Goal: Information Seeking & Learning: Learn about a topic

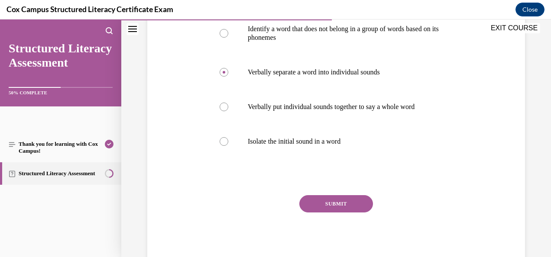
scroll to position [184, 0]
click at [312, 205] on button "SUBMIT" at bounding box center [337, 204] width 74 height 17
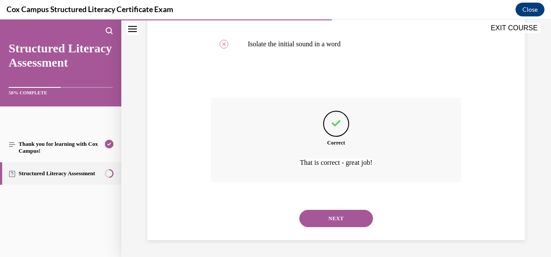
scroll to position [282, 0]
click at [331, 222] on button "NEXT" at bounding box center [337, 218] width 74 height 17
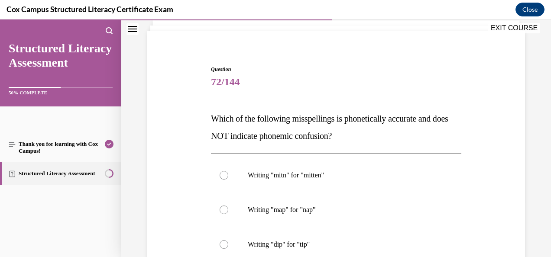
scroll to position [72, 0]
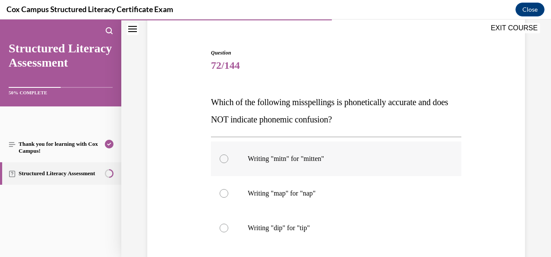
click at [319, 158] on p "Writing "mitn" for "mitten"" at bounding box center [344, 159] width 192 height 9
click at [228, 158] on input "Writing "mitn" for "mitten"" at bounding box center [224, 159] width 9 height 9
radio input "true"
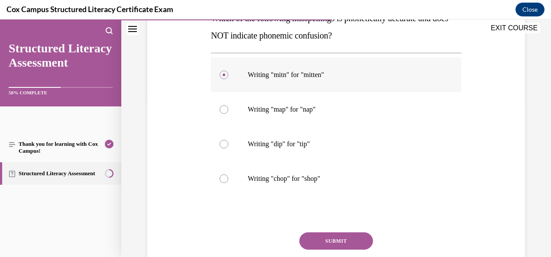
scroll to position [155, 0]
click at [345, 236] on button "SUBMIT" at bounding box center [337, 241] width 74 height 17
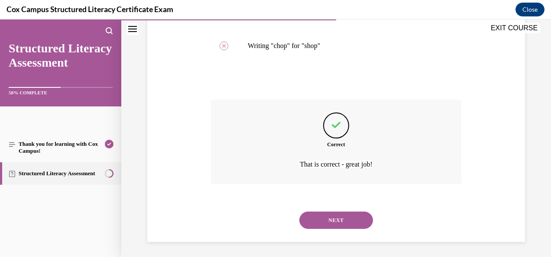
click at [335, 212] on button "NEXT" at bounding box center [337, 220] width 74 height 17
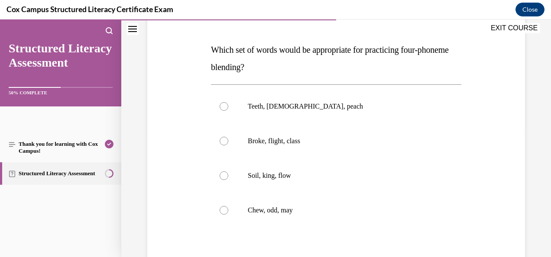
scroll to position [129, 0]
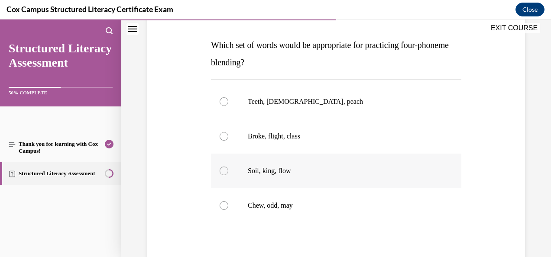
drag, startPoint x: 216, startPoint y: 175, endPoint x: 440, endPoint y: 169, distance: 224.6
click at [440, 169] on label "Soil, king, flow" at bounding box center [336, 171] width 251 height 35
click at [228, 169] on input "Soil, king, flow" at bounding box center [224, 171] width 9 height 9
radio input "true"
click at [221, 138] on div at bounding box center [224, 136] width 9 height 9
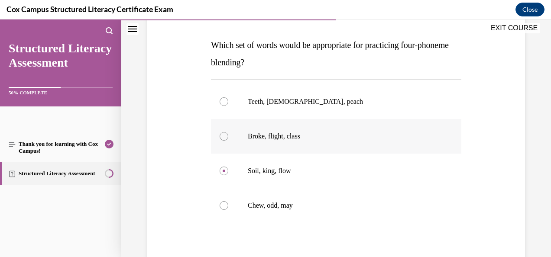
click at [221, 138] on input "Broke, flight, class" at bounding box center [224, 136] width 9 height 9
radio input "true"
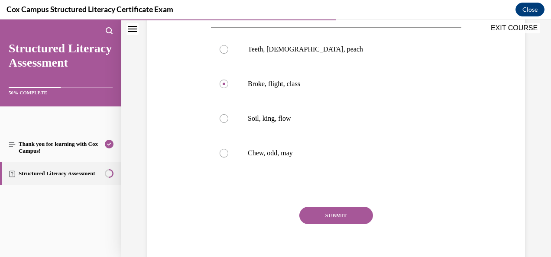
click at [317, 209] on button "SUBMIT" at bounding box center [337, 215] width 74 height 17
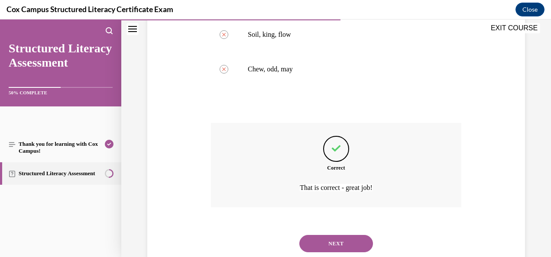
scroll to position [272, 0]
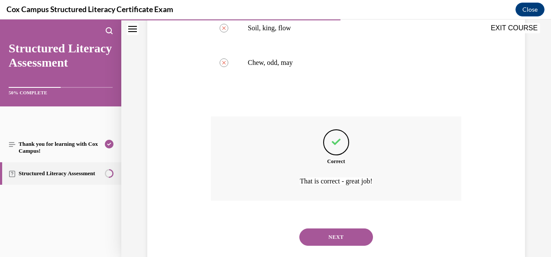
click at [344, 240] on button "NEXT" at bounding box center [337, 237] width 74 height 17
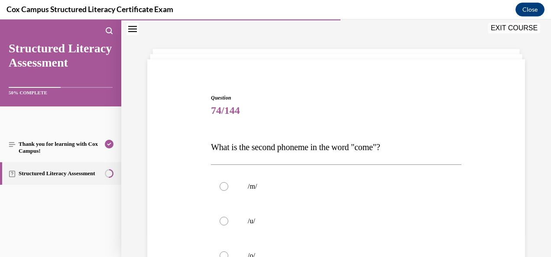
scroll to position [95, 0]
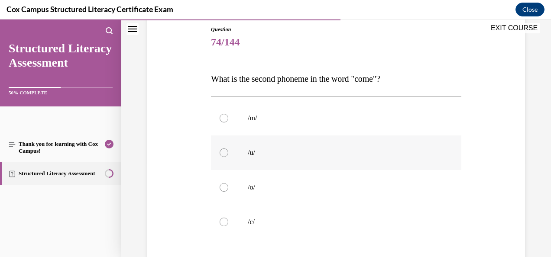
click at [224, 153] on div at bounding box center [224, 153] width 9 height 9
click at [224, 153] on input "/u/" at bounding box center [224, 153] width 9 height 9
radio input "true"
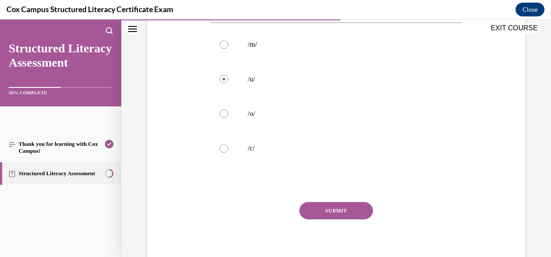
scroll to position [169, 0]
click at [352, 210] on button "SUBMIT" at bounding box center [337, 210] width 74 height 17
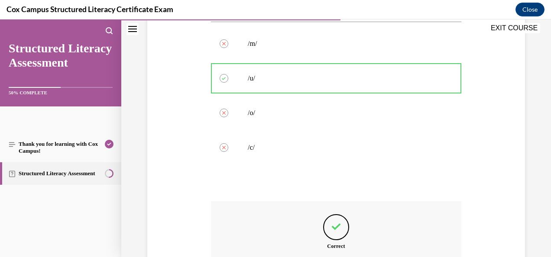
scroll to position [273, 0]
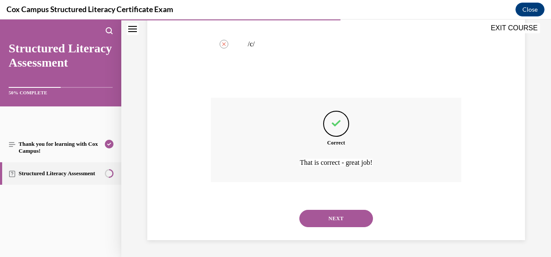
drag, startPoint x: 340, startPoint y: 216, endPoint x: 326, endPoint y: 224, distance: 15.5
click at [326, 224] on button "NEXT" at bounding box center [337, 218] width 74 height 17
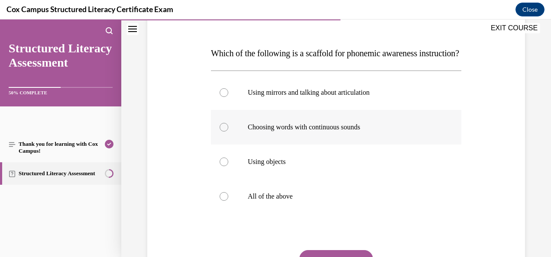
scroll to position [120, 0]
click at [317, 98] on p "Using mirrors and talking about articulation" at bounding box center [344, 93] width 192 height 9
click at [228, 98] on input "Using mirrors and talking about articulation" at bounding box center [224, 93] width 9 height 9
radio input "true"
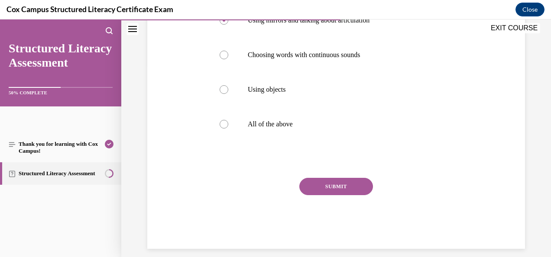
scroll to position [192, 0]
drag, startPoint x: 332, startPoint y: 212, endPoint x: 317, endPoint y: 202, distance: 17.9
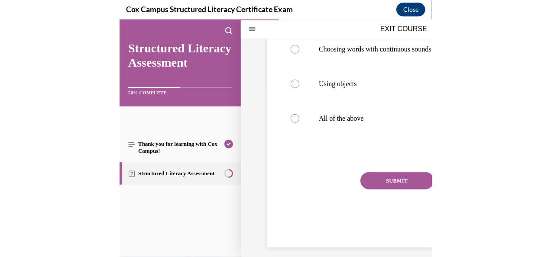
scroll to position [173, 0]
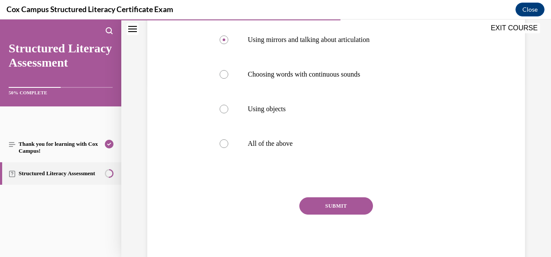
click at [325, 237] on div "SUBMIT NEXT" at bounding box center [336, 233] width 251 height 71
click at [343, 215] on button "SUBMIT" at bounding box center [337, 206] width 74 height 17
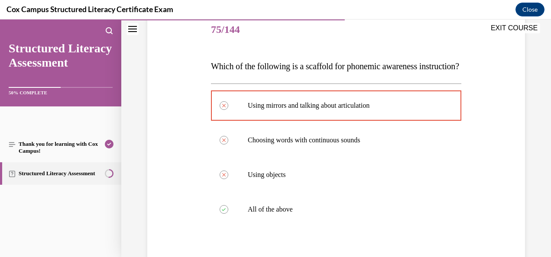
scroll to position [108, 0]
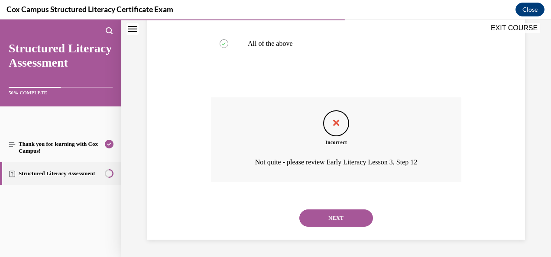
click at [338, 224] on button "NEXT" at bounding box center [337, 218] width 74 height 17
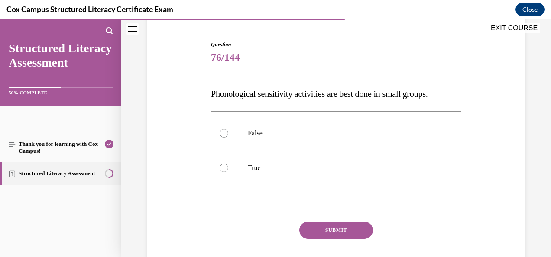
scroll to position [81, 0]
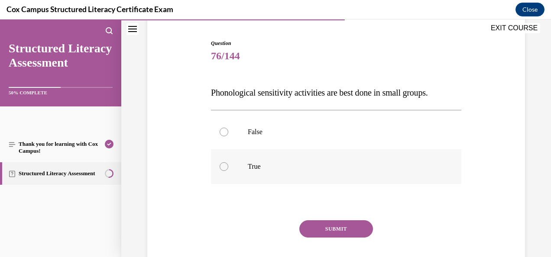
click at [230, 177] on label "True" at bounding box center [336, 167] width 251 height 35
click at [228, 171] on input "True" at bounding box center [224, 167] width 9 height 9
radio input "true"
click at [218, 95] on span "Phonological sensitivity activities are best done in small groups." at bounding box center [319, 93] width 217 height 10
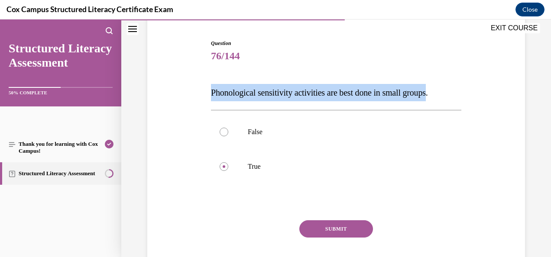
drag, startPoint x: 218, startPoint y: 95, endPoint x: 431, endPoint y: 94, distance: 212.4
click at [428, 94] on span "Phonological sensitivity activities are best done in small groups." at bounding box center [319, 93] width 217 height 10
copy span "Phonological sensitivity activities are best done in small groups"
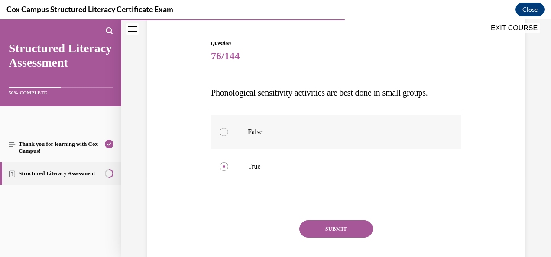
click at [224, 136] on div at bounding box center [224, 132] width 9 height 9
click at [224, 136] on input "False" at bounding box center [224, 132] width 9 height 9
radio input "true"
click at [342, 228] on button "SUBMIT" at bounding box center [337, 229] width 74 height 17
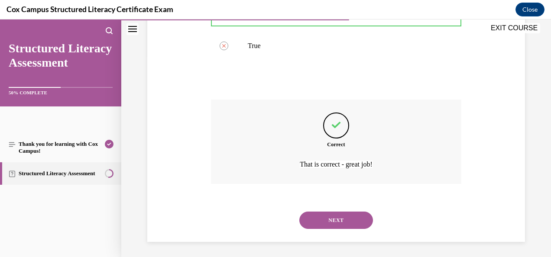
scroll to position [201, 0]
click at [342, 225] on button "NEXT" at bounding box center [337, 221] width 74 height 17
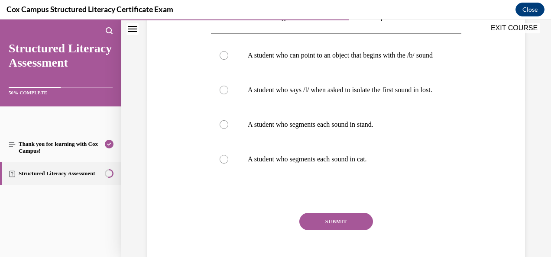
scroll to position [158, 0]
click at [384, 129] on p "A student who segments each sound in stand." at bounding box center [344, 124] width 192 height 9
click at [228, 129] on input "A student who segments each sound in stand." at bounding box center [224, 124] width 9 height 9
radio input "true"
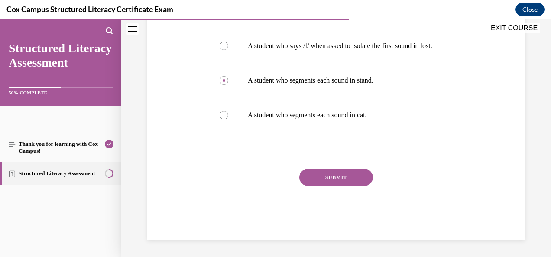
click at [318, 186] on button "SUBMIT" at bounding box center [337, 177] width 74 height 17
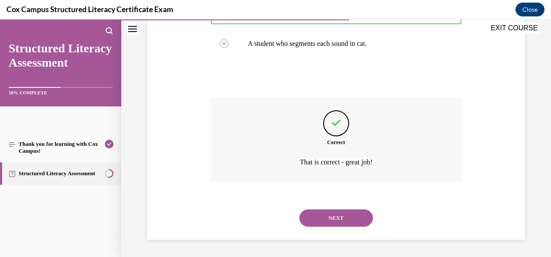
scroll to position [307, 0]
click at [333, 225] on button "NEXT" at bounding box center [337, 218] width 74 height 17
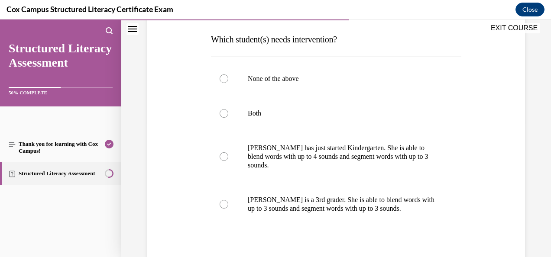
scroll to position [135, 0]
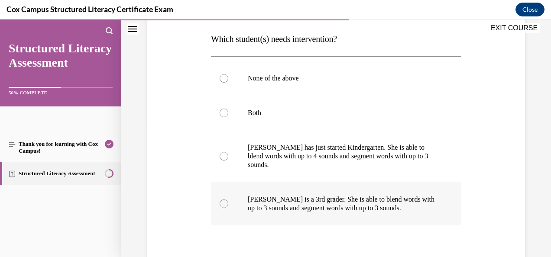
click at [261, 200] on p "[PERSON_NAME] is a 3rd grader. She is able to blend words with up to 3 sounds a…" at bounding box center [344, 204] width 192 height 17
click at [228, 200] on input "[PERSON_NAME] is a 3rd grader. She is able to blend words with up to 3 sounds a…" at bounding box center [224, 204] width 9 height 9
radio input "true"
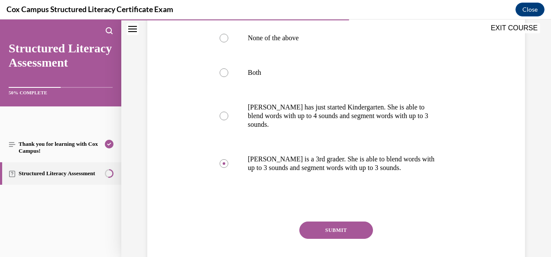
scroll to position [175, 0]
click at [346, 236] on button "SUBMIT" at bounding box center [337, 230] width 74 height 17
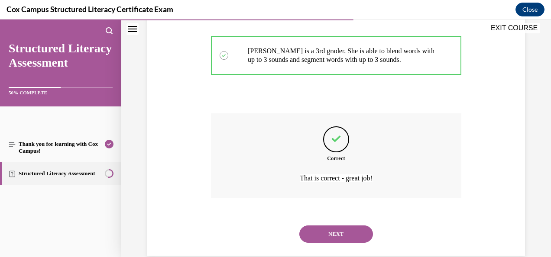
scroll to position [283, 0]
click at [327, 236] on button "NEXT" at bounding box center [337, 235] width 74 height 17
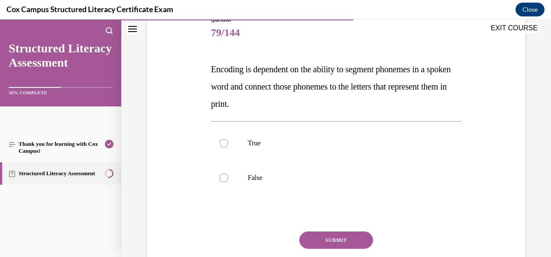
scroll to position [104, 0]
click at [250, 149] on label "True" at bounding box center [336, 144] width 251 height 35
click at [228, 148] on input "True" at bounding box center [224, 144] width 9 height 9
radio input "true"
click at [328, 245] on button "SUBMIT" at bounding box center [337, 240] width 74 height 17
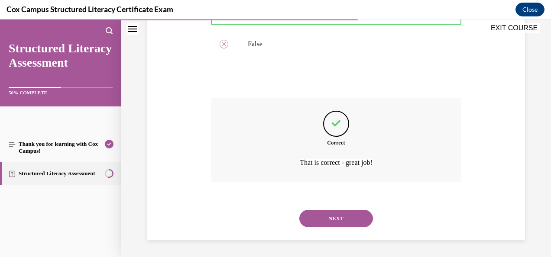
scroll to position [238, 0]
click at [320, 213] on button "NEXT" at bounding box center [337, 219] width 74 height 17
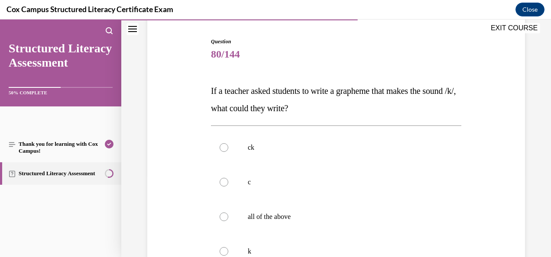
scroll to position [129, 0]
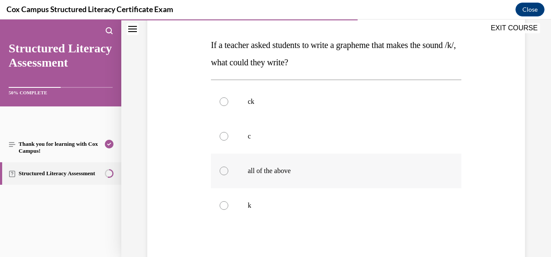
click at [222, 172] on div at bounding box center [224, 171] width 9 height 9
click at [222, 172] on input "all of the above" at bounding box center [224, 171] width 9 height 9
radio input "true"
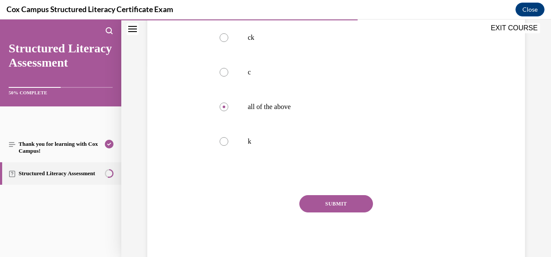
click at [345, 209] on button "SUBMIT" at bounding box center [337, 204] width 74 height 17
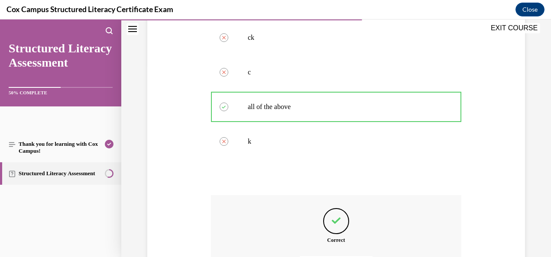
scroll to position [290, 0]
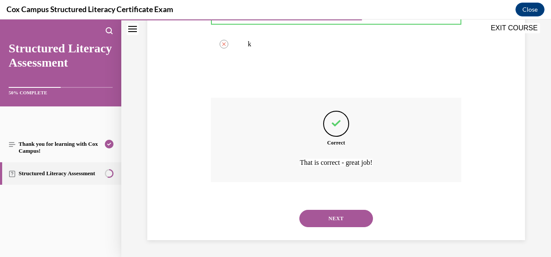
click at [336, 223] on button "NEXT" at bounding box center [337, 218] width 74 height 17
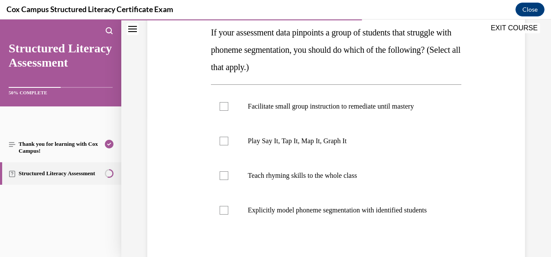
scroll to position [142, 0]
click at [228, 109] on label "Facilitate small group instruction to remediate until mastery" at bounding box center [336, 106] width 251 height 35
click at [228, 109] on input "Facilitate small group instruction to remediate until mastery" at bounding box center [224, 106] width 9 height 9
checkbox input "true"
click at [224, 140] on div at bounding box center [224, 141] width 9 height 9
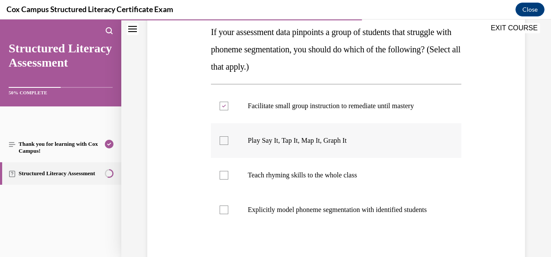
click at [224, 140] on input "Play Say It, Tap It, Map It, Graph It" at bounding box center [224, 141] width 9 height 9
checkbox input "true"
click at [260, 215] on p "Explicitly model phoneme segmentation with identified students" at bounding box center [344, 210] width 192 height 9
click at [228, 215] on input "Explicitly model phoneme segmentation with identified students" at bounding box center [224, 210] width 9 height 9
checkbox input "true"
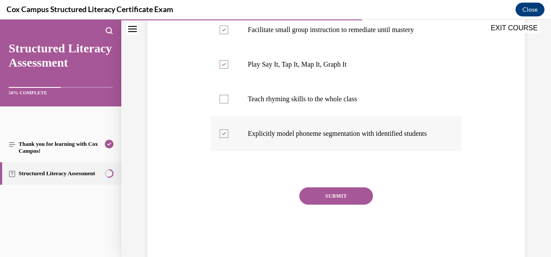
scroll to position [218, 0]
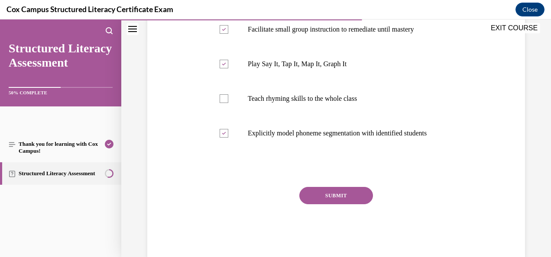
click at [331, 205] on button "SUBMIT" at bounding box center [337, 195] width 74 height 17
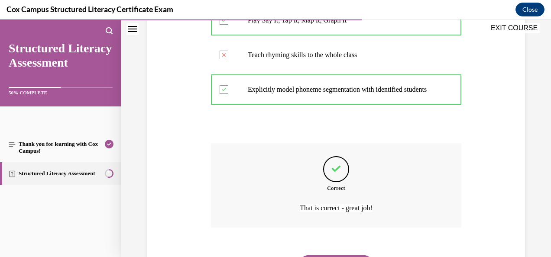
scroll to position [316, 0]
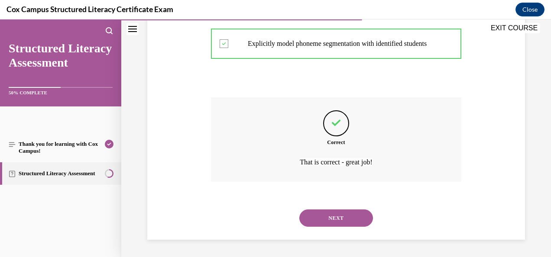
drag, startPoint x: 322, startPoint y: 215, endPoint x: 257, endPoint y: 187, distance: 70.7
click at [257, 187] on div "Correct That is correct - great job!" at bounding box center [336, 147] width 251 height 98
click at [325, 221] on button "NEXT" at bounding box center [337, 218] width 74 height 17
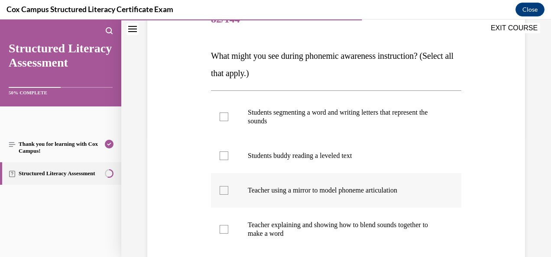
scroll to position [118, 0]
click at [225, 192] on div at bounding box center [224, 190] width 9 height 9
click at [225, 192] on input "Teacher using a mirror to model phoneme articulation" at bounding box center [224, 190] width 9 height 9
checkbox input "true"
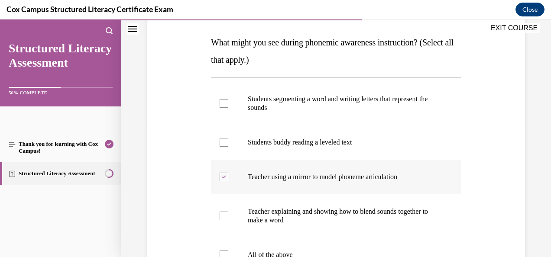
scroll to position [142, 0]
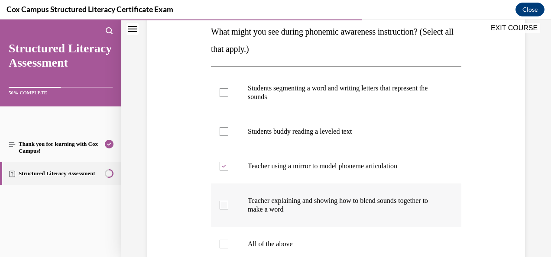
click at [317, 210] on p "Teacher explaining and showing how to blend sounds together to make a word" at bounding box center [344, 205] width 192 height 17
click at [228, 210] on input "Teacher explaining and showing how to blend sounds together to make a word" at bounding box center [224, 205] width 9 height 9
checkbox input "true"
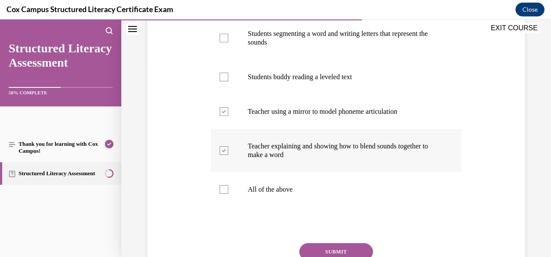
scroll to position [197, 0]
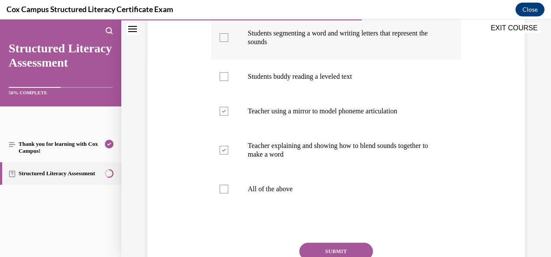
click at [295, 33] on p "Students segmenting a word and writing letters that represent the sounds" at bounding box center [344, 37] width 192 height 17
click at [228, 33] on input "Students segmenting a word and writing letters that represent the sounds" at bounding box center [224, 37] width 9 height 9
drag, startPoint x: 231, startPoint y: 39, endPoint x: 185, endPoint y: 65, distance: 53.6
click at [185, 65] on div "Question 82/144 What might you see during phonemic awareness instruction? (Sele…" at bounding box center [336, 105] width 382 height 417
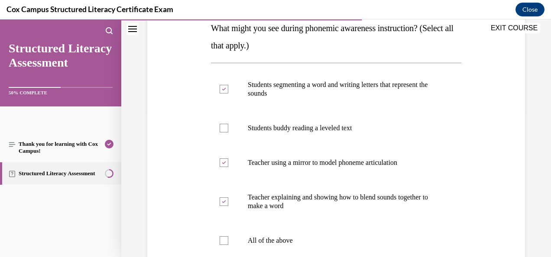
scroll to position [146, 0]
click at [217, 26] on span "What might you see during phonemic awareness instruction? (Select all that appl…" at bounding box center [332, 36] width 243 height 27
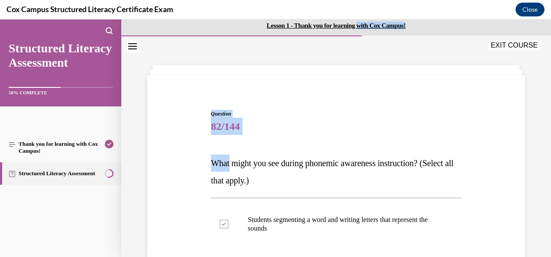
scroll to position [9, 0]
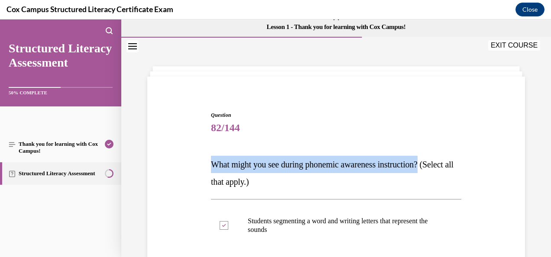
drag, startPoint x: 217, startPoint y: 26, endPoint x: 442, endPoint y: 153, distance: 258.7
copy span "What might you see during phonemic awareness instruction?"
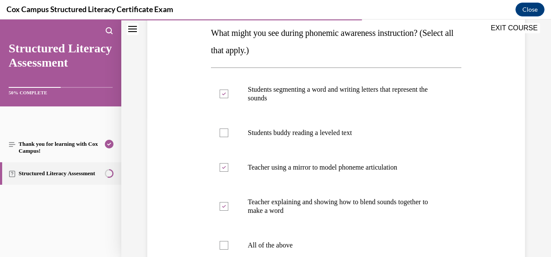
scroll to position [154, 0]
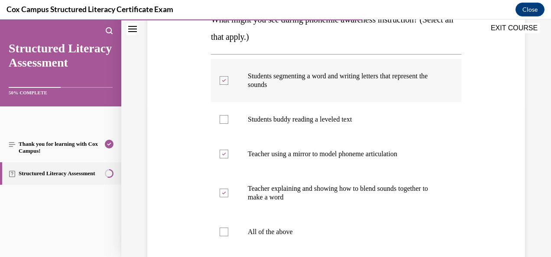
click at [222, 79] on icon at bounding box center [224, 80] width 4 height 3
click at [221, 79] on input "Students segmenting a word and writing letters that represent the sounds" at bounding box center [224, 80] width 9 height 9
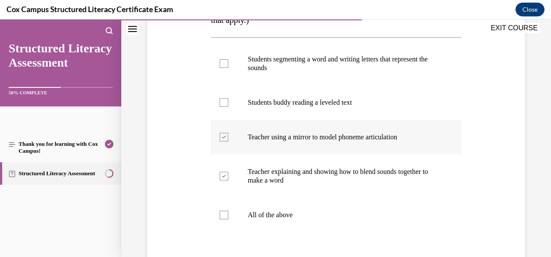
scroll to position [172, 0]
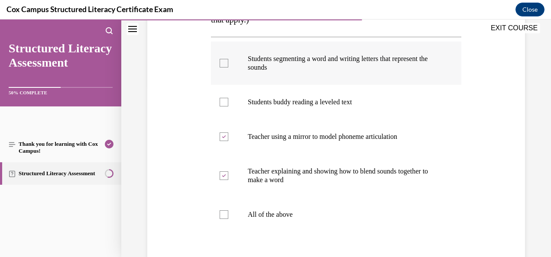
click at [226, 63] on div at bounding box center [224, 63] width 9 height 9
click at [226, 63] on input "Students segmenting a word and writing letters that represent the sounds" at bounding box center [224, 63] width 9 height 9
checkbox input "true"
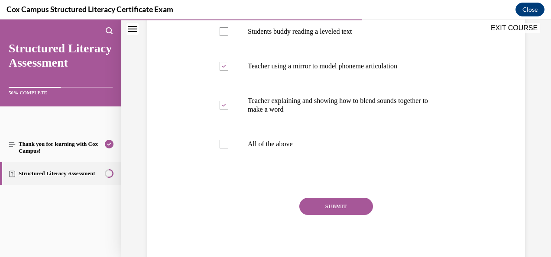
scroll to position [242, 0]
drag, startPoint x: 315, startPoint y: 176, endPoint x: 346, endPoint y: 160, distance: 35.7
click at [346, 160] on div "Question 82/144 What might you see during phonemic awareness instruction? (Sele…" at bounding box center [336, 74] width 251 height 391
click at [338, 210] on button "SUBMIT" at bounding box center [337, 207] width 74 height 17
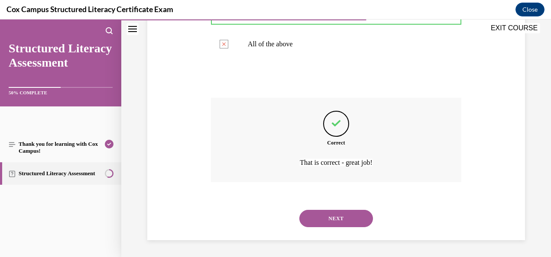
scroll to position [342, 0]
click at [332, 218] on button "NEXT" at bounding box center [337, 219] width 74 height 17
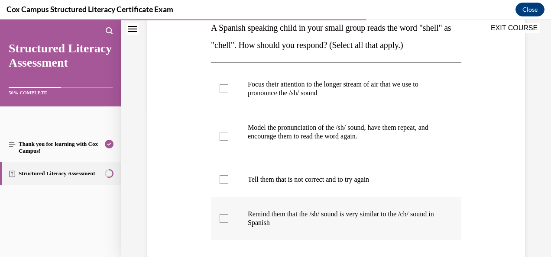
scroll to position [146, 0]
click at [264, 87] on p "Focus their attention to the longer stream of air that we use to pronounce the …" at bounding box center [344, 88] width 192 height 17
click at [228, 87] on input "Focus their attention to the longer stream of air that we use to pronounce the …" at bounding box center [224, 89] width 9 height 9
checkbox input "true"
click at [220, 139] on div at bounding box center [224, 136] width 9 height 9
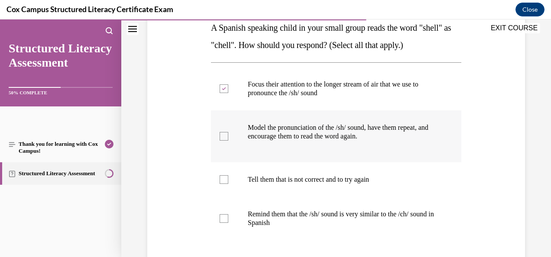
click at [220, 139] on input "Model the pronunciation of the /sh/ sound, have them repeat, and encourage them…" at bounding box center [224, 136] width 9 height 9
checkbox input "true"
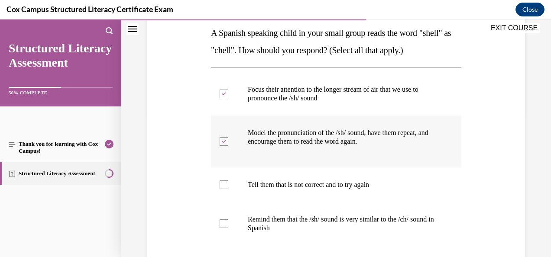
scroll to position [142, 0]
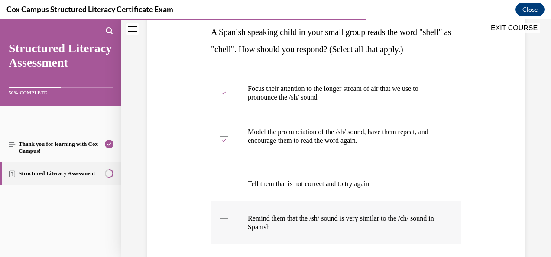
click at [222, 226] on div at bounding box center [224, 223] width 9 height 9
click at [222, 226] on input "Remind them that the /sh/ sound is very similar to the /ch/ sound in Spanish" at bounding box center [224, 223] width 9 height 9
checkbox input "true"
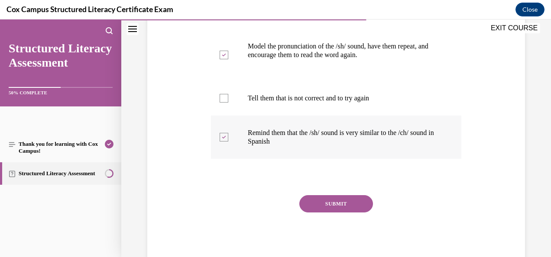
scroll to position [228, 0]
click at [338, 207] on button "SUBMIT" at bounding box center [337, 204] width 74 height 17
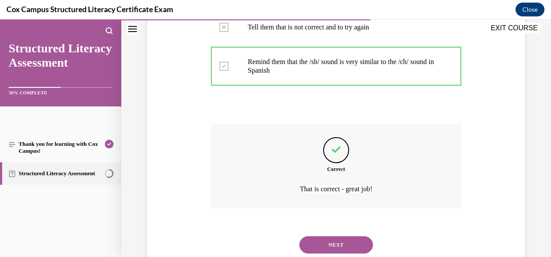
scroll to position [298, 0]
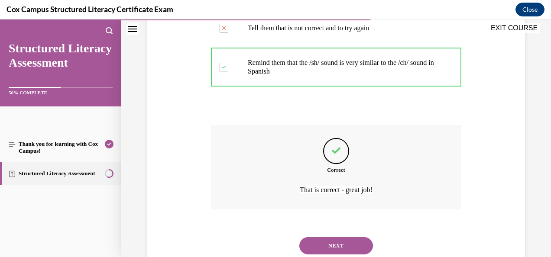
drag, startPoint x: 325, startPoint y: 243, endPoint x: 310, endPoint y: 241, distance: 15.7
click at [310, 241] on button "NEXT" at bounding box center [337, 246] width 74 height 17
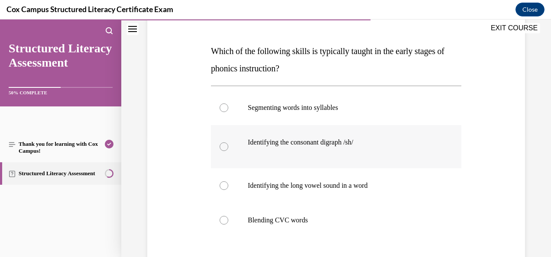
scroll to position [122, 0]
click at [300, 186] on p "Identifying the long vowel sound in a word" at bounding box center [344, 186] width 192 height 9
click at [228, 186] on input "Identifying the long vowel sound in a word" at bounding box center [224, 186] width 9 height 9
radio input "true"
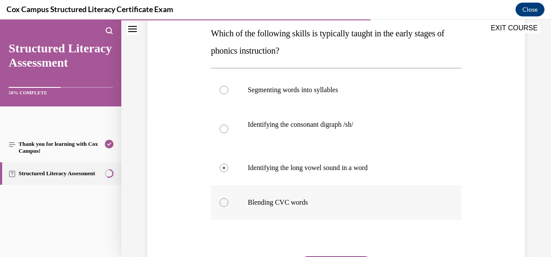
scroll to position [139, 0]
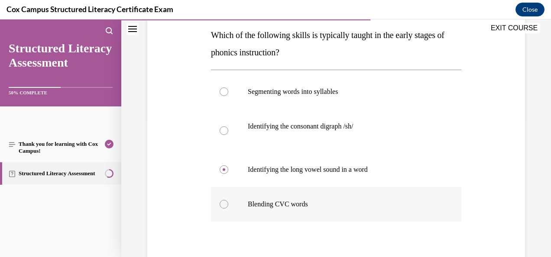
click at [268, 209] on label "Blending CVC words" at bounding box center [336, 204] width 251 height 35
click at [228, 209] on input "Blending CVC words" at bounding box center [224, 204] width 9 height 9
radio input "true"
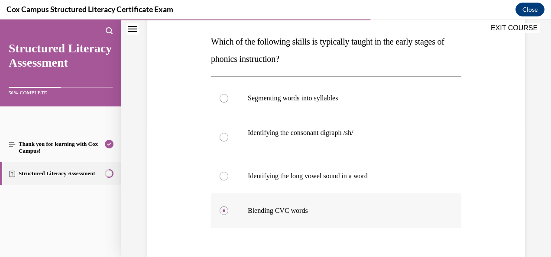
scroll to position [202, 0]
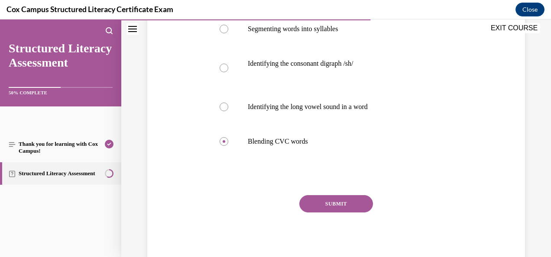
click at [329, 202] on button "SUBMIT" at bounding box center [337, 204] width 74 height 17
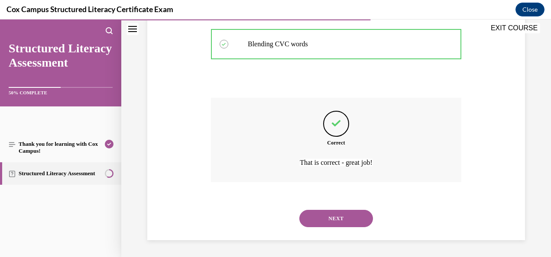
scroll to position [299, 0]
click at [332, 220] on button "NEXT" at bounding box center [337, 218] width 74 height 17
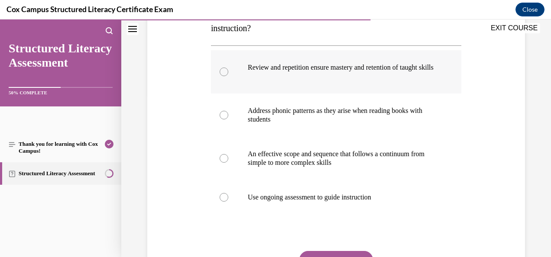
scroll to position [163, 0]
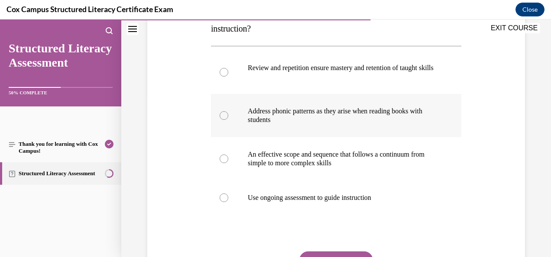
click at [290, 124] on p "Address phonic patterns as they arise when reading books with students" at bounding box center [344, 115] width 192 height 17
click at [228, 120] on input "Address phonic patterns as they arise when reading books with students" at bounding box center [224, 115] width 9 height 9
radio input "true"
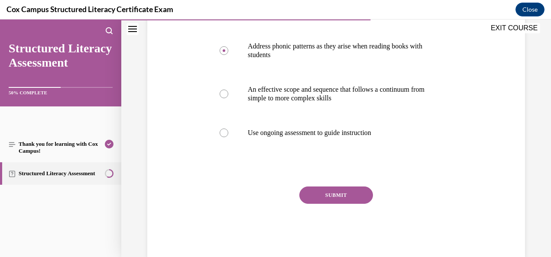
click at [328, 204] on button "SUBMIT" at bounding box center [337, 195] width 74 height 17
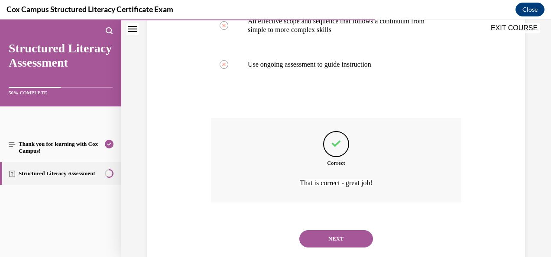
scroll to position [325, 0]
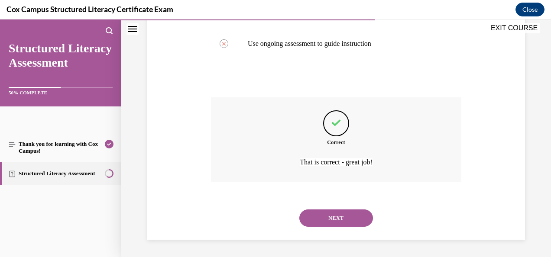
click at [331, 218] on button "NEXT" at bounding box center [337, 218] width 74 height 17
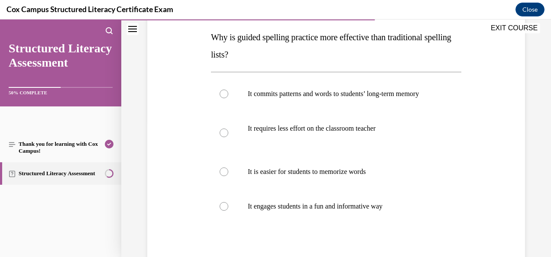
scroll to position [136, 0]
click at [315, 98] on p "It commits patterns and words to students’ long-term memory" at bounding box center [344, 95] width 192 height 9
click at [228, 98] on input "It commits patterns and words to students’ long-term memory" at bounding box center [224, 95] width 9 height 9
radio input "true"
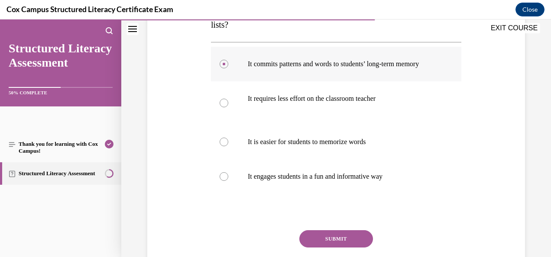
scroll to position [166, 0]
click at [332, 247] on button "SUBMIT" at bounding box center [337, 239] width 74 height 17
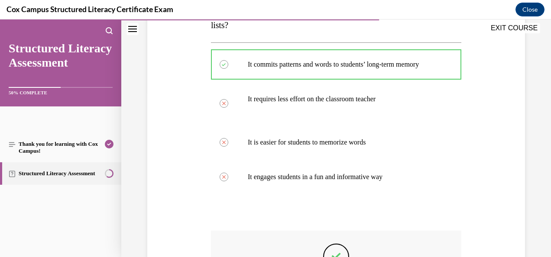
scroll to position [295, 0]
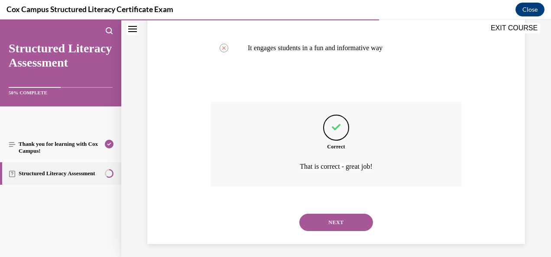
click at [349, 231] on button "NEXT" at bounding box center [337, 222] width 74 height 17
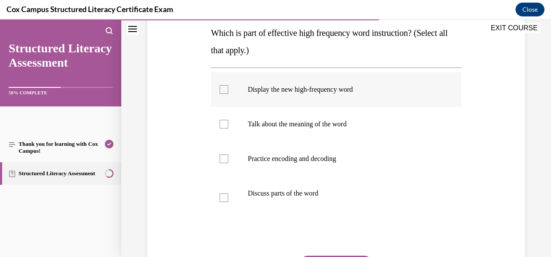
scroll to position [137, 0]
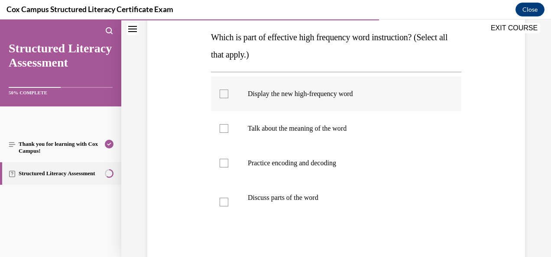
click at [224, 94] on div at bounding box center [224, 94] width 9 height 9
click at [224, 94] on input "Display the new high-frequency word" at bounding box center [224, 94] width 9 height 9
checkbox input "true"
click at [220, 130] on div at bounding box center [224, 128] width 9 height 9
click at [220, 130] on input "Talk about the meaning of the word" at bounding box center [224, 128] width 9 height 9
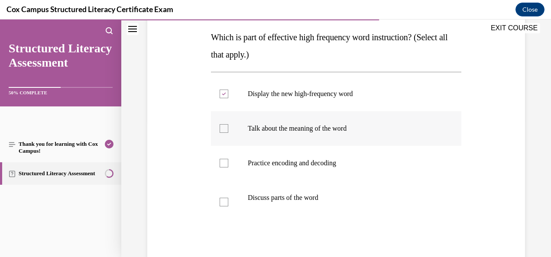
checkbox input "true"
click at [222, 166] on div at bounding box center [224, 163] width 9 height 9
click at [222, 166] on input "Practice encoding and decoding" at bounding box center [224, 163] width 9 height 9
checkbox input "true"
click at [227, 200] on div at bounding box center [224, 202] width 9 height 9
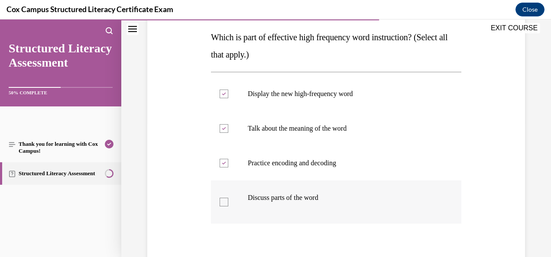
click at [227, 200] on input "Discuss parts of the word" at bounding box center [224, 202] width 9 height 9
checkbox input "true"
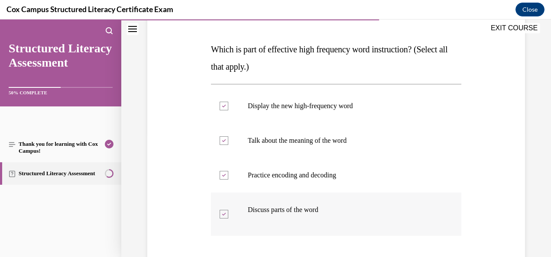
scroll to position [125, 0]
click at [222, 46] on span "Which is part of effective high frequency word instruction? (Select all that ap…" at bounding box center [329, 57] width 237 height 27
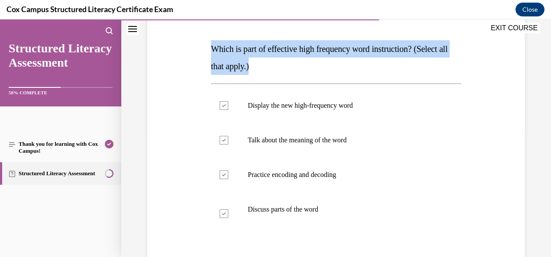
drag, startPoint x: 222, startPoint y: 46, endPoint x: 263, endPoint y: 64, distance: 44.8
click at [263, 64] on p "Which is part of effective high frequency word instruction? (Select all that ap…" at bounding box center [336, 57] width 251 height 35
drag, startPoint x: 263, startPoint y: 64, endPoint x: 267, endPoint y: 73, distance: 10.1
click at [267, 73] on p "Which is part of effective high frequency word instruction? (Select all that ap…" at bounding box center [336, 57] width 251 height 35
copy span "Which is part of effective high frequency word instruction? (Select all that ap…"
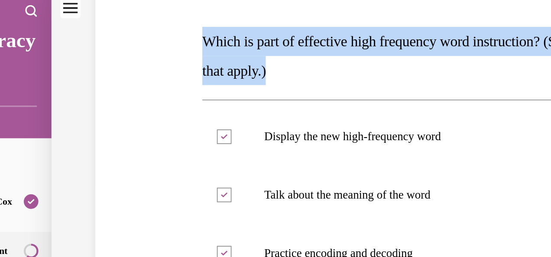
scroll to position [207, 0]
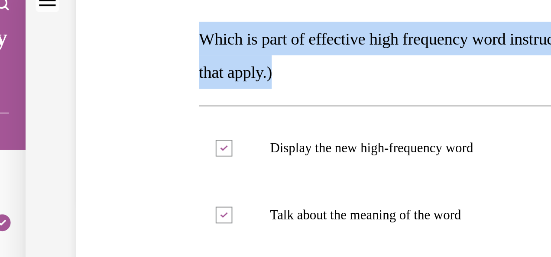
click at [11, 25] on span "Which is part of effective high frequency word instruction? (Select all that ap…" at bounding box center [121, 20] width 237 height 27
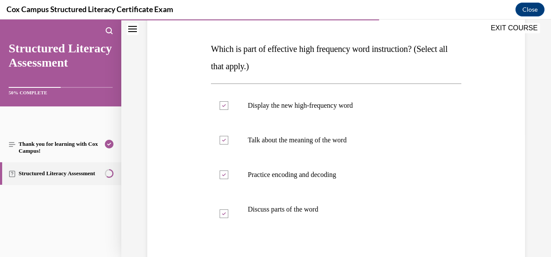
click at [196, 129] on div "Question 87/144 Which is part of effective high frequency word instruction? (Se…" at bounding box center [336, 157] width 382 height 374
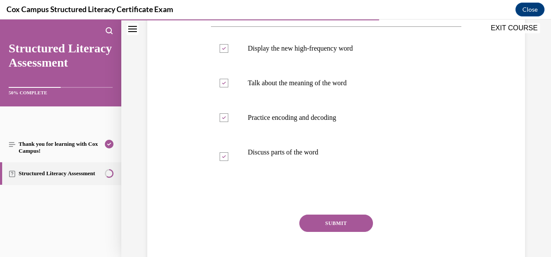
scroll to position [182, 0]
click at [319, 223] on button "SUBMIT" at bounding box center [337, 223] width 74 height 17
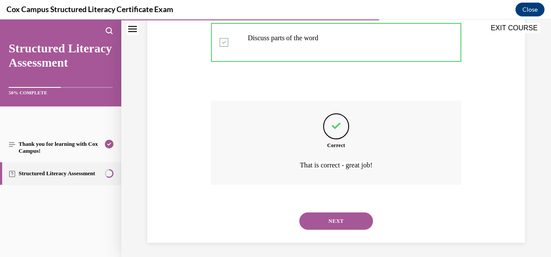
scroll to position [297, 0]
click at [326, 216] on button "NEXT" at bounding box center [337, 220] width 74 height 17
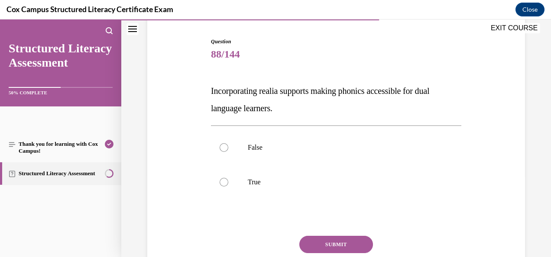
scroll to position [81, 0]
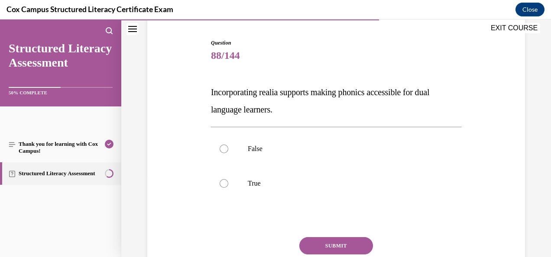
click at [213, 93] on span "Incorporating realia supports making phonics accessible for dual language learn…" at bounding box center [320, 101] width 218 height 27
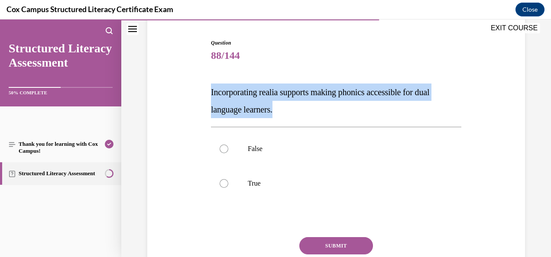
drag, startPoint x: 213, startPoint y: 93, endPoint x: 292, endPoint y: 112, distance: 81.6
click at [292, 112] on p "Incorporating realia supports making phonics accessible for dual language learn…" at bounding box center [336, 101] width 251 height 35
copy span "Incorporating realia supports making phonics accessible for dual language learn…"
click at [292, 112] on p "Incorporating realia supports making phonics accessible for dual language learn…" at bounding box center [336, 101] width 251 height 35
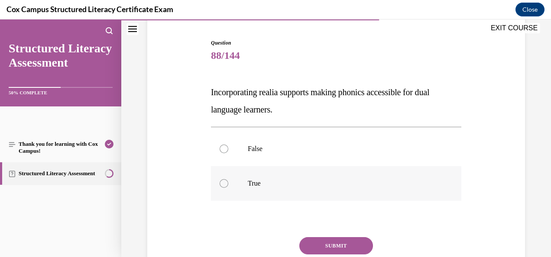
click at [224, 182] on div at bounding box center [224, 183] width 9 height 9
click at [224, 182] on input "True" at bounding box center [224, 183] width 9 height 9
radio input "true"
click at [328, 236] on div "Question 88/144 Incorporating realia supports making phonics accessible for dua…" at bounding box center [336, 174] width 251 height 270
click at [329, 243] on button "SUBMIT" at bounding box center [337, 246] width 74 height 17
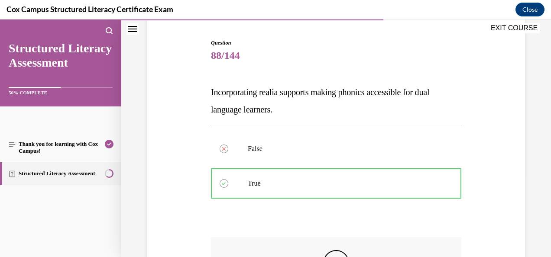
scroll to position [177, 0]
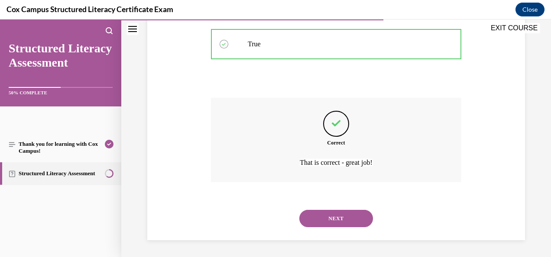
click at [331, 220] on button "NEXT" at bounding box center [337, 218] width 74 height 17
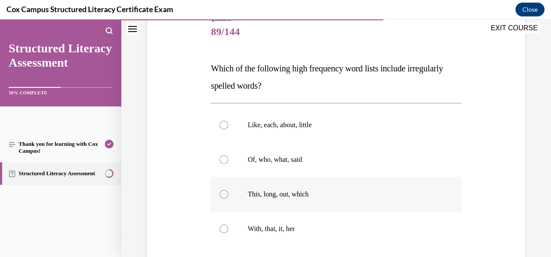
scroll to position [109, 0]
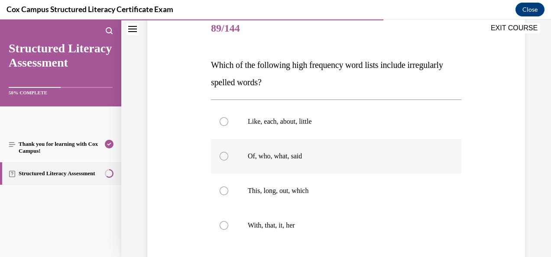
click at [293, 154] on p "Of, who, what, said" at bounding box center [344, 156] width 192 height 9
click at [228, 154] on input "Of, who, what, said" at bounding box center [224, 156] width 9 height 9
radio input "true"
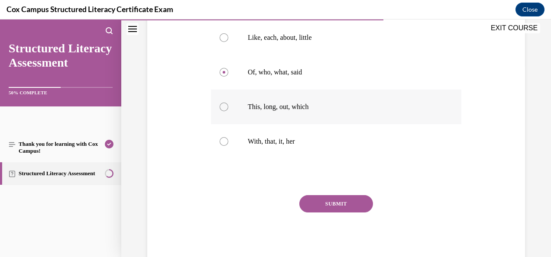
scroll to position [192, 0]
click at [331, 206] on button "SUBMIT" at bounding box center [337, 204] width 74 height 17
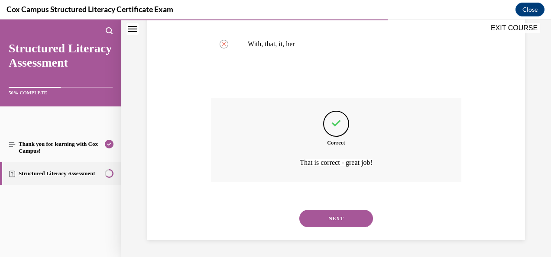
scroll to position [290, 0]
click at [336, 220] on button "NEXT" at bounding box center [337, 218] width 74 height 17
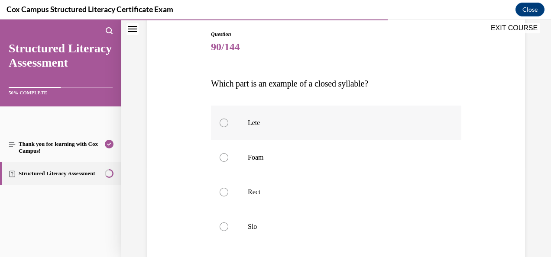
scroll to position [93, 0]
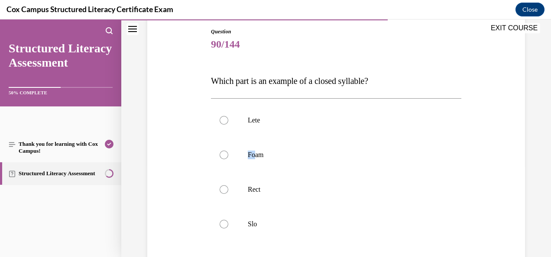
drag, startPoint x: 254, startPoint y: 153, endPoint x: 206, endPoint y: 152, distance: 47.7
click at [206, 152] on div "Question 90/144 Which part is an example of a closed syllable?   Lete Foam Rect…" at bounding box center [336, 176] width 382 height 348
drag, startPoint x: 288, startPoint y: 165, endPoint x: 181, endPoint y: 165, distance: 107.5
click at [181, 165] on div "Question 90/144 Which part is an example of a closed syllable?   Lete Foam Rect…" at bounding box center [336, 176] width 382 height 348
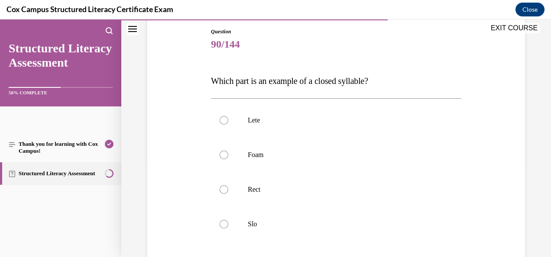
click at [221, 77] on span "Which part is an example of a closed syllable?" at bounding box center [289, 81] width 157 height 10
click at [220, 186] on div at bounding box center [224, 190] width 9 height 9
click at [220, 186] on input "Rect" at bounding box center [224, 190] width 9 height 9
radio input "true"
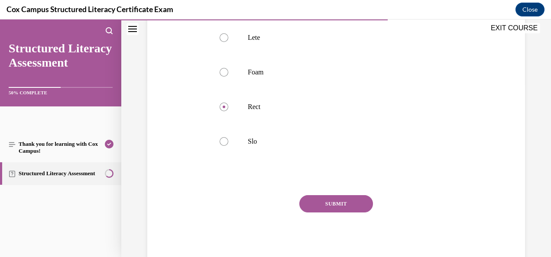
click at [356, 206] on button "SUBMIT" at bounding box center [337, 204] width 74 height 17
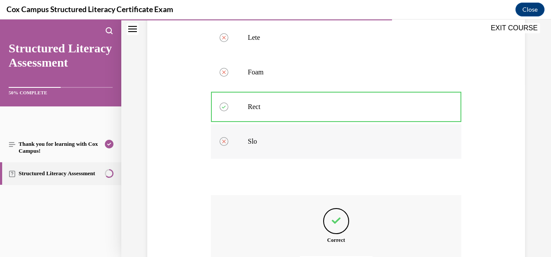
scroll to position [273, 0]
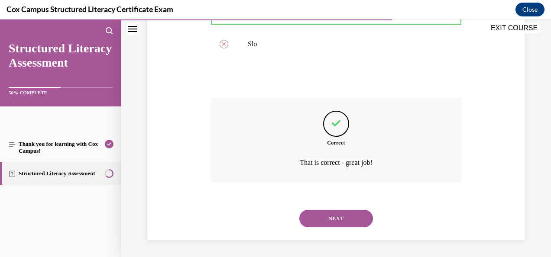
click at [345, 222] on button "NEXT" at bounding box center [337, 218] width 74 height 17
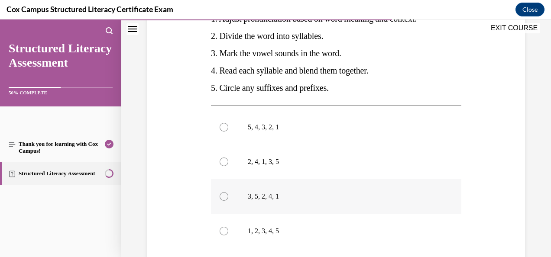
scroll to position [187, 0]
click at [222, 202] on div at bounding box center [224, 197] width 9 height 9
click at [222, 202] on input "3, 5, 2, 4, 1" at bounding box center [224, 197] width 9 height 9
radio input "true"
click at [222, 132] on div at bounding box center [224, 128] width 9 height 9
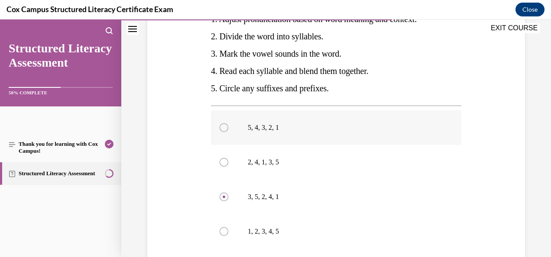
click at [222, 132] on input "5, 4, 3, 2, 1" at bounding box center [224, 128] width 9 height 9
radio input "true"
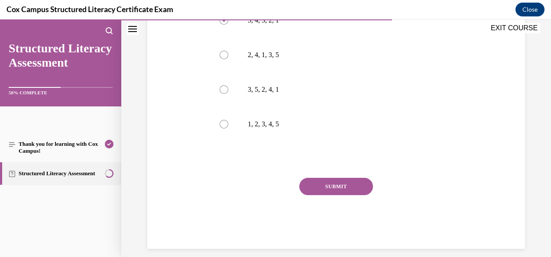
scroll to position [294, 0]
click at [328, 196] on button "SUBMIT" at bounding box center [337, 187] width 74 height 17
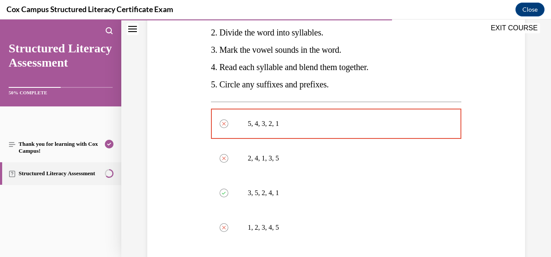
scroll to position [191, 0]
click at [251, 54] on span "3. Mark the vowel sounds in the word." at bounding box center [276, 50] width 130 height 10
click at [152, 73] on div "Question 91/144 Put the following strategies for decoding a multisyllabic word …" at bounding box center [336, 169] width 382 height 532
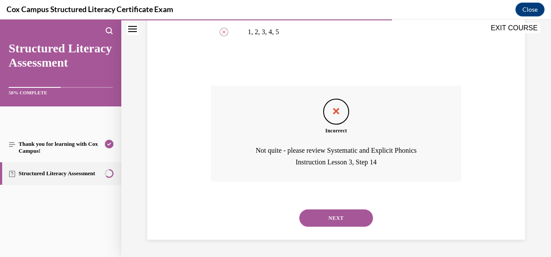
scroll to position [404, 0]
click at [336, 221] on button "NEXT" at bounding box center [337, 218] width 74 height 17
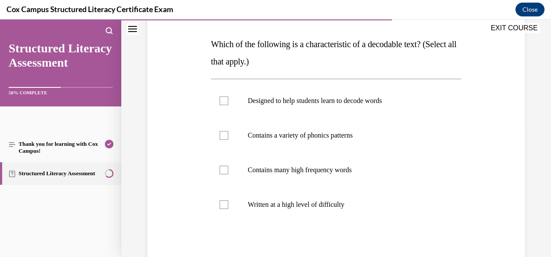
scroll to position [140, 0]
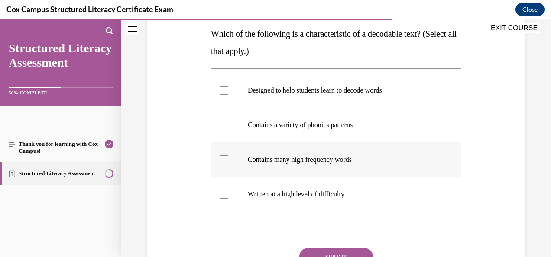
click at [223, 160] on div at bounding box center [224, 160] width 9 height 9
click at [223, 160] on input "Contains many high frequency words" at bounding box center [224, 160] width 9 height 9
checkbox input "true"
click at [220, 91] on div at bounding box center [224, 90] width 9 height 9
click at [220, 91] on input "Designed to help students learn to decode words" at bounding box center [224, 90] width 9 height 9
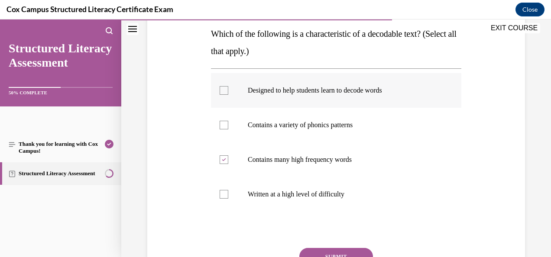
checkbox input "true"
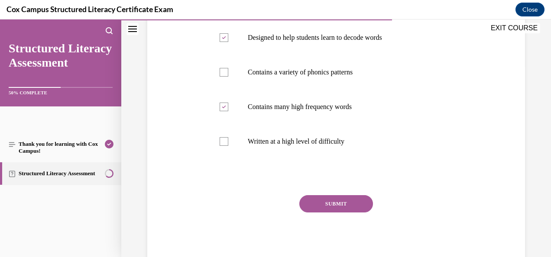
click at [324, 206] on button "SUBMIT" at bounding box center [337, 204] width 74 height 17
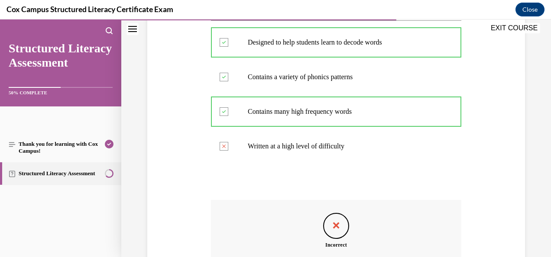
scroll to position [303, 0]
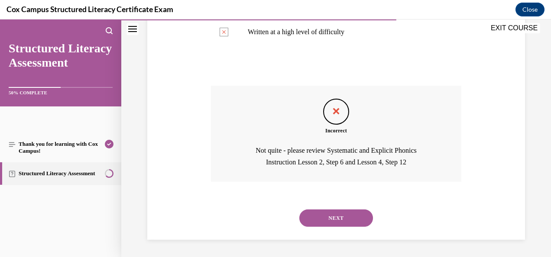
click at [337, 218] on button "NEXT" at bounding box center [337, 218] width 74 height 17
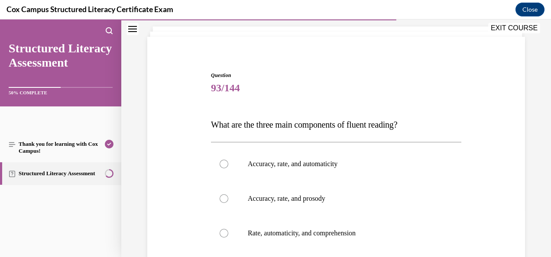
scroll to position [49, 0]
click at [292, 196] on p "Accuracy, rate, and prosody" at bounding box center [344, 199] width 192 height 9
click at [228, 196] on input "Accuracy, rate, and prosody" at bounding box center [224, 199] width 9 height 9
radio input "true"
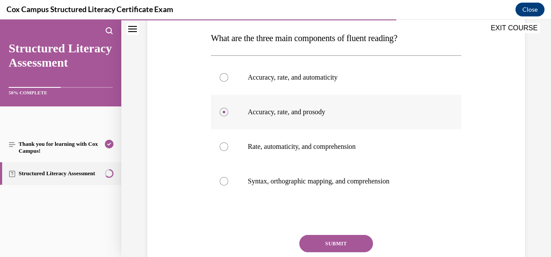
scroll to position [135, 0]
click at [197, 206] on div "Question 93/144 What are the three main components of fluent reading?   Accurac…" at bounding box center [336, 133] width 382 height 348
drag, startPoint x: 314, startPoint y: 243, endPoint x: 254, endPoint y: 206, distance: 71.2
click at [254, 206] on div "Question 93/144 What are the three main components of fluent reading?   Accurac…" at bounding box center [336, 146] width 251 height 322
click at [328, 241] on button "SUBMIT" at bounding box center [337, 244] width 74 height 17
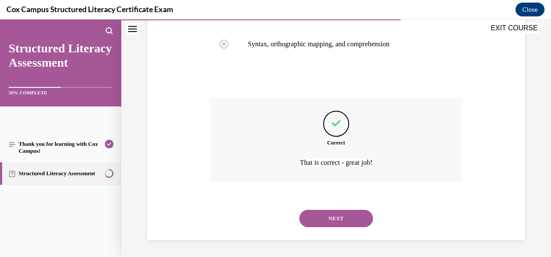
click at [328, 218] on button "NEXT" at bounding box center [337, 218] width 74 height 17
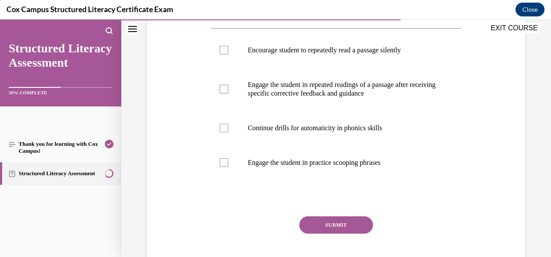
scroll to position [258, 0]
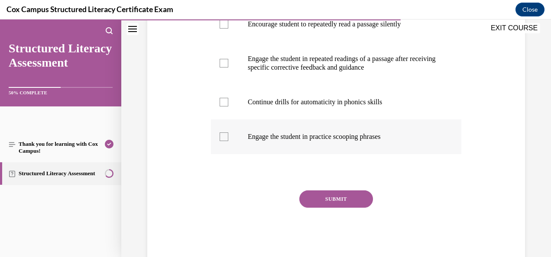
click at [228, 154] on label "Engage the student in practice scooping phrases" at bounding box center [336, 137] width 251 height 35
click at [228, 141] on input "Engage the student in practice scooping phrases" at bounding box center [224, 137] width 9 height 9
checkbox input "true"
click at [266, 72] on p "Engage the student in repeated readings of a passage after receiving specific c…" at bounding box center [344, 63] width 192 height 17
click at [228, 68] on input "Engage the student in repeated readings of a passage after receiving specific c…" at bounding box center [224, 63] width 9 height 9
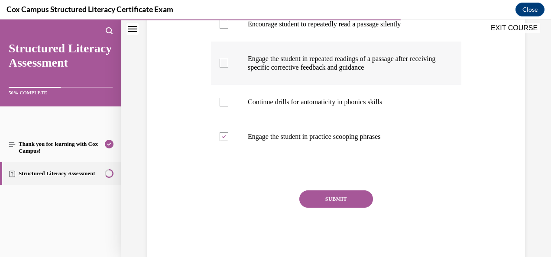
checkbox input "true"
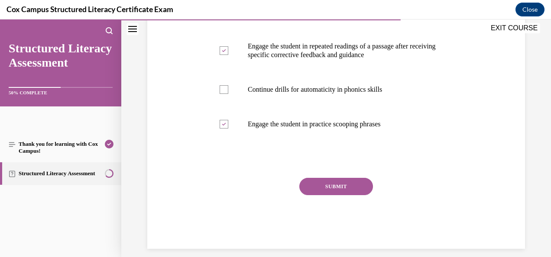
scroll to position [270, 0]
click at [349, 196] on button "SUBMIT" at bounding box center [337, 187] width 74 height 17
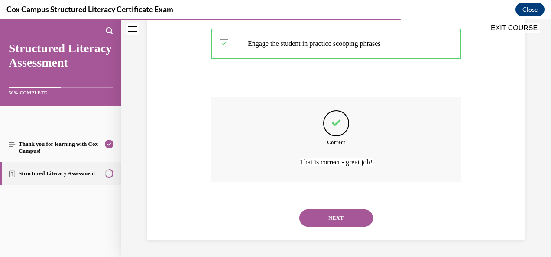
scroll to position [368, 0]
click at [338, 215] on button "NEXT" at bounding box center [337, 218] width 74 height 17
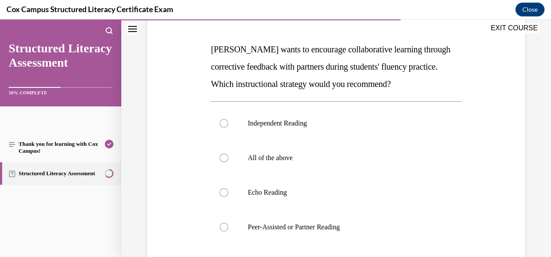
scroll to position [124, 0]
click at [296, 195] on p "Echo Reading" at bounding box center [344, 193] width 192 height 9
click at [228, 195] on input "Echo Reading" at bounding box center [224, 193] width 9 height 9
radio input "true"
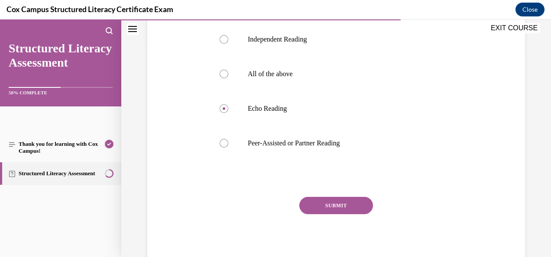
scroll to position [208, 0]
drag, startPoint x: 329, startPoint y: 201, endPoint x: 167, endPoint y: 212, distance: 162.5
click at [167, 212] on div "Question 95/144 [PERSON_NAME] wants to encourage collaborative learning through…" at bounding box center [336, 77] width 382 height 382
click at [230, 143] on label "Peer-Assisted or Partner Reading" at bounding box center [336, 144] width 251 height 35
click at [228, 143] on input "Peer-Assisted or Partner Reading" at bounding box center [224, 144] width 9 height 9
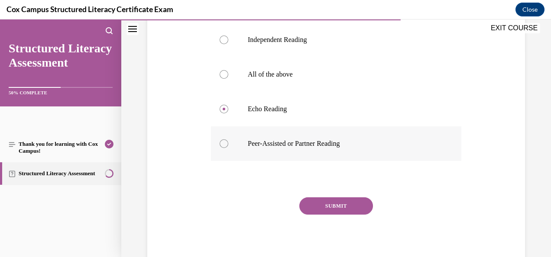
radio input "true"
click at [325, 194] on div "Question 95/144 [PERSON_NAME] wants to encourage collaborative learning through…" at bounding box center [336, 90] width 251 height 356
click at [337, 205] on button "SUBMIT" at bounding box center [337, 206] width 74 height 17
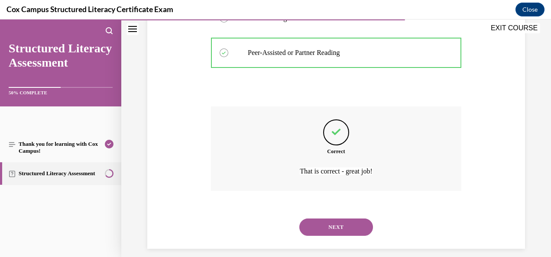
scroll to position [304, 0]
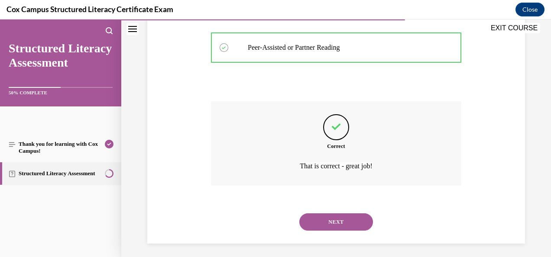
click at [337, 218] on button "NEXT" at bounding box center [337, 222] width 74 height 17
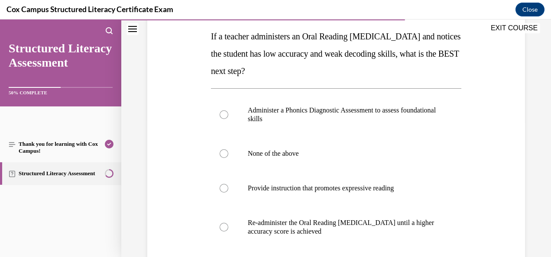
scroll to position [135, 0]
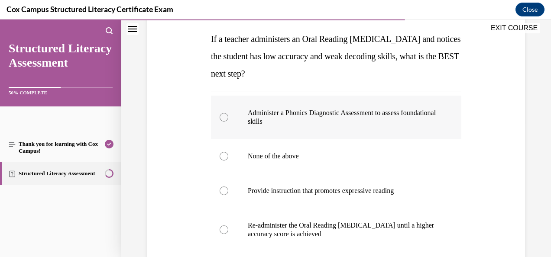
click at [314, 119] on p "Administer a Phonics Diagnostic Assessment to assess foundational skills" at bounding box center [344, 117] width 192 height 17
click at [228, 119] on input "Administer a Phonics Diagnostic Assessment to assess foundational skills" at bounding box center [224, 117] width 9 height 9
radio input "true"
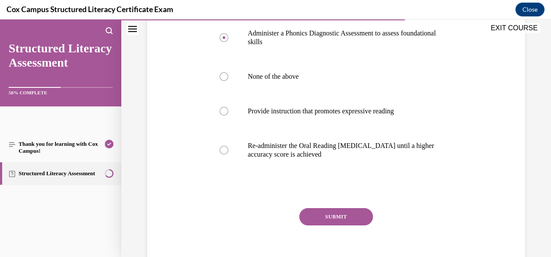
scroll to position [214, 0]
drag, startPoint x: 340, startPoint y: 223, endPoint x: 248, endPoint y: 216, distance: 93.1
click at [248, 216] on div "SUBMIT" at bounding box center [336, 230] width 251 height 43
click at [330, 217] on button "SUBMIT" at bounding box center [337, 217] width 74 height 17
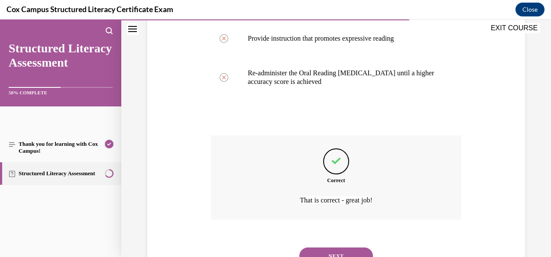
scroll to position [287, 0]
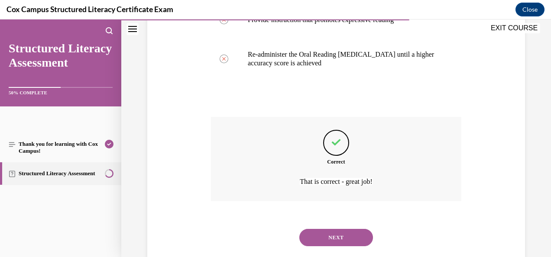
click at [326, 232] on button "NEXT" at bounding box center [337, 237] width 74 height 17
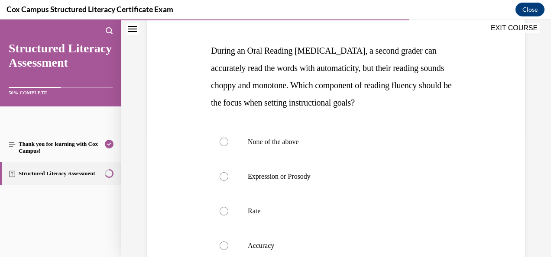
scroll to position [124, 0]
click at [225, 176] on div at bounding box center [224, 176] width 9 height 9
click at [225, 176] on input "Expression or Prosody" at bounding box center [224, 176] width 9 height 9
radio input "true"
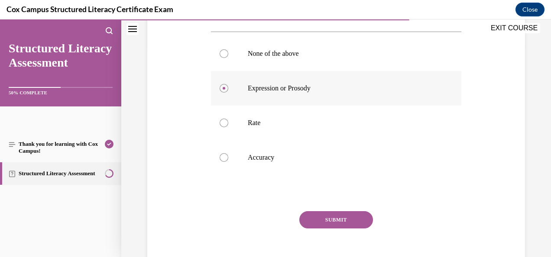
scroll to position [219, 0]
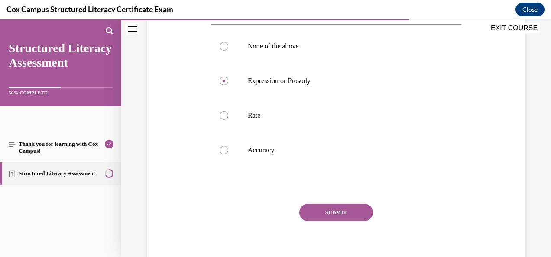
click at [334, 214] on button "SUBMIT" at bounding box center [337, 212] width 74 height 17
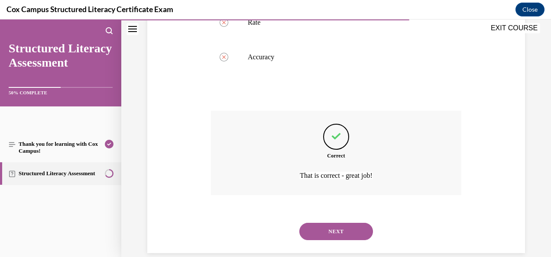
scroll to position [311, 0]
click at [329, 232] on button "NEXT" at bounding box center [337, 232] width 74 height 17
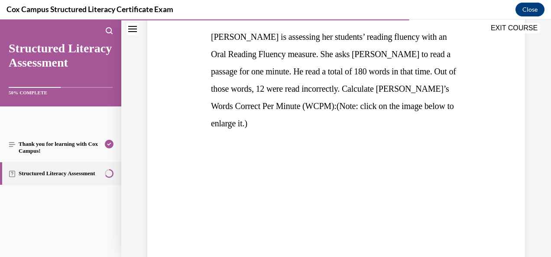
scroll to position [137, 0]
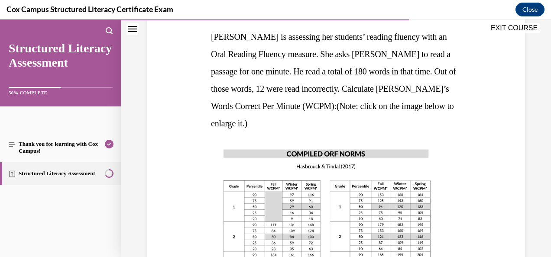
click at [264, 171] on img at bounding box center [327, 223] width 232 height 165
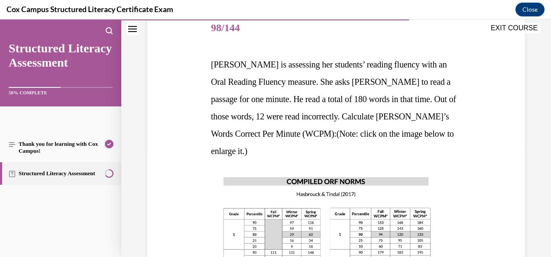
scroll to position [109, 0]
click at [216, 63] on span "[PERSON_NAME] is assessing her students’ reading fluency with an Oral Reading F…" at bounding box center [333, 108] width 245 height 96
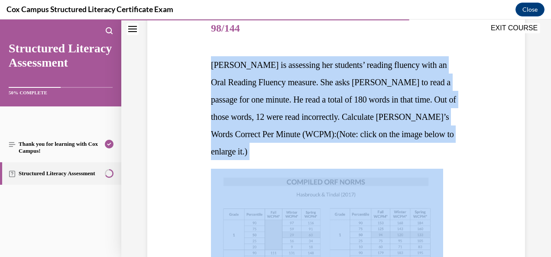
drag, startPoint x: 216, startPoint y: 63, endPoint x: 251, endPoint y: 151, distance: 94.3
click at [251, 151] on p "[PERSON_NAME] is assessing her students’ reading fluency with an Oral Reading F…" at bounding box center [336, 108] width 251 height 104
copy span "[PERSON_NAME] is assessing her students’ reading fluency with an Oral Reading F…"
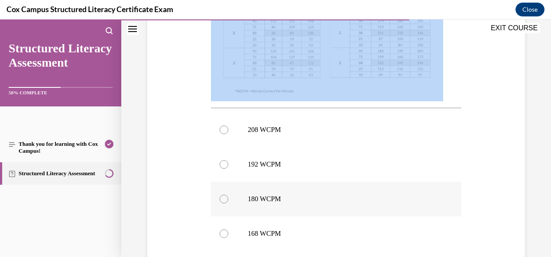
scroll to position [342, 0]
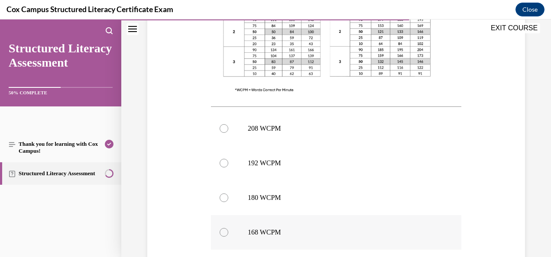
click at [232, 234] on label "168 WCPM" at bounding box center [336, 232] width 251 height 35
click at [228, 234] on input "168 WCPM" at bounding box center [224, 232] width 9 height 9
radio input "true"
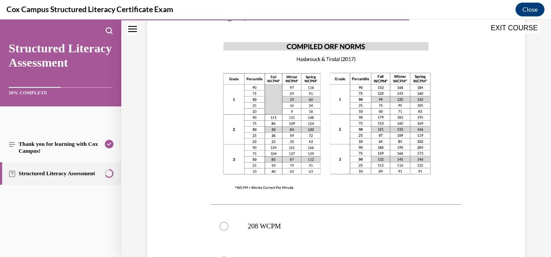
scroll to position [244, 0]
click at [237, 175] on img at bounding box center [327, 116] width 232 height 165
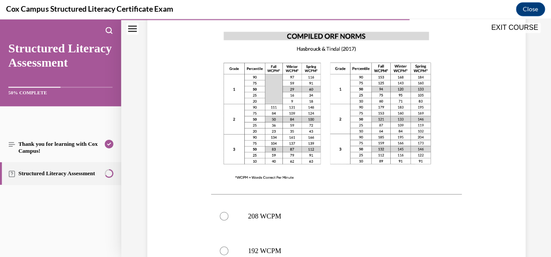
scroll to position [206, 0]
click at [163, 194] on div "Question 98/144 [PERSON_NAME] is assessing her students’ reading fluency with a…" at bounding box center [336, 143] width 382 height 606
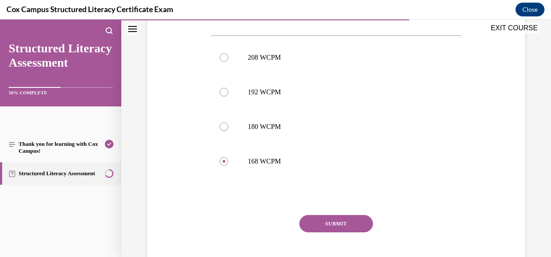
scroll to position [433, 0]
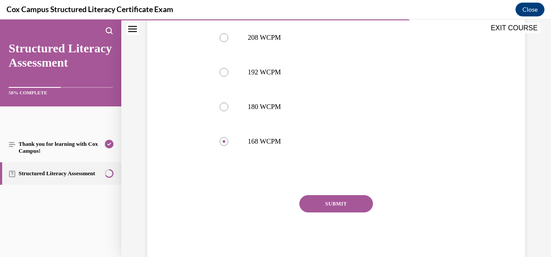
click at [336, 206] on button "SUBMIT" at bounding box center [337, 204] width 74 height 17
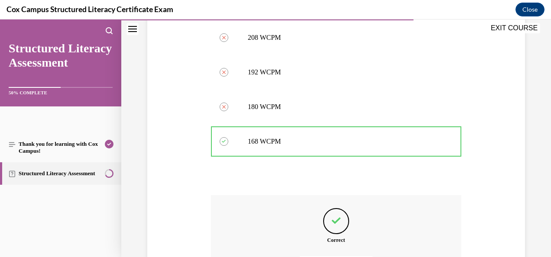
scroll to position [531, 0]
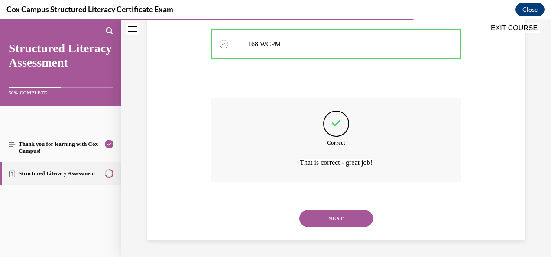
click at [319, 219] on button "NEXT" at bounding box center [337, 218] width 74 height 17
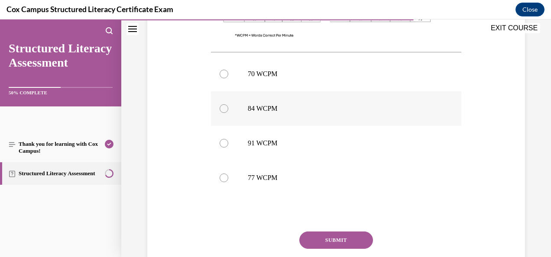
scroll to position [379, 0]
click at [248, 180] on p "77 WCPM" at bounding box center [344, 178] width 192 height 9
click at [228, 180] on input "77 WCPM" at bounding box center [224, 178] width 9 height 9
radio input "true"
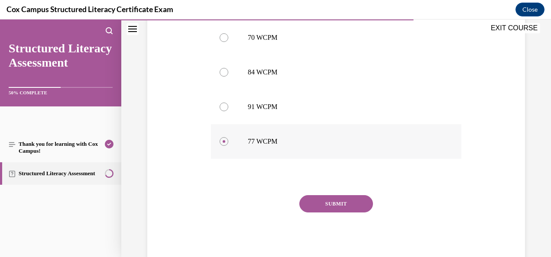
scroll to position [416, 0]
click at [336, 199] on button "SUBMIT" at bounding box center [337, 204] width 74 height 17
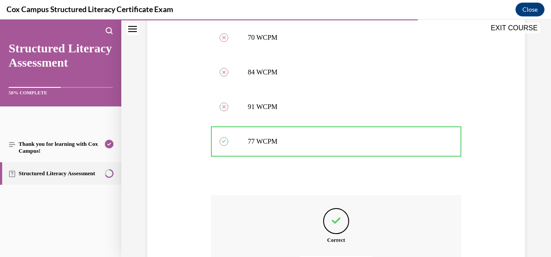
scroll to position [514, 0]
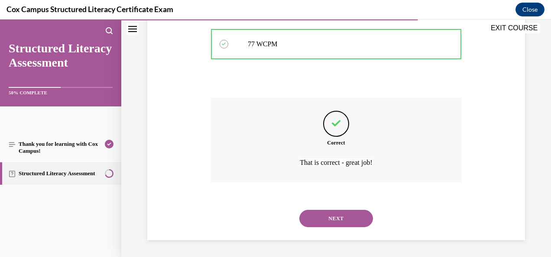
click at [326, 217] on button "NEXT" at bounding box center [337, 218] width 74 height 17
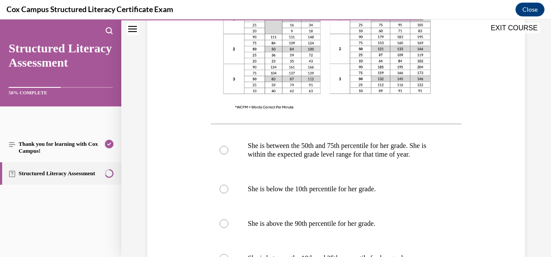
scroll to position [342, 0]
click at [262, 148] on p "She is between the 50th and 75th percentile for her grade. She is within the ex…" at bounding box center [344, 150] width 192 height 17
click at [228, 148] on input "She is between the 50th and 75th percentile for her grade. She is within the ex…" at bounding box center [224, 151] width 9 height 9
radio input "true"
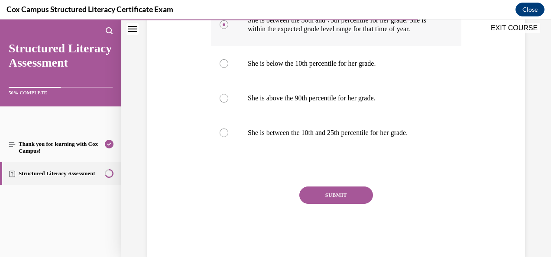
scroll to position [468, 0]
click at [329, 205] on button "SUBMIT" at bounding box center [337, 195] width 74 height 17
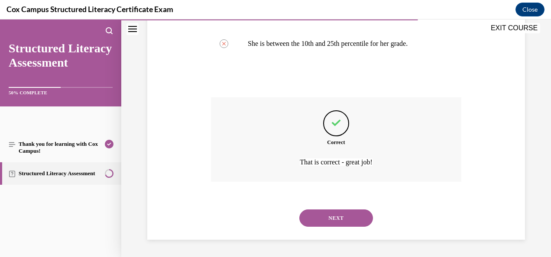
scroll to position [566, 0]
click at [330, 217] on button "NEXT" at bounding box center [337, 218] width 74 height 17
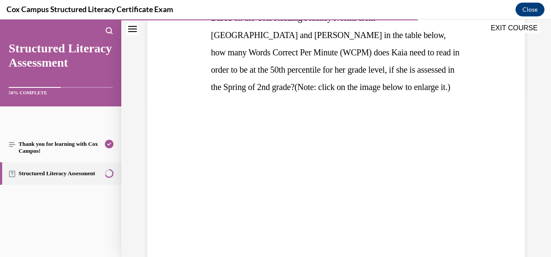
scroll to position [165, 0]
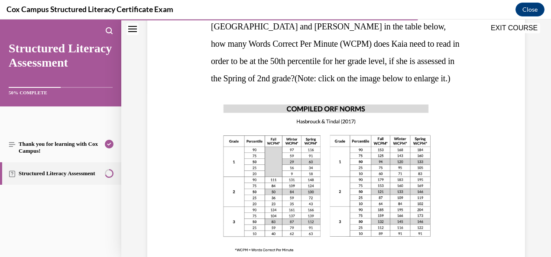
click at [322, 196] on img at bounding box center [327, 178] width 232 height 165
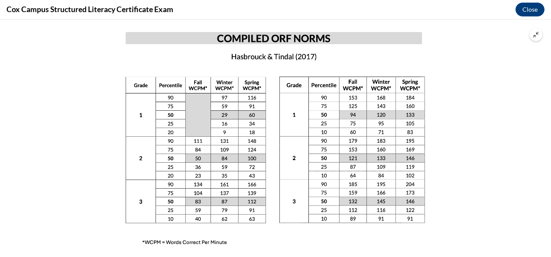
click at [539, 34] on button "Unzoom image" at bounding box center [536, 34] width 13 height 13
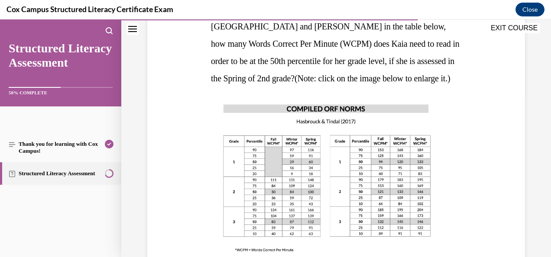
click at [253, 193] on img at bounding box center [327, 178] width 232 height 165
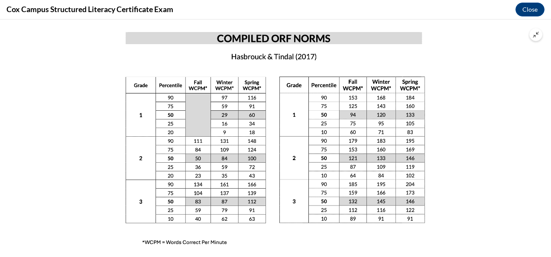
click at [533, 35] on icon "Unzoom image" at bounding box center [536, 35] width 6 height 6
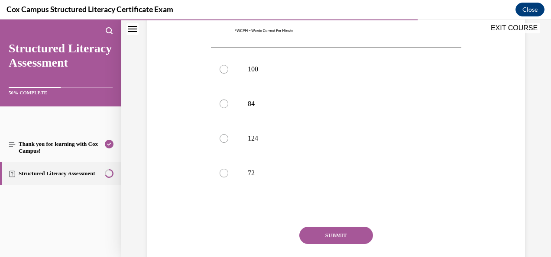
scroll to position [385, 0]
click at [224, 67] on div at bounding box center [224, 69] width 9 height 9
click at [224, 67] on input "100" at bounding box center [224, 69] width 9 height 9
radio input "true"
click at [337, 233] on button "SUBMIT" at bounding box center [337, 235] width 74 height 17
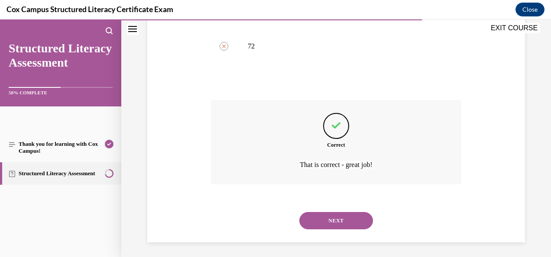
scroll to position [514, 0]
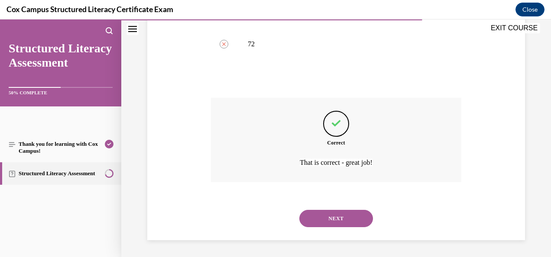
click at [329, 213] on button "NEXT" at bounding box center [337, 218] width 74 height 17
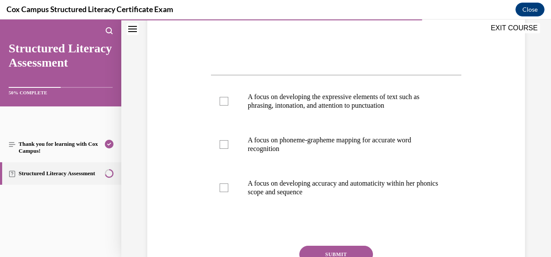
scroll to position [336, 0]
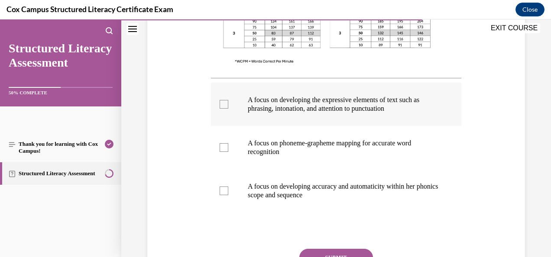
click at [224, 107] on div at bounding box center [224, 104] width 9 height 9
click at [224, 107] on input "A focus on developing the expressive elements of text such as phrasing, intonat…" at bounding box center [224, 104] width 9 height 9
checkbox input "true"
click at [221, 192] on div at bounding box center [224, 191] width 9 height 9
click at [221, 192] on input "A focus on developing accuracy and automaticity within her phonics scope and se…" at bounding box center [224, 191] width 9 height 9
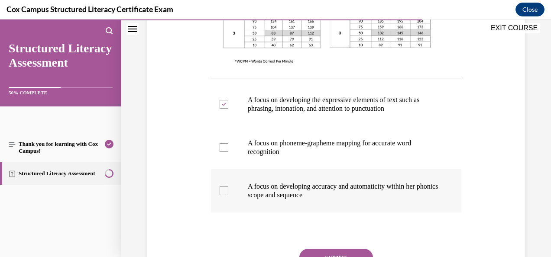
checkbox input "true"
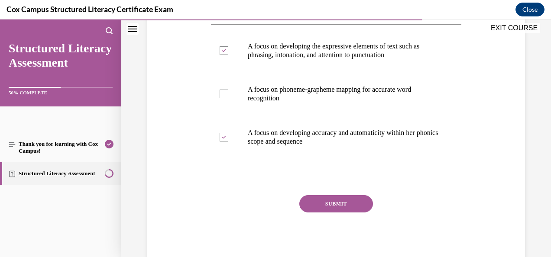
click at [323, 211] on button "SUBMIT" at bounding box center [337, 204] width 74 height 17
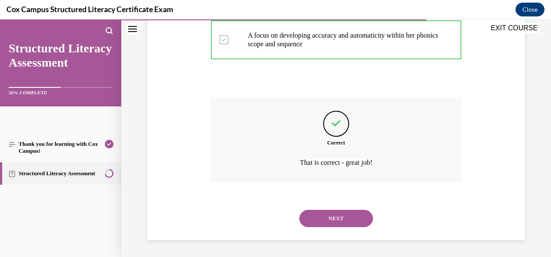
scroll to position [487, 0]
drag, startPoint x: 337, startPoint y: 219, endPoint x: 301, endPoint y: 183, distance: 51.2
click at [337, 215] on button "NEXT" at bounding box center [337, 219] width 74 height 17
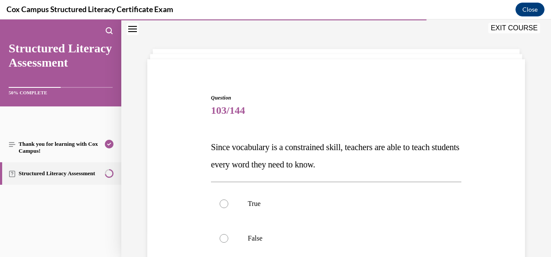
scroll to position [114, 0]
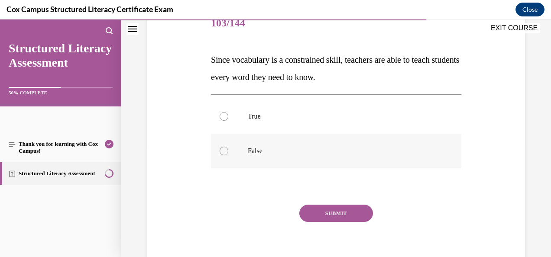
click at [221, 156] on label "False" at bounding box center [336, 151] width 251 height 35
click at [221, 156] on input "False" at bounding box center [224, 151] width 9 height 9
radio input "true"
click at [336, 210] on button "SUBMIT" at bounding box center [337, 213] width 74 height 17
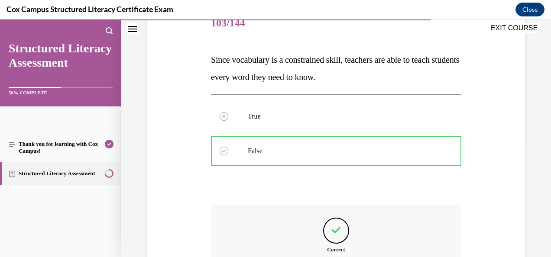
scroll to position [220, 0]
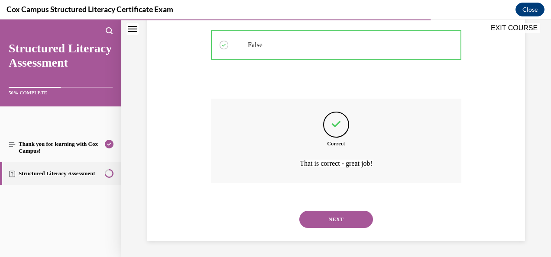
click at [334, 221] on button "NEXT" at bounding box center [337, 219] width 74 height 17
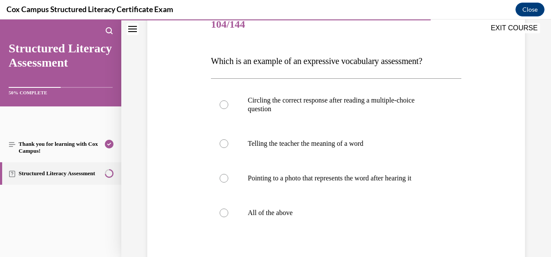
scroll to position [112, 0]
click at [276, 150] on label "Telling the teacher the meaning of a word" at bounding box center [336, 144] width 251 height 35
click at [228, 149] on input "Telling the teacher the meaning of a word" at bounding box center [224, 144] width 9 height 9
radio input "true"
click at [283, 60] on span "Which is an example of an expressive vocabulary assessment?" at bounding box center [317, 62] width 212 height 10
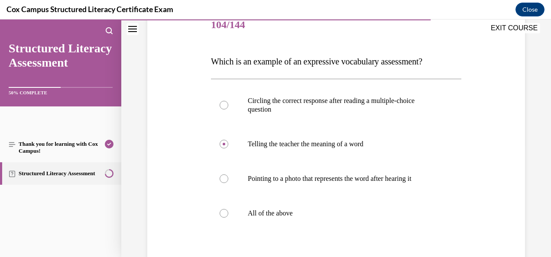
click at [283, 60] on span "Which is an example of an expressive vocabulary assessment?" at bounding box center [317, 62] width 212 height 10
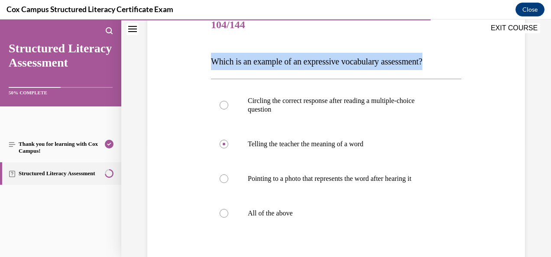
click at [283, 60] on span "Which is an example of an expressive vocabulary assessment?" at bounding box center [317, 62] width 212 height 10
copy span "Which is an example of an expressive vocabulary assessment?"
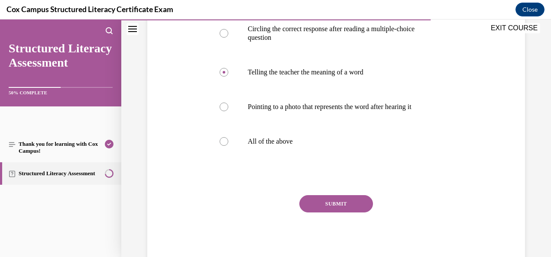
click at [319, 206] on button "SUBMIT" at bounding box center [337, 204] width 74 height 17
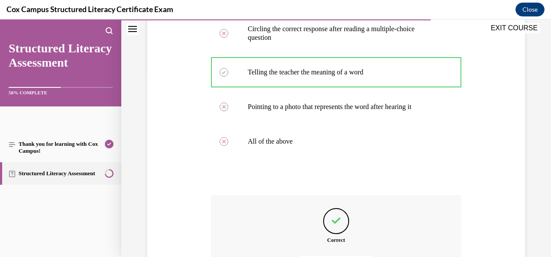
scroll to position [282, 0]
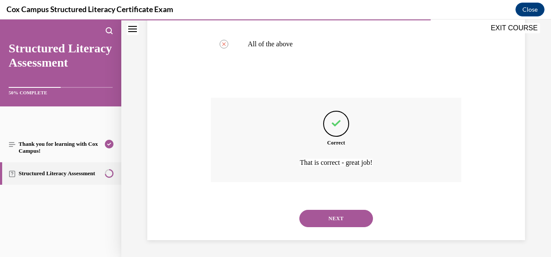
click at [351, 216] on button "NEXT" at bounding box center [337, 218] width 74 height 17
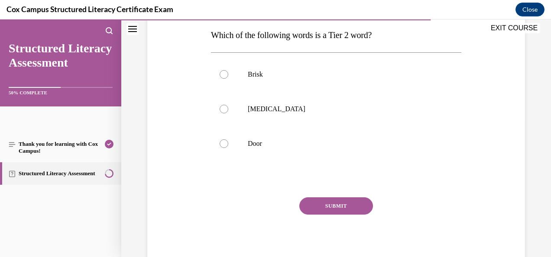
scroll to position [138, 0]
click at [155, 130] on div "Question 105/144 Which of the following words is a Tier 2 word?   Brisk [MEDICA…" at bounding box center [336, 112] width 382 height 313
click at [223, 75] on div at bounding box center [224, 75] width 9 height 9
click at [223, 75] on input "Brisk" at bounding box center [224, 75] width 9 height 9
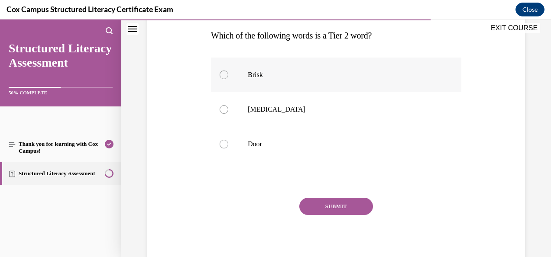
radio input "true"
click at [334, 207] on button "SUBMIT" at bounding box center [337, 206] width 74 height 17
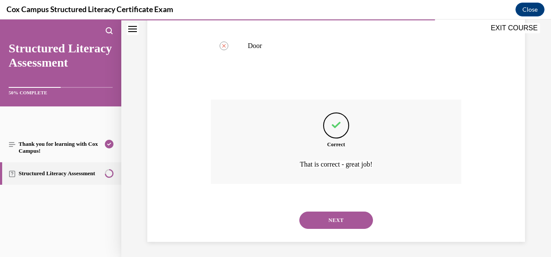
click at [331, 217] on button "NEXT" at bounding box center [337, 220] width 74 height 17
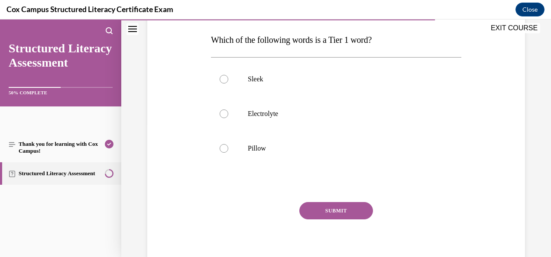
scroll to position [132, 0]
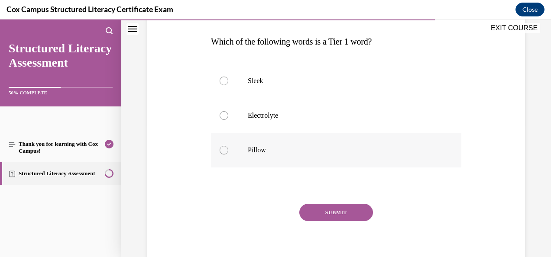
click at [220, 153] on div at bounding box center [224, 150] width 9 height 9
click at [220, 153] on input "Pillow" at bounding box center [224, 150] width 9 height 9
radio input "true"
click at [329, 216] on button "SUBMIT" at bounding box center [337, 212] width 74 height 17
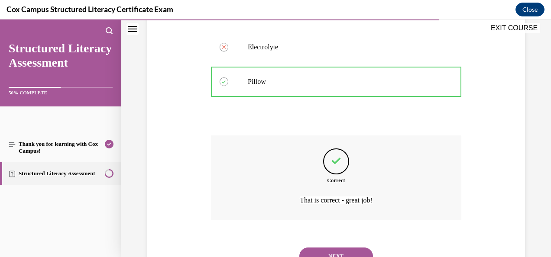
scroll to position [199, 0]
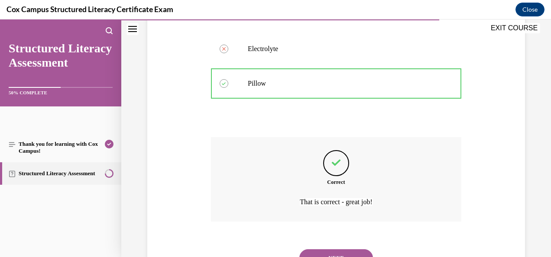
click at [336, 252] on button "NEXT" at bounding box center [337, 258] width 74 height 17
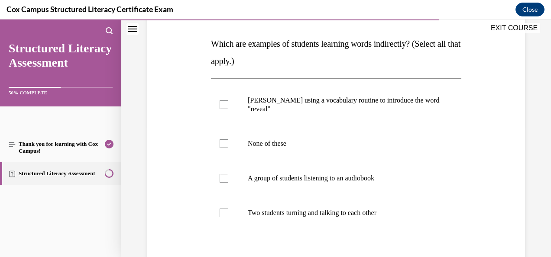
scroll to position [134, 0]
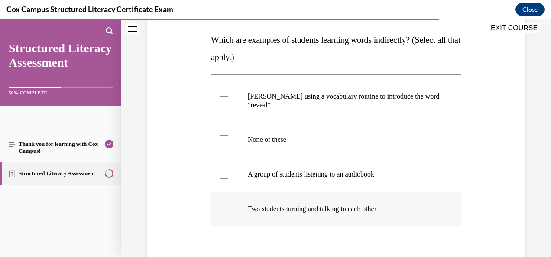
click at [220, 209] on div at bounding box center [224, 209] width 9 height 9
click at [220, 209] on input "Two students turning and talking to each other" at bounding box center [224, 209] width 9 height 9
checkbox input "true"
click at [226, 173] on div at bounding box center [224, 174] width 9 height 9
click at [226, 173] on input "A group of students listening to an audiobook" at bounding box center [224, 174] width 9 height 9
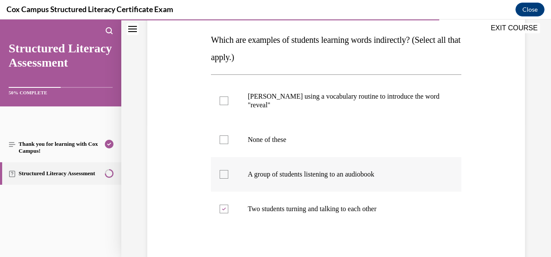
checkbox input "true"
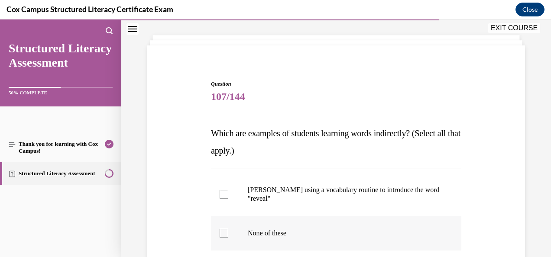
scroll to position [41, 0]
click at [225, 130] on span "Which are examples of students learning words indirectly? (Select all that appl…" at bounding box center [336, 141] width 250 height 27
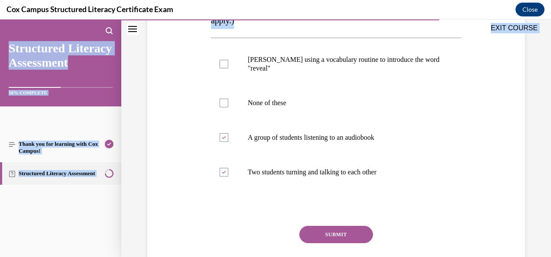
scroll to position [195, 0]
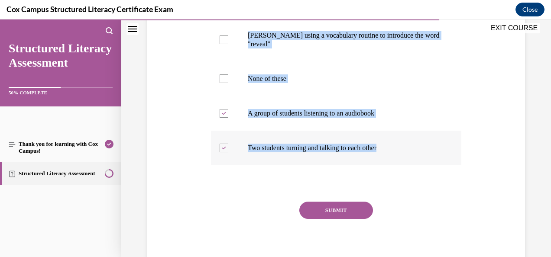
drag, startPoint x: 225, startPoint y: 130, endPoint x: 256, endPoint y: 165, distance: 46.4
click at [256, 165] on div "Question 107/144 Which are examples of students learning words indirectly? (Sel…" at bounding box center [336, 99] width 251 height 348
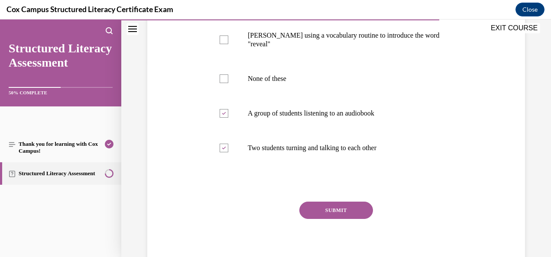
drag, startPoint x: 256, startPoint y: 165, endPoint x: 205, endPoint y: 210, distance: 67.9
click at [205, 210] on div "Question 107/144 Which are examples of students learning words indirectly? (Sel…" at bounding box center [336, 86] width 382 height 374
click at [323, 209] on button "SUBMIT" at bounding box center [337, 210] width 74 height 17
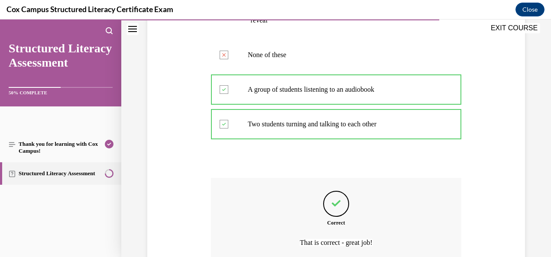
scroll to position [218, 0]
click at [323, 209] on div "Feedback" at bounding box center [336, 205] width 26 height 26
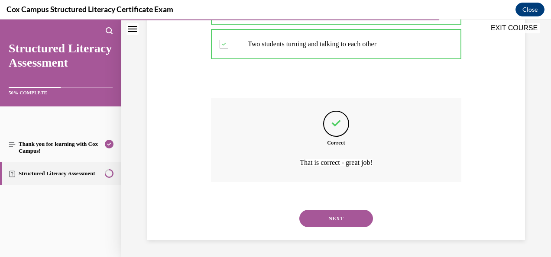
click at [321, 215] on button "NEXT" at bounding box center [337, 218] width 74 height 17
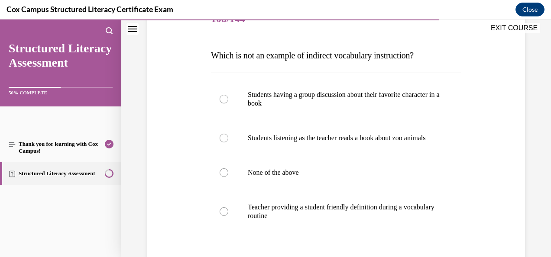
scroll to position [117, 0]
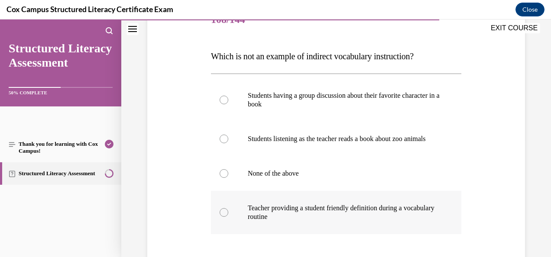
click at [281, 209] on label "Teacher providing a student friendly definition during a vocabulary routine" at bounding box center [336, 212] width 251 height 43
click at [228, 209] on input "Teacher providing a student friendly definition during a vocabulary routine" at bounding box center [224, 213] width 9 height 9
radio input "true"
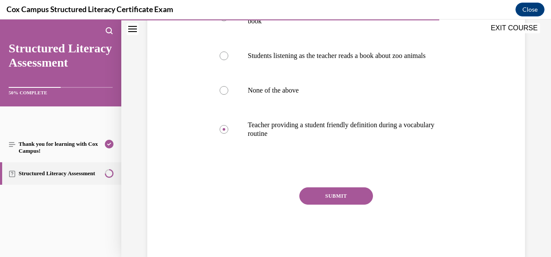
scroll to position [200, 0]
click at [334, 205] on button "SUBMIT" at bounding box center [337, 196] width 74 height 17
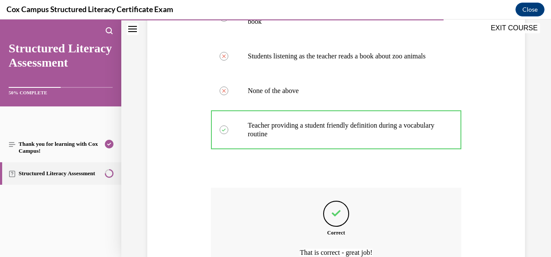
scroll to position [299, 0]
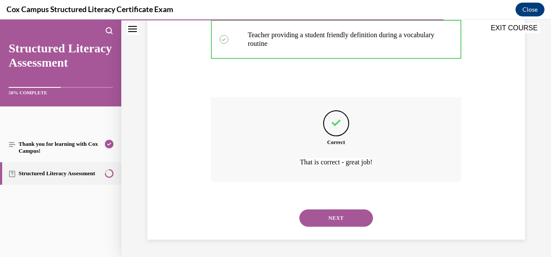
click at [336, 219] on button "NEXT" at bounding box center [337, 218] width 74 height 17
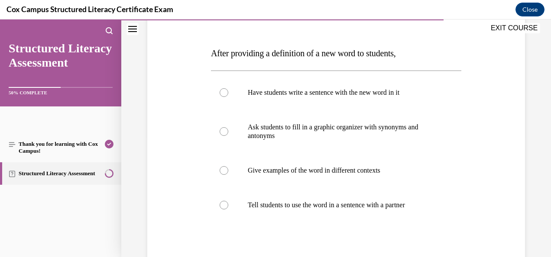
scroll to position [137, 0]
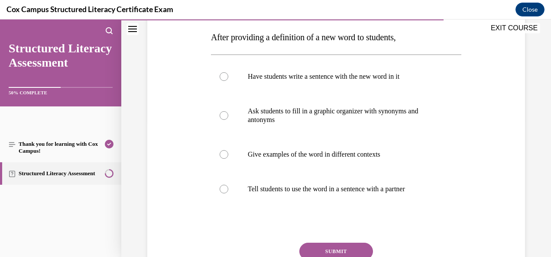
click at [186, 111] on div "Question 109/144 After providing a definition of a new word to students, Have s…" at bounding box center [336, 136] width 382 height 356
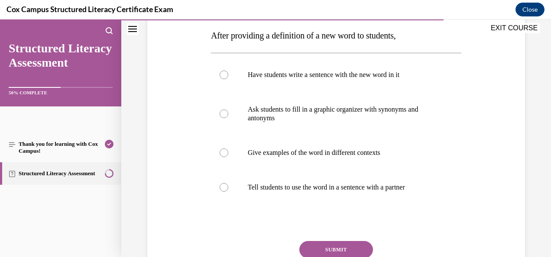
scroll to position [140, 0]
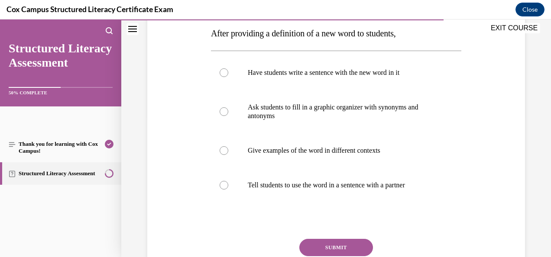
click at [217, 33] on span "After providing a definition of a new word to students," at bounding box center [303, 34] width 185 height 10
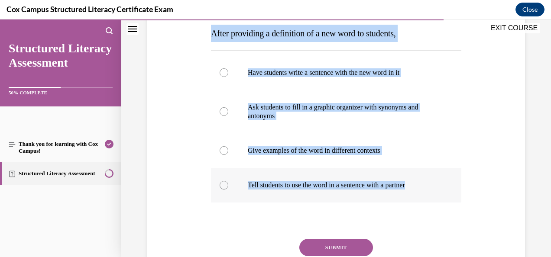
drag, startPoint x: 217, startPoint y: 33, endPoint x: 428, endPoint y: 180, distance: 258.1
click at [428, 180] on div "Question 109/144 After providing a definition of a new word to students, Have s…" at bounding box center [336, 145] width 251 height 330
copy div "After providing a definition of a new word to students, Have students write a s…"
click at [194, 118] on div "Question 109/144 After providing a definition of a new word to students, Have s…" at bounding box center [336, 132] width 382 height 356
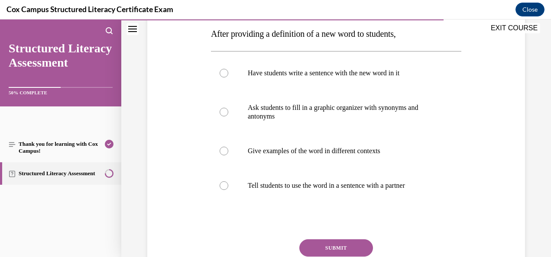
scroll to position [140, 0]
click at [235, 188] on label "Tell students to use the word in a sentence with a partner" at bounding box center [336, 186] width 251 height 35
click at [228, 188] on input "Tell students to use the word in a sentence with a partner" at bounding box center [224, 186] width 9 height 9
radio input "true"
click at [222, 114] on div at bounding box center [224, 112] width 9 height 9
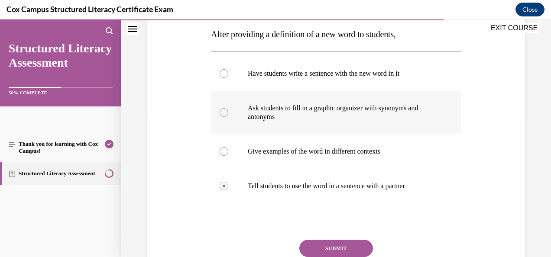
click at [222, 114] on input "Ask students to fill in a graphic organizer with synonyms and antonyms" at bounding box center [224, 112] width 9 height 9
radio input "true"
click at [218, 147] on label "Give examples of the word in different contexts" at bounding box center [336, 151] width 251 height 35
click at [220, 147] on input "Give examples of the word in different contexts" at bounding box center [224, 151] width 9 height 9
radio input "true"
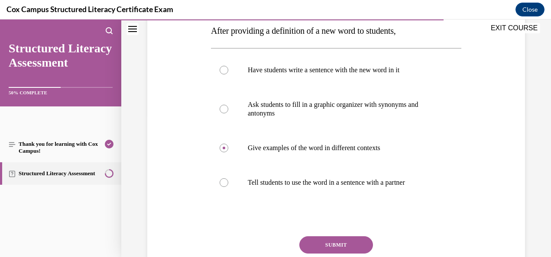
scroll to position [141, 0]
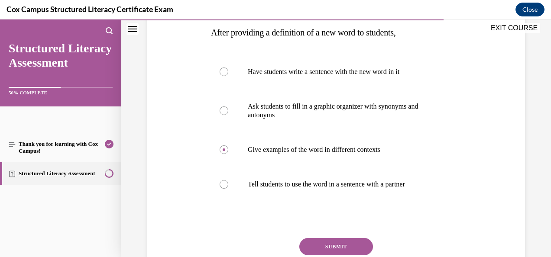
click at [309, 251] on button "SUBMIT" at bounding box center [337, 246] width 74 height 17
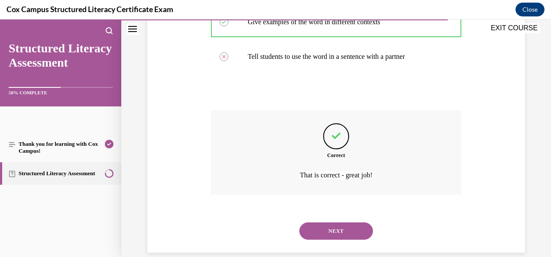
scroll to position [274, 0]
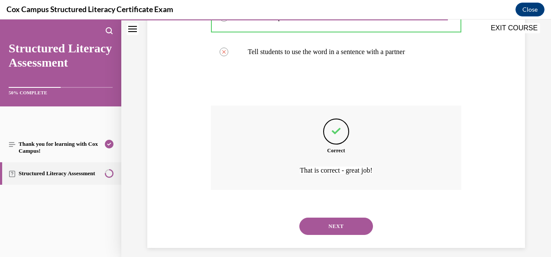
click at [326, 222] on button "NEXT" at bounding box center [337, 226] width 74 height 17
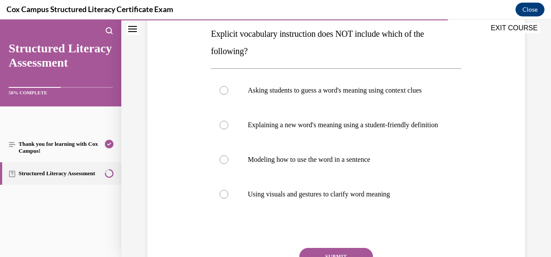
scroll to position [158, 0]
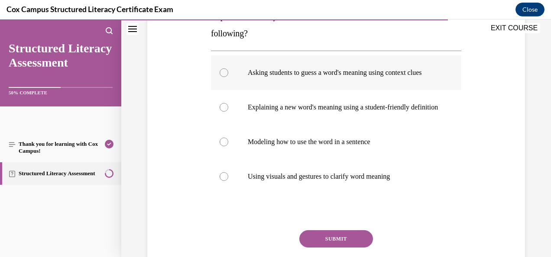
click at [332, 77] on p "Asking students to guess a word's meaning using context clues" at bounding box center [344, 72] width 192 height 9
click at [228, 77] on input "Asking students to guess a word's meaning using context clues" at bounding box center [224, 72] width 9 height 9
radio input "true"
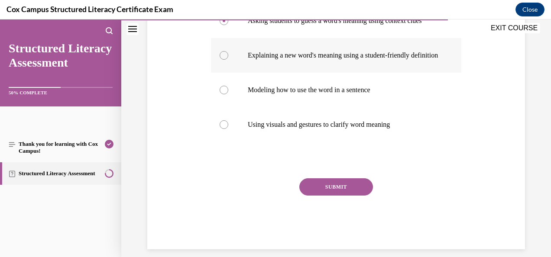
scroll to position [210, 0]
click at [336, 196] on button "SUBMIT" at bounding box center [337, 187] width 74 height 17
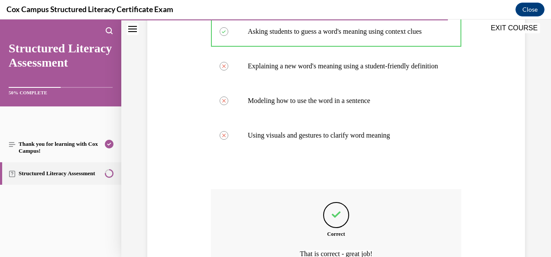
scroll to position [308, 0]
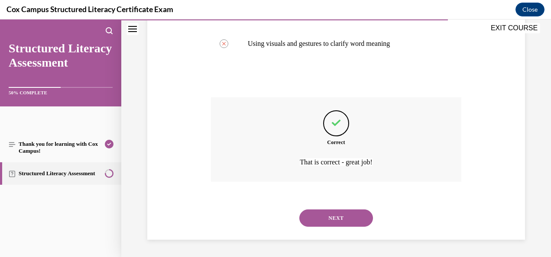
click at [333, 213] on button "NEXT" at bounding box center [337, 218] width 74 height 17
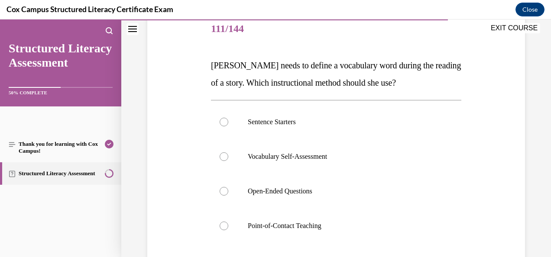
scroll to position [149, 0]
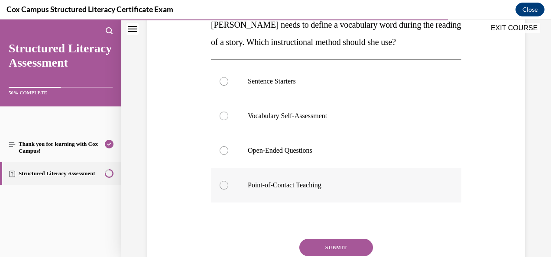
click at [223, 189] on div at bounding box center [224, 185] width 9 height 9
click at [223, 189] on input "Point-of-Contact Teaching" at bounding box center [224, 185] width 9 height 9
radio input "true"
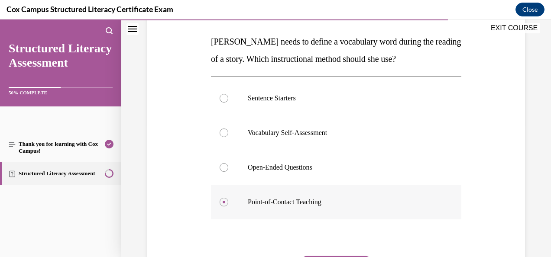
scroll to position [191, 0]
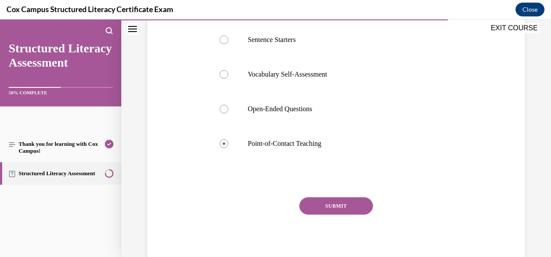
click at [315, 201] on button "SUBMIT" at bounding box center [337, 206] width 74 height 17
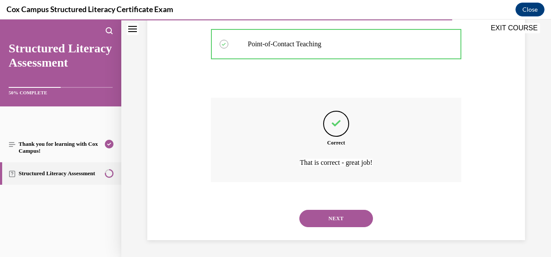
click at [341, 220] on button "NEXT" at bounding box center [337, 218] width 74 height 17
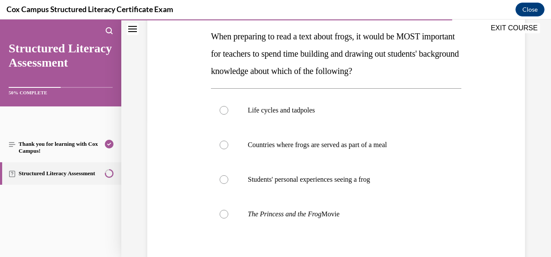
scroll to position [138, 0]
click at [285, 114] on label "Life cycles and tadpoles" at bounding box center [336, 110] width 251 height 35
click at [228, 114] on input "Life cycles and tadpoles" at bounding box center [224, 110] width 9 height 9
radio input "true"
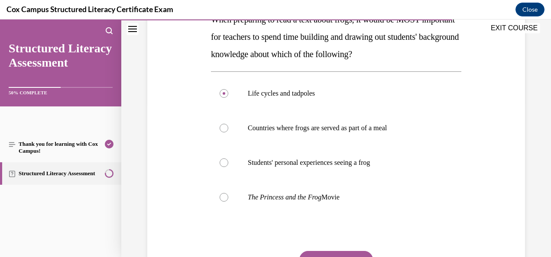
scroll to position [210, 0]
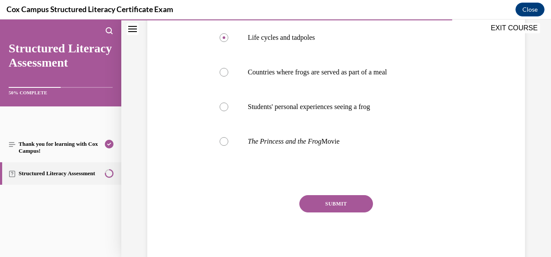
click at [325, 205] on button "SUBMIT" at bounding box center [337, 204] width 74 height 17
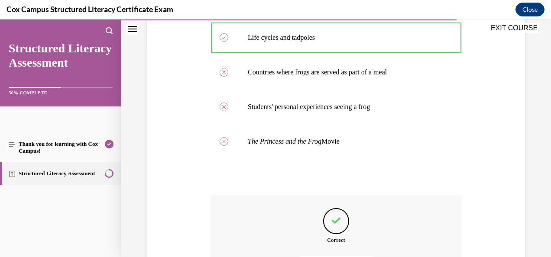
scroll to position [308, 0]
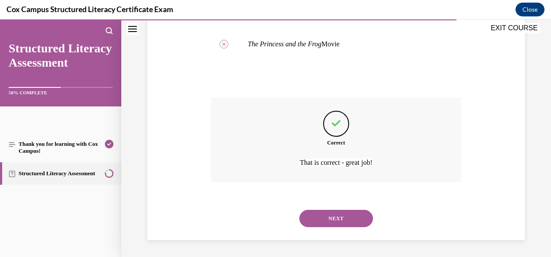
click at [322, 222] on button "NEXT" at bounding box center [337, 218] width 74 height 17
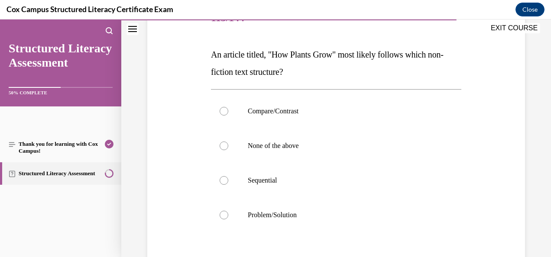
scroll to position [120, 0]
click at [228, 183] on label "Sequential" at bounding box center [336, 180] width 251 height 35
click at [228, 183] on input "Sequential" at bounding box center [224, 180] width 9 height 9
radio input "true"
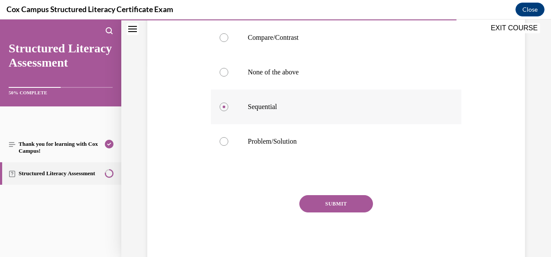
scroll to position [193, 0]
click at [320, 200] on button "SUBMIT" at bounding box center [337, 204] width 74 height 17
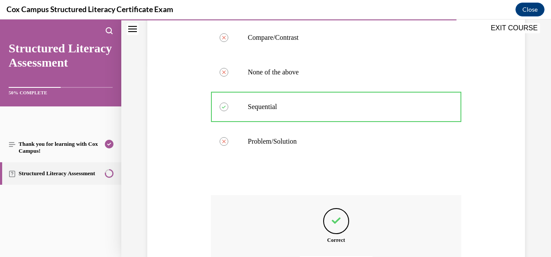
scroll to position [290, 0]
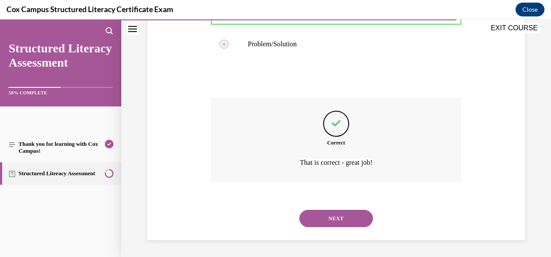
click at [317, 218] on button "NEXT" at bounding box center [337, 218] width 74 height 17
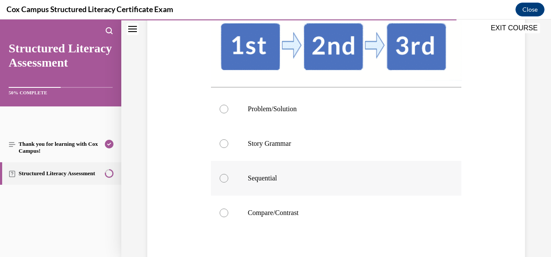
scroll to position [199, 0]
click at [297, 179] on p "Sequential" at bounding box center [344, 178] width 192 height 9
click at [228, 179] on input "Sequential" at bounding box center [224, 178] width 9 height 9
radio input "true"
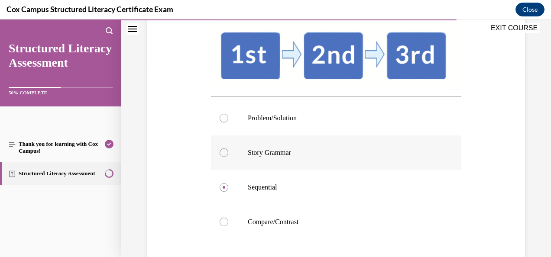
scroll to position [269, 0]
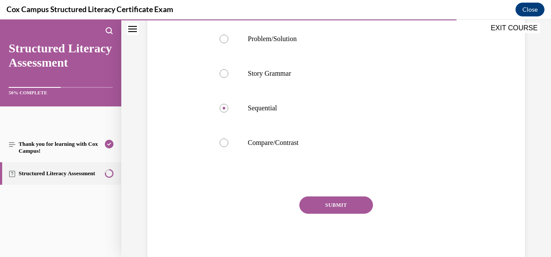
click at [326, 202] on button "SUBMIT" at bounding box center [337, 205] width 74 height 17
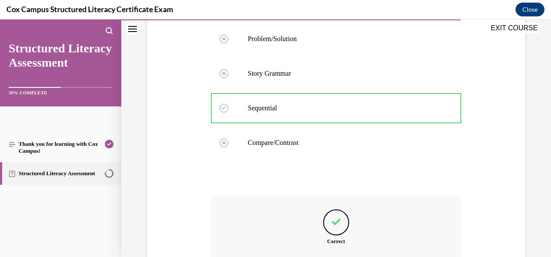
scroll to position [367, 0]
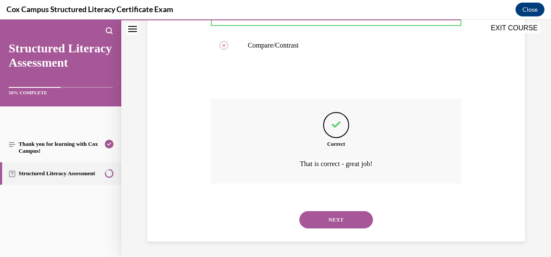
click at [317, 218] on button "NEXT" at bounding box center [337, 220] width 74 height 17
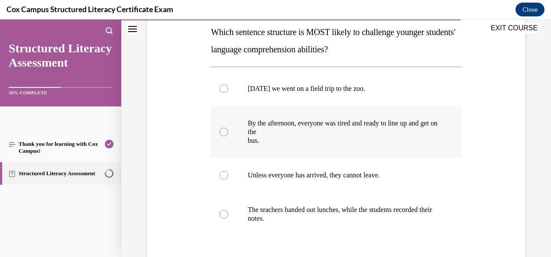
scroll to position [142, 0]
click at [297, 176] on p "Unless everyone has arrived, they cannot leave." at bounding box center [344, 175] width 192 height 9
click at [228, 176] on input "Unless everyone has arrived, they cannot leave." at bounding box center [224, 175] width 9 height 9
radio input "true"
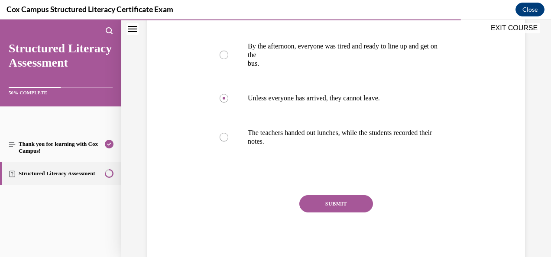
click at [335, 199] on button "SUBMIT" at bounding box center [337, 204] width 74 height 17
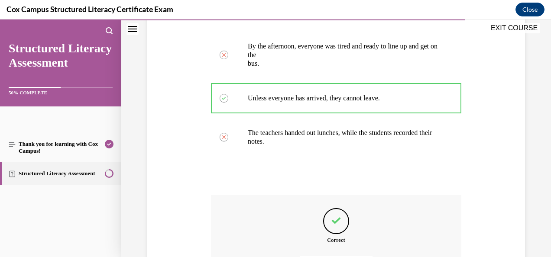
scroll to position [316, 0]
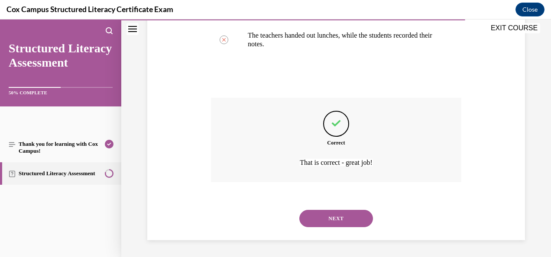
click at [320, 219] on button "NEXT" at bounding box center [337, 218] width 74 height 17
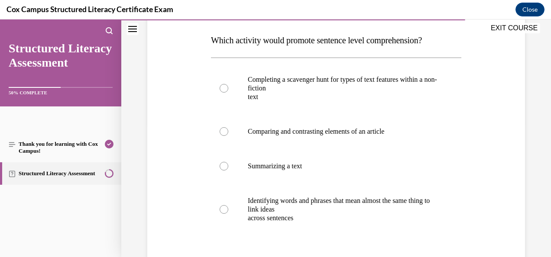
scroll to position [134, 0]
click at [226, 210] on div at bounding box center [224, 209] width 9 height 9
click at [226, 210] on input "Identifying words and phrases that mean almost the same thing to link ideas acr…" at bounding box center [224, 209] width 9 height 9
radio input "true"
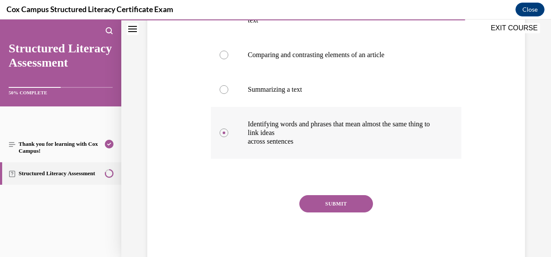
scroll to position [210, 0]
click at [334, 196] on button "SUBMIT" at bounding box center [337, 204] width 74 height 17
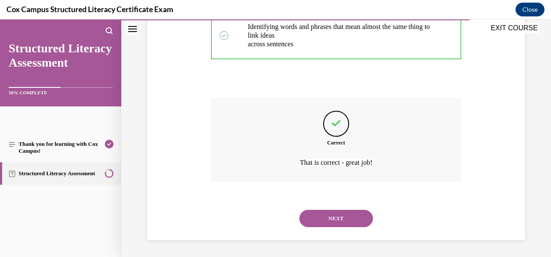
click at [335, 222] on button "NEXT" at bounding box center [337, 218] width 74 height 17
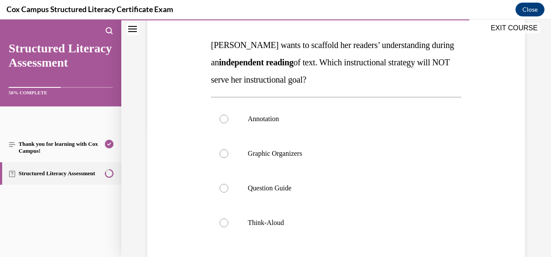
scroll to position [130, 0]
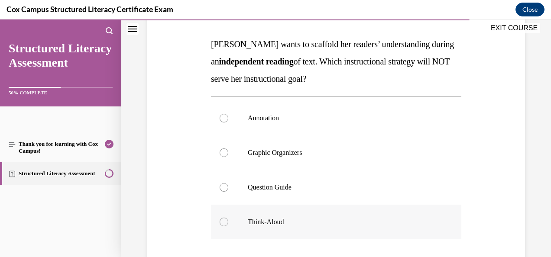
click at [255, 230] on label "Think-Aloud" at bounding box center [336, 222] width 251 height 35
click at [228, 227] on input "Think-Aloud" at bounding box center [224, 222] width 9 height 9
radio input "true"
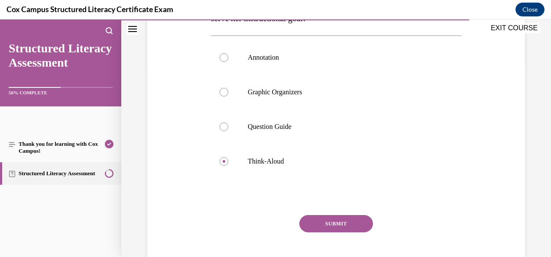
click at [325, 219] on button "SUBMIT" at bounding box center [337, 223] width 74 height 17
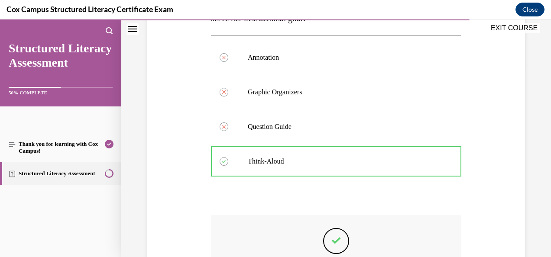
scroll to position [308, 0]
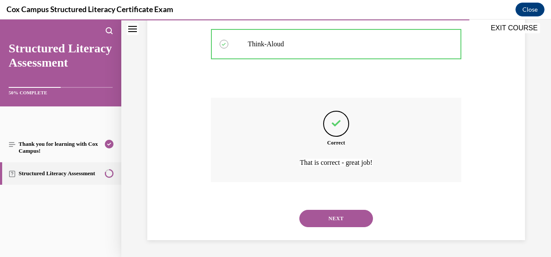
click at [328, 221] on button "NEXT" at bounding box center [337, 218] width 74 height 17
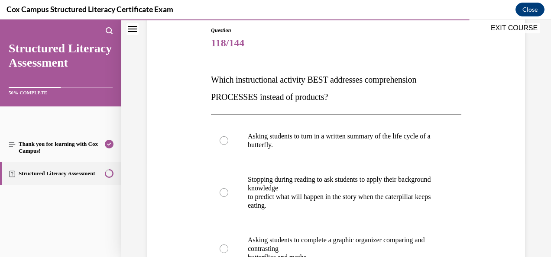
scroll to position [121, 0]
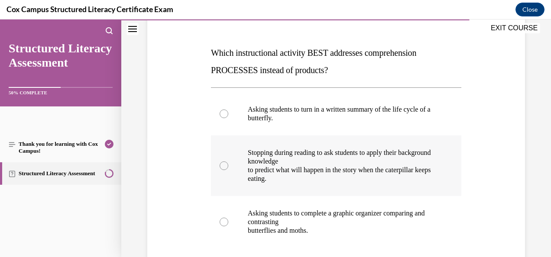
click at [285, 167] on p "to predict what will happen in the story when the caterpillar keeps eating." at bounding box center [344, 174] width 192 height 17
click at [228, 167] on input "Stopping during reading to ask students to apply their background knowledge to …" at bounding box center [224, 166] width 9 height 9
radio input "true"
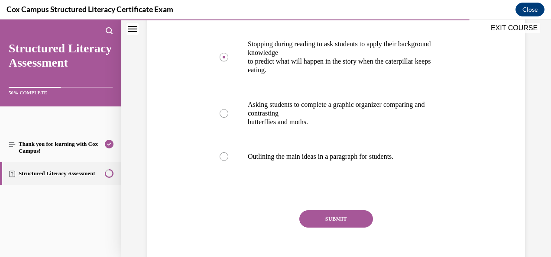
scroll to position [231, 0]
click at [325, 215] on button "SUBMIT" at bounding box center [337, 218] width 74 height 17
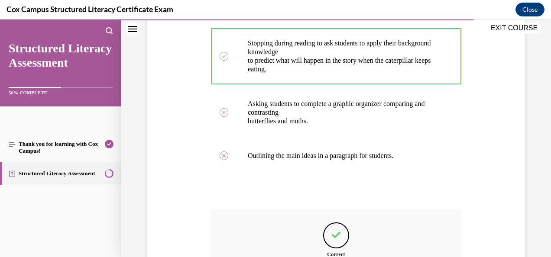
scroll to position [342, 0]
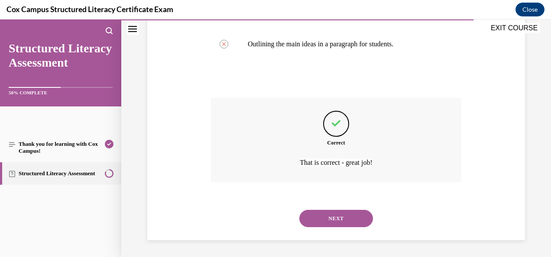
drag, startPoint x: 327, startPoint y: 221, endPoint x: 300, endPoint y: 221, distance: 26.9
click at [300, 221] on button "NEXT" at bounding box center [337, 218] width 74 height 17
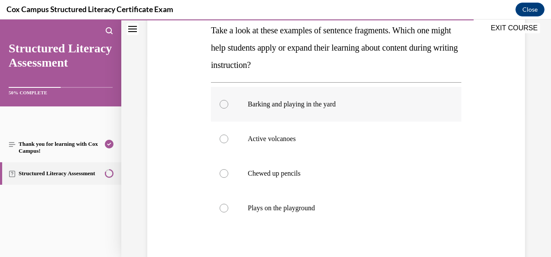
scroll to position [134, 0]
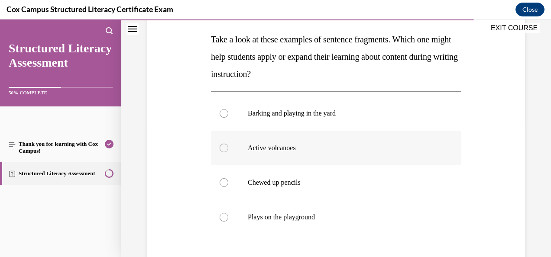
click at [227, 148] on div at bounding box center [224, 148] width 9 height 9
click at [227, 148] on input "Active volcanoes" at bounding box center [224, 148] width 9 height 9
radio input "true"
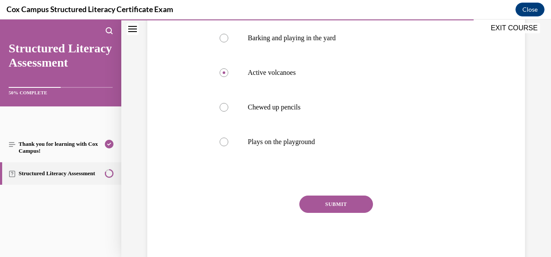
click at [326, 203] on button "SUBMIT" at bounding box center [337, 204] width 74 height 17
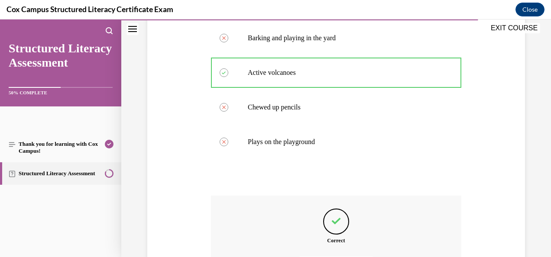
scroll to position [308, 0]
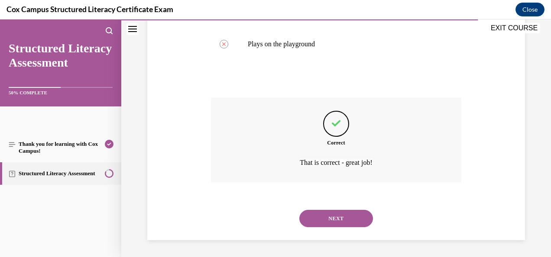
click at [340, 217] on button "NEXT" at bounding box center [337, 218] width 74 height 17
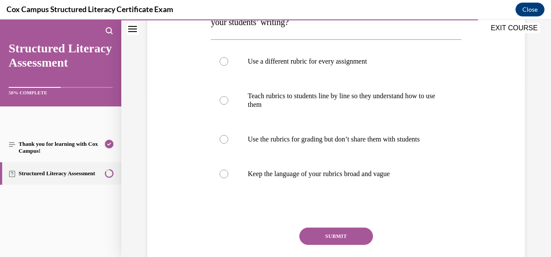
scroll to position [168, 0]
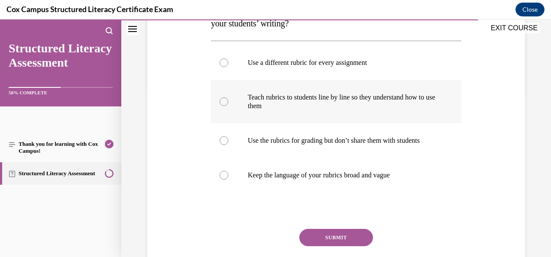
click at [329, 115] on label "Teach rubrics to students line by line so they understand how to use them" at bounding box center [336, 101] width 251 height 43
click at [228, 106] on input "Teach rubrics to students line by line so they understand how to use them" at bounding box center [224, 102] width 9 height 9
radio input "true"
click at [317, 245] on button "SUBMIT" at bounding box center [337, 237] width 74 height 17
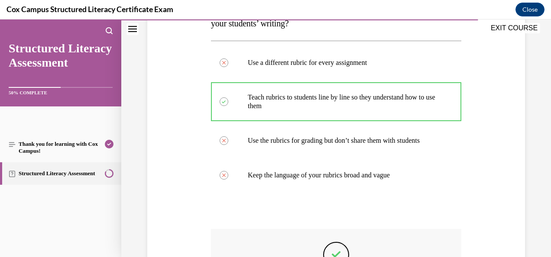
scroll to position [308, 0]
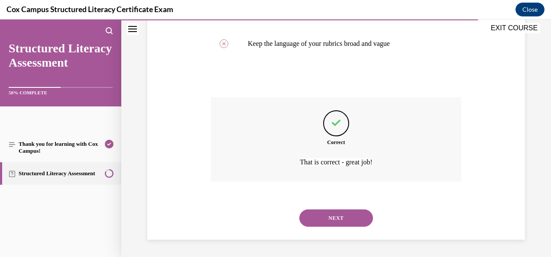
click at [329, 225] on button "NEXT" at bounding box center [337, 218] width 74 height 17
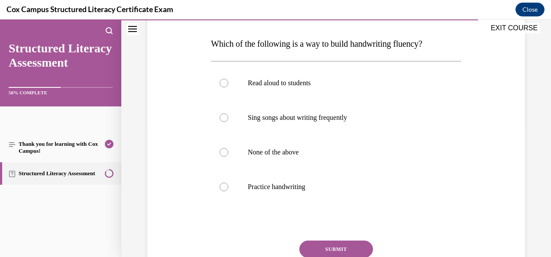
scroll to position [130, 0]
click at [224, 184] on div at bounding box center [224, 187] width 9 height 9
click at [224, 184] on input "Practice handwriting" at bounding box center [224, 187] width 9 height 9
radio input "true"
click at [331, 248] on button "SUBMIT" at bounding box center [337, 249] width 74 height 17
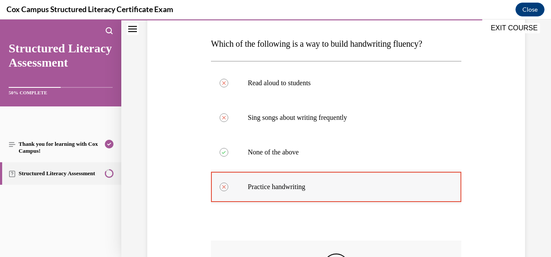
drag, startPoint x: 331, startPoint y: 248, endPoint x: 348, endPoint y: 173, distance: 76.5
click at [348, 173] on div "Question 121/144 Which of the following is a way to build handwriting fluency? …" at bounding box center [336, 186] width 251 height 393
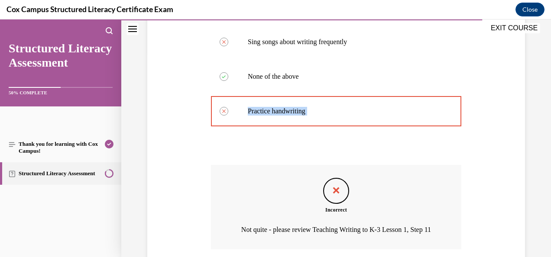
scroll to position [285, 0]
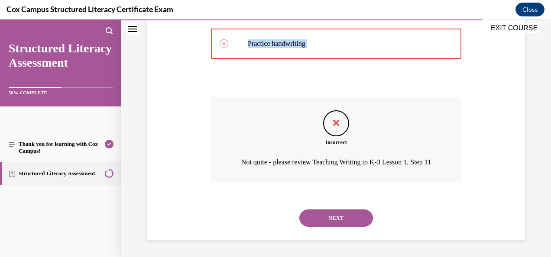
drag, startPoint x: 341, startPoint y: 214, endPoint x: 231, endPoint y: 202, distance: 109.9
click at [231, 202] on div "NEXT" at bounding box center [336, 218] width 251 height 35
drag, startPoint x: 331, startPoint y: 218, endPoint x: 319, endPoint y: 218, distance: 12.6
click at [319, 218] on button "NEXT" at bounding box center [337, 218] width 74 height 17
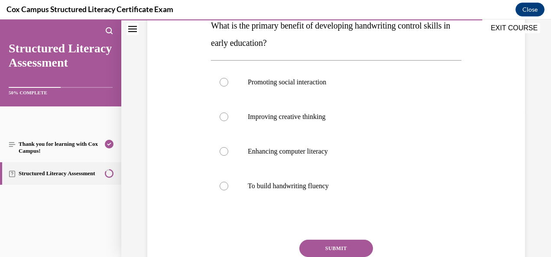
scroll to position [160, 0]
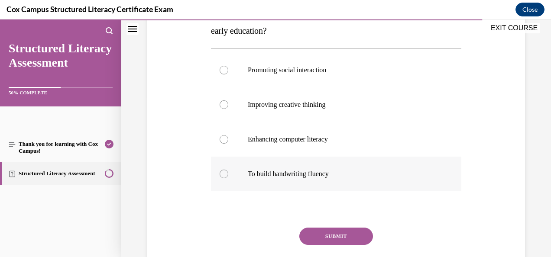
click at [222, 174] on div at bounding box center [224, 174] width 9 height 9
click at [222, 174] on input "To build handwriting fluency" at bounding box center [224, 174] width 9 height 9
radio input "true"
click at [323, 235] on button "SUBMIT" at bounding box center [337, 236] width 74 height 17
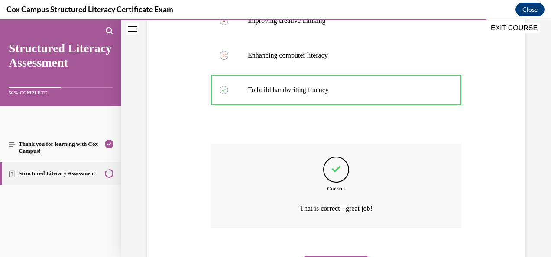
scroll to position [290, 0]
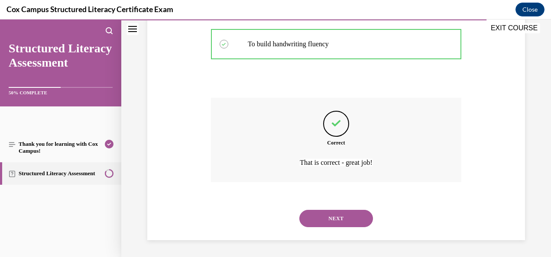
click at [335, 222] on button "NEXT" at bounding box center [337, 218] width 74 height 17
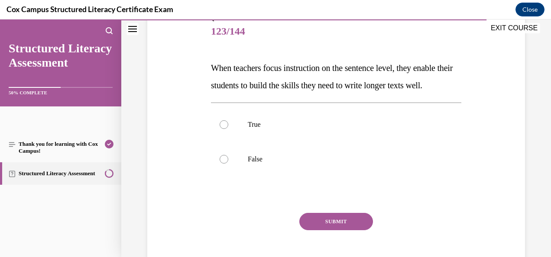
scroll to position [105, 0]
click at [220, 143] on label "True" at bounding box center [336, 125] width 251 height 35
click at [220, 130] on input "True" at bounding box center [224, 125] width 9 height 9
radio input "true"
click at [333, 231] on button "SUBMIT" at bounding box center [337, 222] width 74 height 17
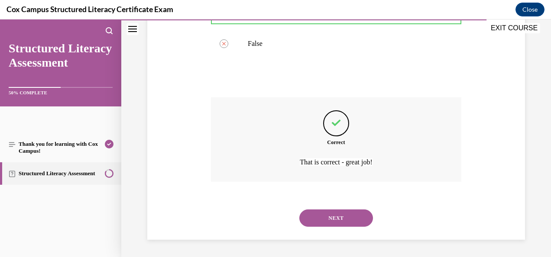
click at [325, 227] on button "NEXT" at bounding box center [337, 218] width 74 height 17
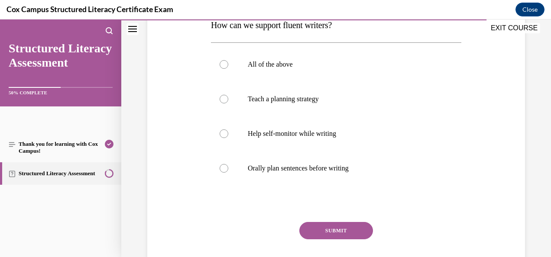
scroll to position [148, 0]
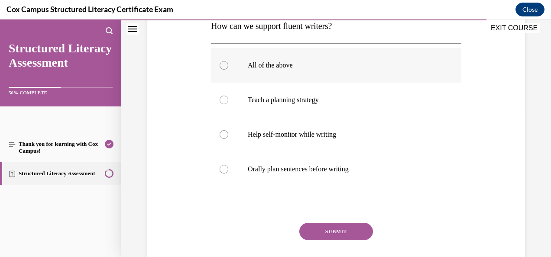
click at [307, 72] on label "All of the above" at bounding box center [336, 65] width 251 height 35
click at [228, 70] on input "All of the above" at bounding box center [224, 65] width 9 height 9
radio input "true"
drag, startPoint x: 341, startPoint y: 231, endPoint x: 323, endPoint y: 235, distance: 18.3
click at [323, 235] on button "SUBMIT" at bounding box center [337, 231] width 74 height 17
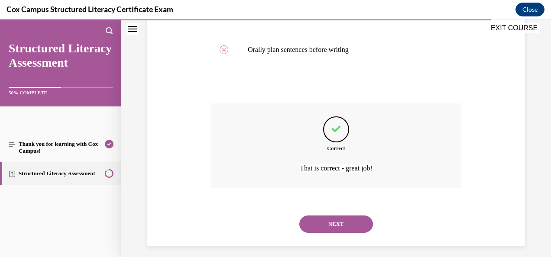
scroll to position [268, 0]
click at [330, 229] on button "NEXT" at bounding box center [337, 223] width 74 height 17
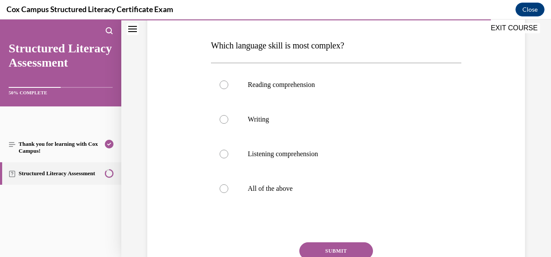
scroll to position [128, 0]
click at [221, 121] on div at bounding box center [224, 119] width 9 height 9
click at [221, 121] on input "Writing" at bounding box center [224, 119] width 9 height 9
radio input "true"
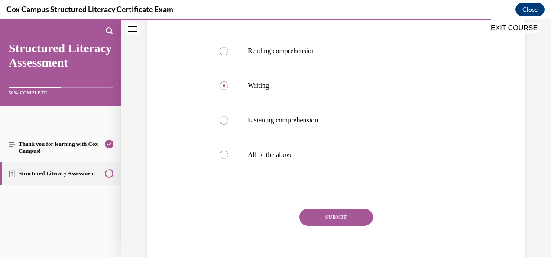
click at [336, 213] on button "SUBMIT" at bounding box center [337, 217] width 74 height 17
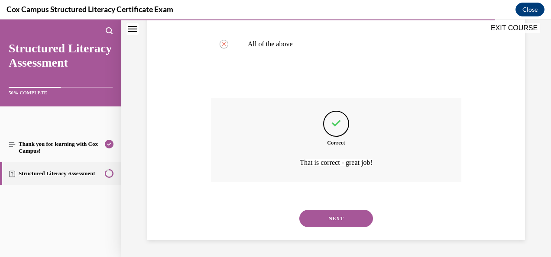
scroll to position [273, 0]
click at [339, 221] on button "NEXT" at bounding box center [337, 218] width 74 height 17
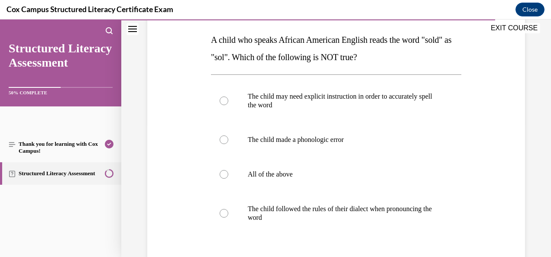
scroll to position [133, 0]
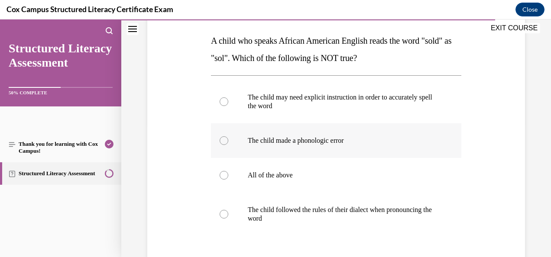
click at [262, 140] on p "The child made a phonologic error" at bounding box center [344, 141] width 192 height 9
click at [228, 140] on input "The child made a phonologic error" at bounding box center [224, 141] width 9 height 9
radio input "true"
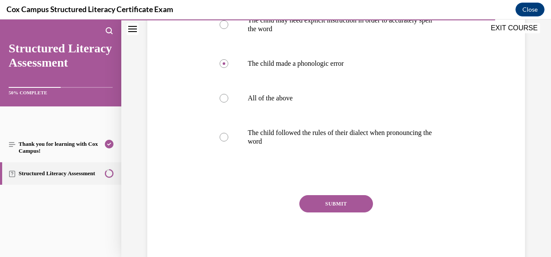
click at [333, 202] on button "SUBMIT" at bounding box center [337, 204] width 74 height 17
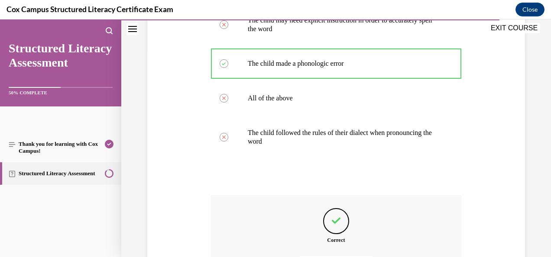
scroll to position [308, 0]
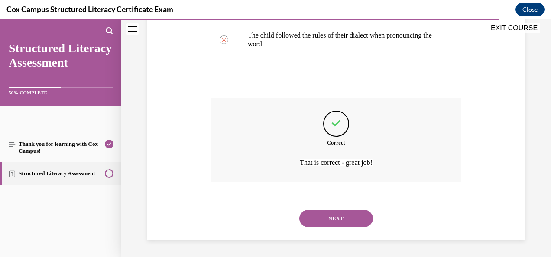
click at [340, 220] on button "NEXT" at bounding box center [337, 218] width 74 height 17
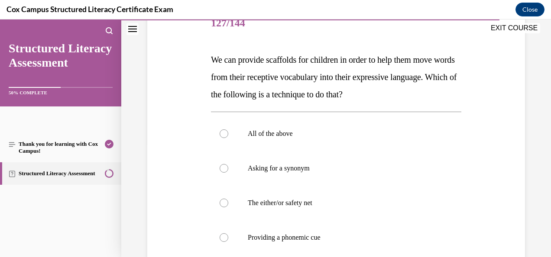
scroll to position [114, 0]
click at [214, 60] on span "We can provide scaffolds for children in order to help them move words from the…" at bounding box center [334, 77] width 246 height 44
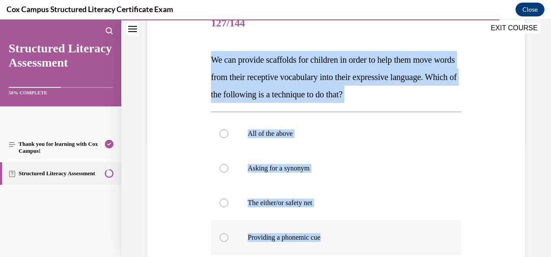
drag, startPoint x: 214, startPoint y: 60, endPoint x: 393, endPoint y: 238, distance: 252.3
click at [393, 238] on div "Question 127/144 We can provide scaffolds for children in order to help them mo…" at bounding box center [336, 185] width 251 height 356
copy div "We can provide scaffolds for children in order to help them move words from the…"
click at [249, 75] on span "We can provide scaffolds for children in order to help them move words from the…" at bounding box center [334, 77] width 246 height 44
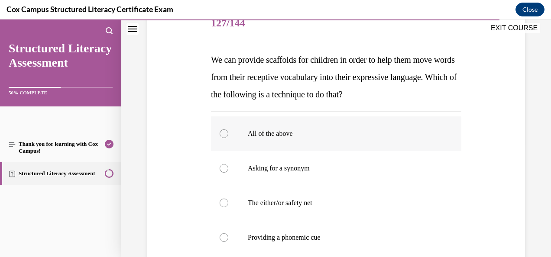
click at [217, 134] on label "All of the above" at bounding box center [336, 134] width 251 height 35
click at [220, 134] on input "All of the above" at bounding box center [224, 134] width 9 height 9
radio input "true"
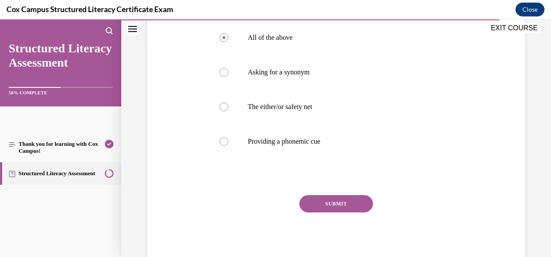
click at [346, 206] on button "SUBMIT" at bounding box center [337, 204] width 74 height 17
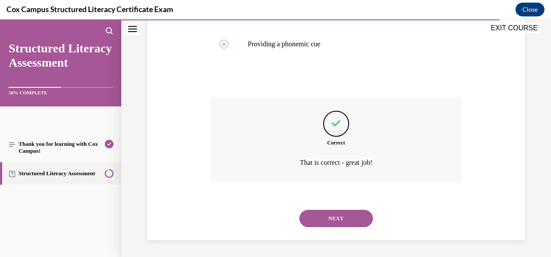
scroll to position [306, 0]
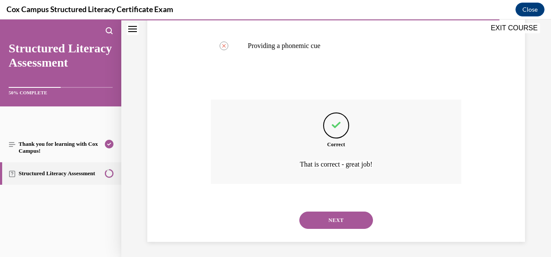
click at [337, 222] on button "NEXT" at bounding box center [337, 220] width 74 height 17
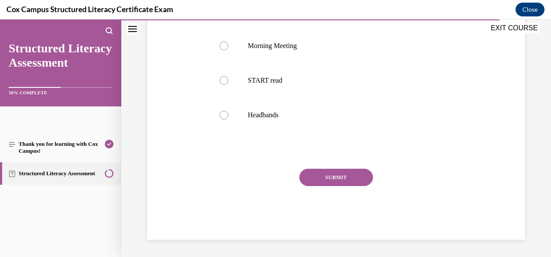
scroll to position [26, 0]
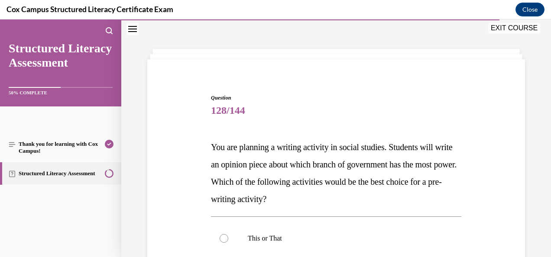
click at [335, 191] on p "You are planning a writing activity in social studies. Students will write an o…" at bounding box center [336, 173] width 251 height 69
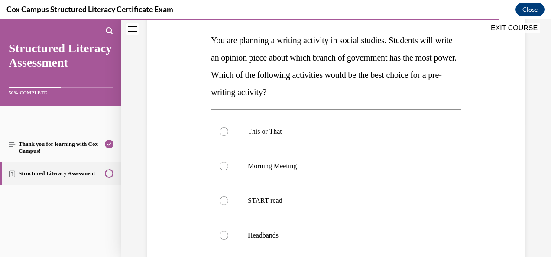
scroll to position [134, 0]
click at [248, 138] on label "This or That" at bounding box center [336, 131] width 251 height 35
click at [228, 136] on input "This or That" at bounding box center [224, 131] width 9 height 9
radio input "true"
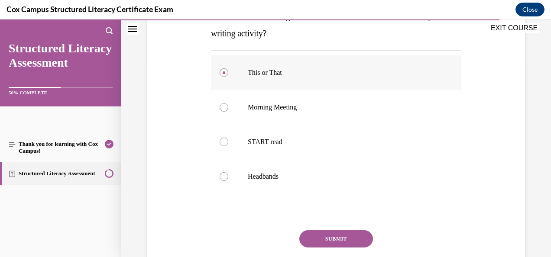
scroll to position [219, 0]
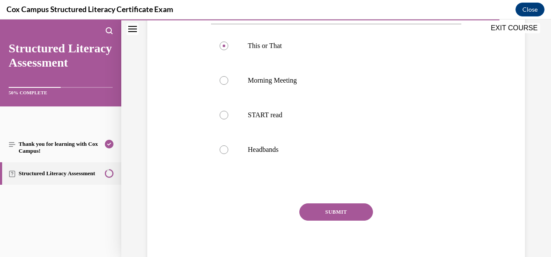
click at [327, 208] on button "SUBMIT" at bounding box center [337, 212] width 74 height 17
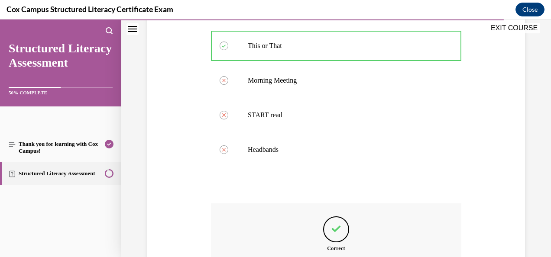
scroll to position [325, 0]
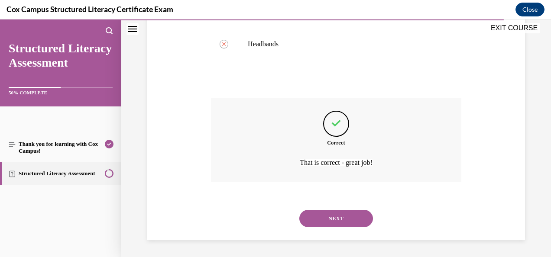
click at [334, 218] on button "NEXT" at bounding box center [337, 218] width 74 height 17
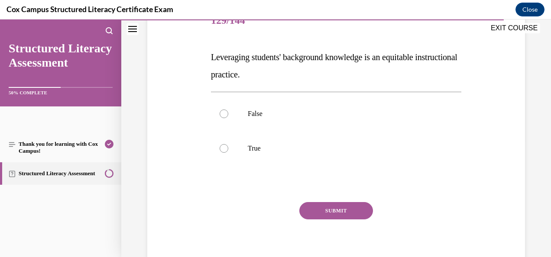
scroll to position [118, 0]
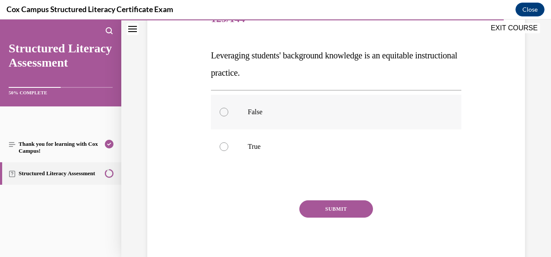
click at [275, 114] on p "False" at bounding box center [344, 112] width 192 height 9
click at [228, 114] on input "False" at bounding box center [224, 112] width 9 height 9
radio input "true"
click at [220, 53] on span "Leveraging students' background knowledge is an equitable instructional practic…" at bounding box center [334, 64] width 247 height 27
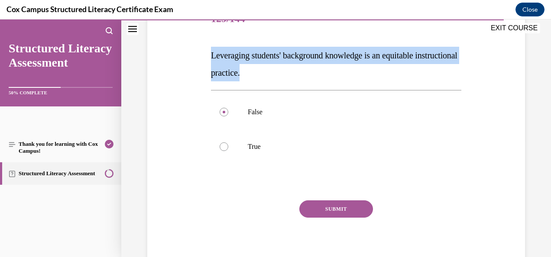
click at [220, 53] on span "Leveraging students' background knowledge is an equitable instructional practic…" at bounding box center [334, 64] width 247 height 27
copy span "Leveraging students' background knowledge is an equitable instructional practic…"
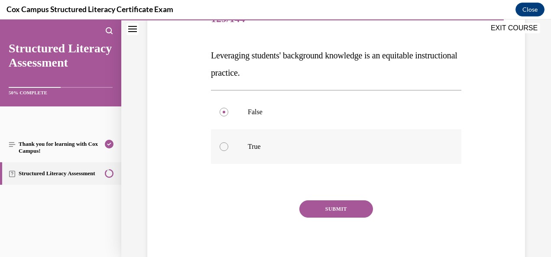
click at [228, 147] on label "True" at bounding box center [336, 147] width 251 height 35
click at [228, 147] on input "True" at bounding box center [224, 147] width 9 height 9
radio input "true"
click at [327, 204] on button "SUBMIT" at bounding box center [337, 209] width 74 height 17
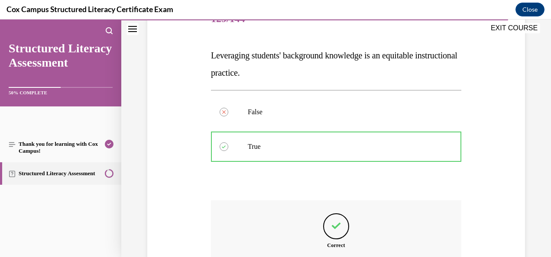
scroll to position [221, 0]
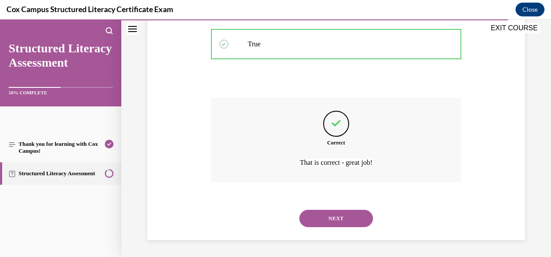
click at [326, 215] on button "NEXT" at bounding box center [337, 218] width 74 height 17
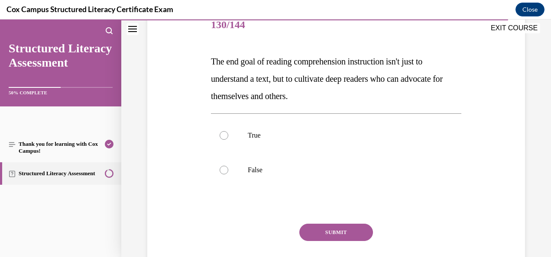
scroll to position [113, 0]
click at [228, 134] on label "True" at bounding box center [336, 135] width 251 height 35
click at [228, 134] on input "True" at bounding box center [224, 135] width 9 height 9
radio input "true"
click at [212, 66] on p "The end goal of reading comprehension instruction isn't just to understand a te…" at bounding box center [336, 78] width 251 height 52
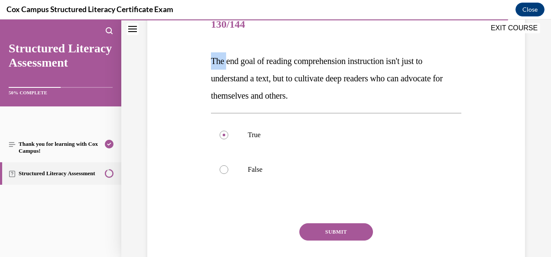
click at [212, 66] on p "The end goal of reading comprehension instruction isn't just to understand a te…" at bounding box center [336, 78] width 251 height 52
click at [212, 65] on span "The end goal of reading comprehension instruction isn't just to understand a te…" at bounding box center [327, 78] width 232 height 44
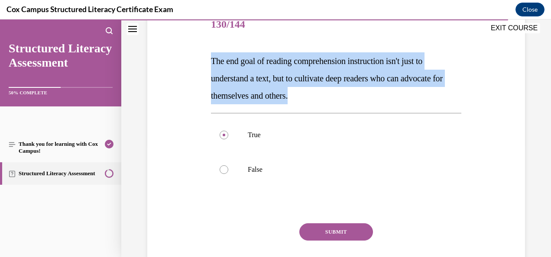
drag, startPoint x: 212, startPoint y: 65, endPoint x: 324, endPoint y: 88, distance: 114.7
click at [324, 88] on p "The end goal of reading comprehension instruction isn't just to understand a te…" at bounding box center [336, 78] width 251 height 52
copy span "The end goal of reading comprehension instruction isn't just to understand a te…"
click at [323, 228] on button "SUBMIT" at bounding box center [337, 232] width 74 height 17
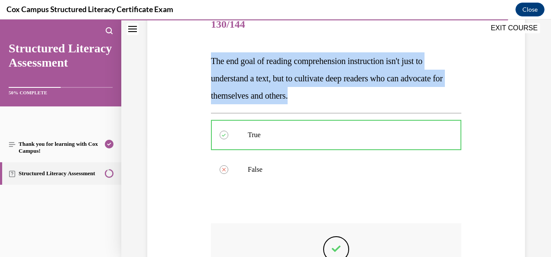
scroll to position [238, 0]
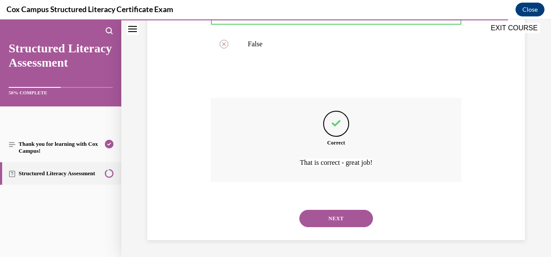
click at [341, 222] on button "NEXT" at bounding box center [337, 218] width 74 height 17
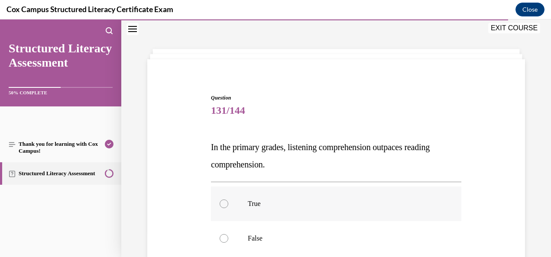
click at [222, 204] on div at bounding box center [224, 204] width 9 height 9
click at [222, 204] on input "True" at bounding box center [224, 204] width 9 height 9
radio input "true"
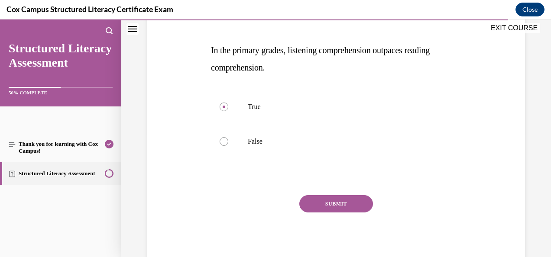
click at [330, 205] on button "SUBMIT" at bounding box center [337, 204] width 74 height 17
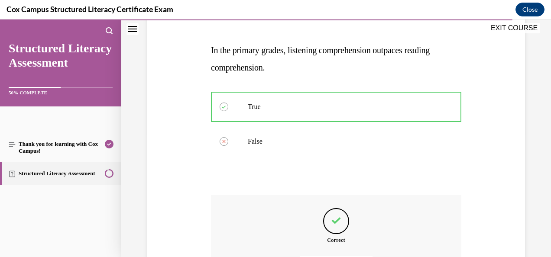
scroll to position [221, 0]
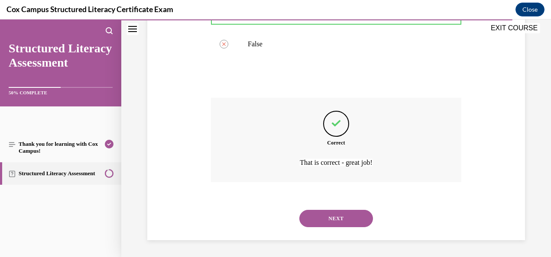
click at [348, 217] on button "NEXT" at bounding box center [337, 218] width 74 height 17
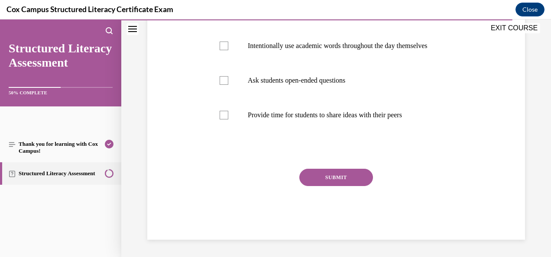
scroll to position [26, 0]
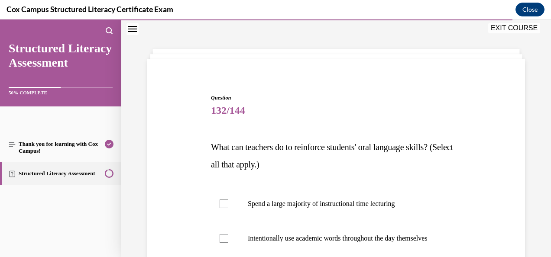
click at [328, 154] on p "What can teachers do to reinforce students' oral language skills? (Select all t…" at bounding box center [336, 156] width 251 height 35
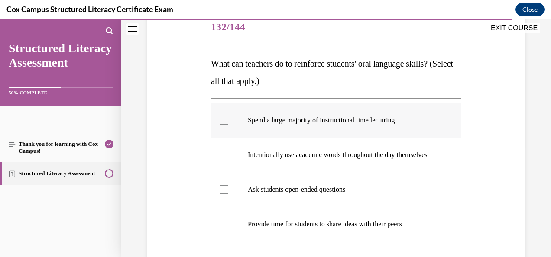
scroll to position [121, 0]
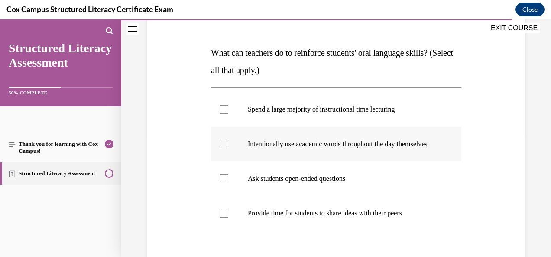
click at [225, 149] on div at bounding box center [224, 144] width 9 height 9
click at [225, 149] on input "Intentionally use academic words throughout the day themselves" at bounding box center [224, 144] width 9 height 9
checkbox input "true"
click at [224, 218] on div at bounding box center [224, 213] width 9 height 9
click at [224, 218] on input "Provide time for students to share ideas with their peers" at bounding box center [224, 213] width 9 height 9
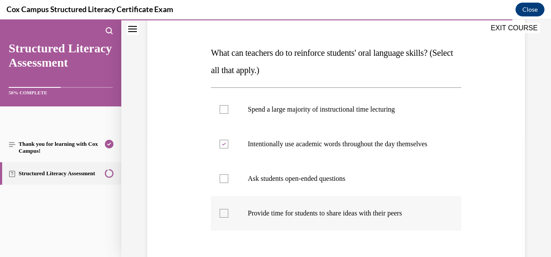
checkbox input "true"
click at [234, 185] on label "Ask students open-ended questions" at bounding box center [336, 179] width 251 height 35
click at [228, 183] on input "Ask students open-ended questions" at bounding box center [224, 179] width 9 height 9
checkbox input "true"
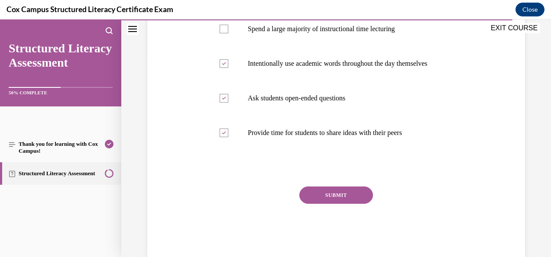
click at [340, 198] on button "SUBMIT" at bounding box center [337, 195] width 74 height 17
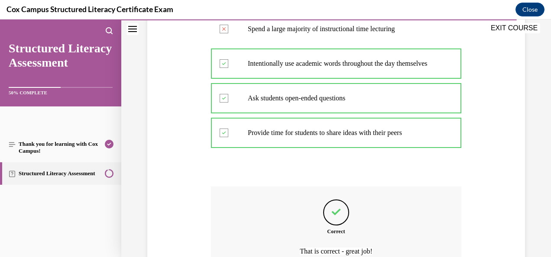
scroll to position [299, 0]
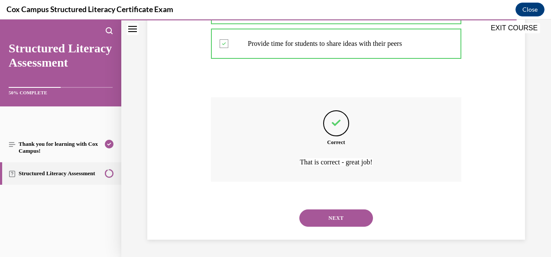
click at [330, 218] on button "NEXT" at bounding box center [337, 218] width 74 height 17
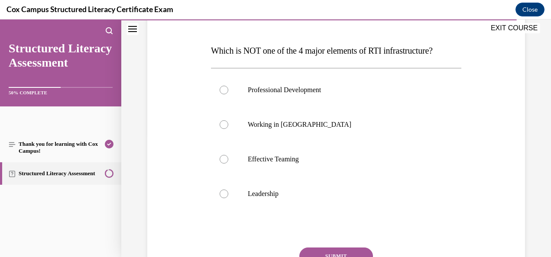
scroll to position [123, 0]
click at [306, 53] on span "Which is NOT one of the 4 major elements of RTI infrastructure?" at bounding box center [322, 51] width 222 height 10
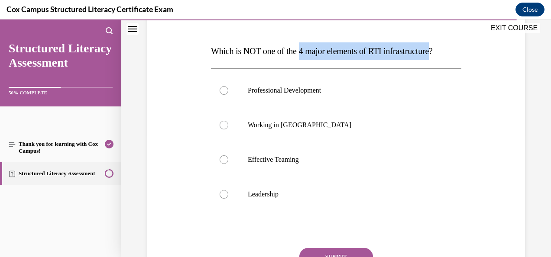
drag, startPoint x: 306, startPoint y: 53, endPoint x: 404, endPoint y: 47, distance: 97.7
click at [404, 47] on span "Which is NOT one of the 4 major elements of RTI infrastructure?" at bounding box center [322, 51] width 222 height 10
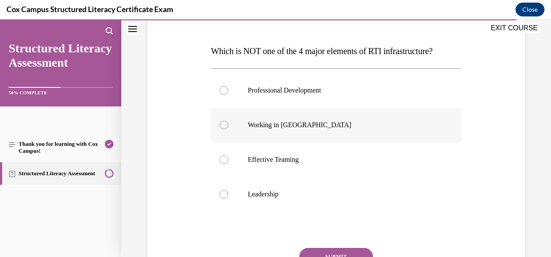
drag, startPoint x: 231, startPoint y: 122, endPoint x: 221, endPoint y: 126, distance: 10.6
click at [221, 126] on div at bounding box center [224, 125] width 9 height 9
click at [221, 126] on input "Working in [GEOGRAPHIC_DATA]" at bounding box center [224, 125] width 9 height 9
radio input "true"
click at [196, 160] on div "Question 133/144 Which is NOT one of the 4 major elements of RTI infrastructure…" at bounding box center [336, 146] width 382 height 348
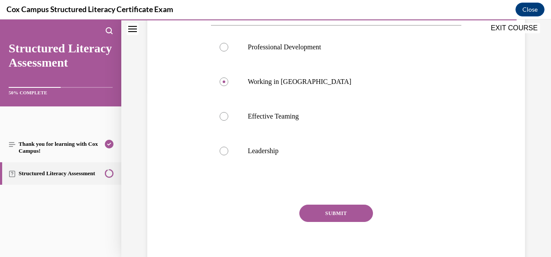
scroll to position [165, 0]
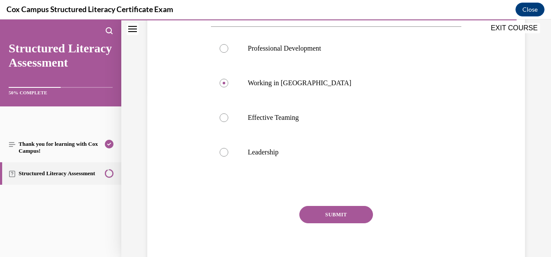
drag, startPoint x: 339, startPoint y: 213, endPoint x: 319, endPoint y: 218, distance: 20.4
click at [319, 218] on button "SUBMIT" at bounding box center [337, 214] width 74 height 17
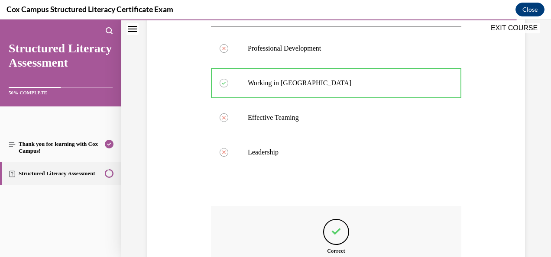
scroll to position [273, 0]
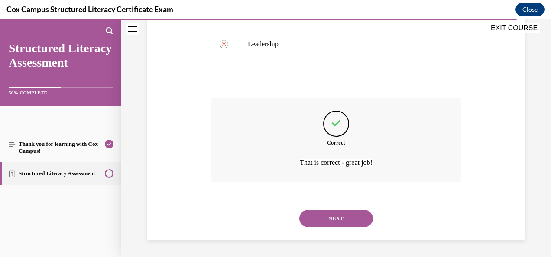
click at [344, 219] on button "NEXT" at bounding box center [337, 218] width 74 height 17
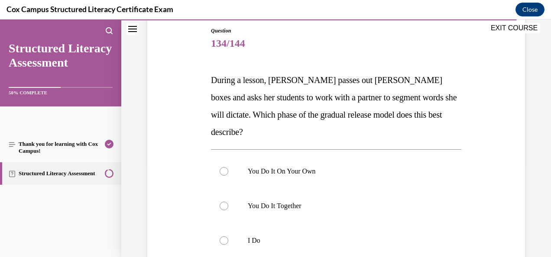
scroll to position [110, 0]
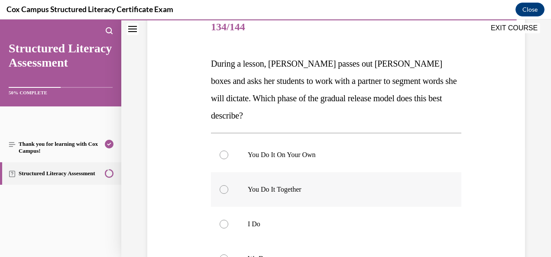
click at [291, 186] on p "You Do It Together" at bounding box center [344, 190] width 192 height 9
click at [228, 186] on input "You Do It Together" at bounding box center [224, 190] width 9 height 9
radio input "true"
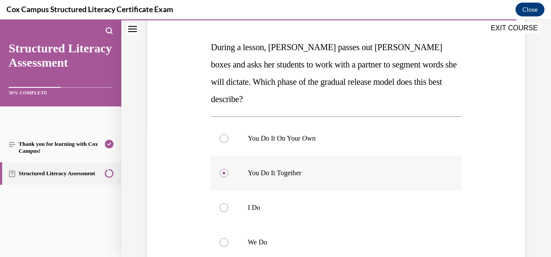
scroll to position [210, 0]
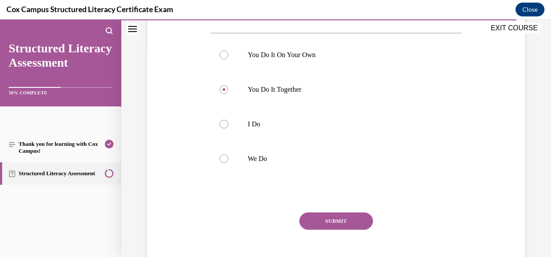
click at [346, 213] on button "SUBMIT" at bounding box center [337, 221] width 74 height 17
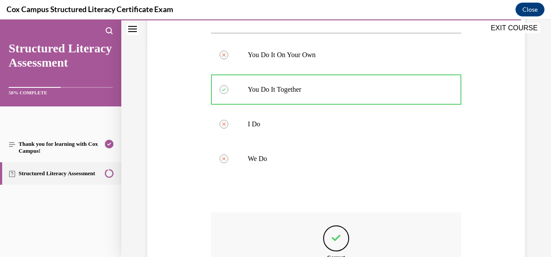
scroll to position [308, 0]
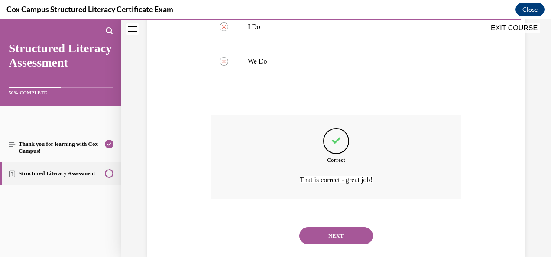
click at [336, 228] on button "NEXT" at bounding box center [337, 236] width 74 height 17
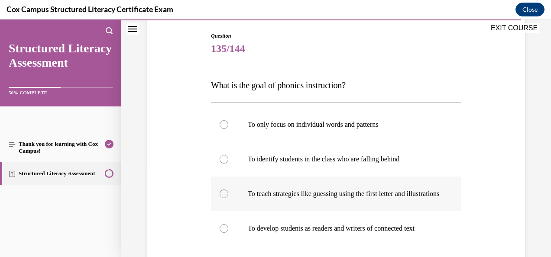
scroll to position [139, 0]
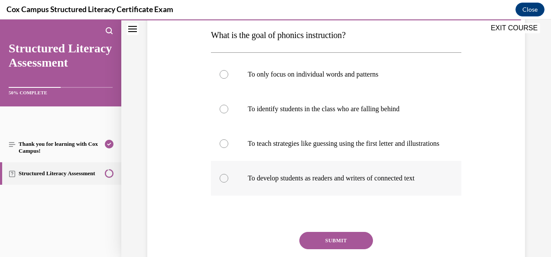
click at [289, 192] on label "To develop students as readers and writers of connected text" at bounding box center [336, 178] width 251 height 35
click at [228, 183] on input "To develop students as readers and writers of connected text" at bounding box center [224, 178] width 9 height 9
radio input "true"
click at [324, 250] on button "SUBMIT" at bounding box center [337, 240] width 74 height 17
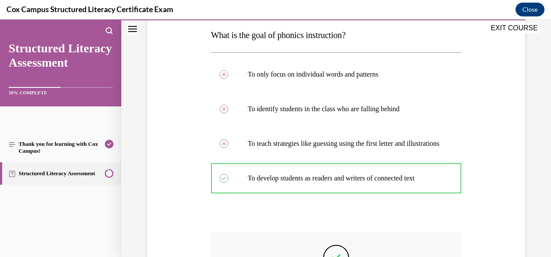
scroll to position [282, 0]
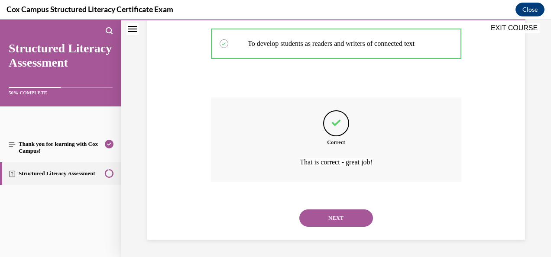
click at [340, 224] on button "NEXT" at bounding box center [337, 218] width 74 height 17
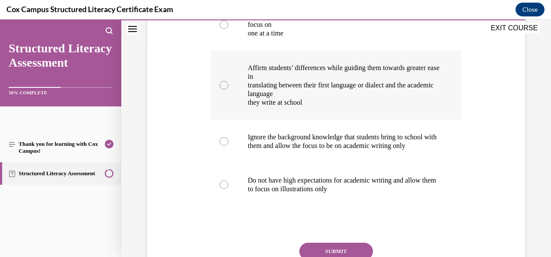
scroll to position [216, 0]
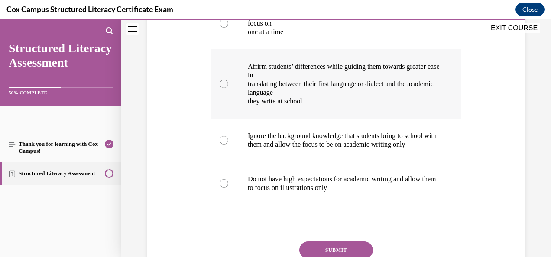
click at [237, 101] on label "Affirm students’ differences while guiding them towards greater ease in transla…" at bounding box center [336, 83] width 251 height 69
click at [228, 88] on input "Affirm students’ differences while guiding them towards greater ease in transla…" at bounding box center [224, 84] width 9 height 9
radio input "true"
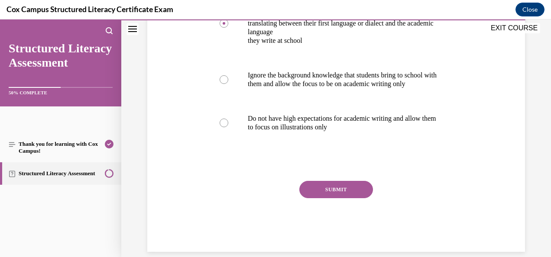
scroll to position [288, 0]
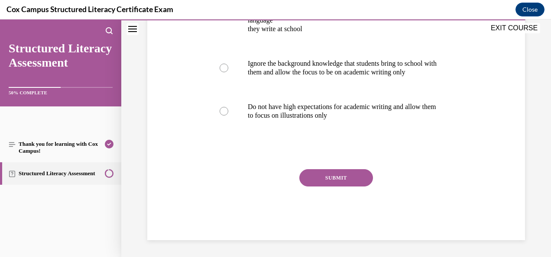
click at [322, 187] on button "SUBMIT" at bounding box center [337, 177] width 74 height 17
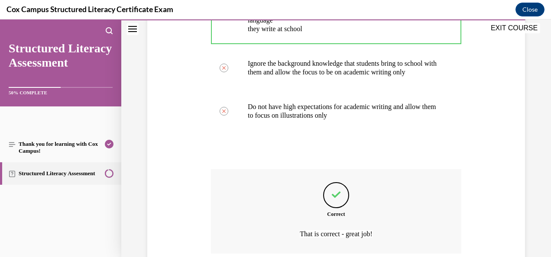
scroll to position [386, 0]
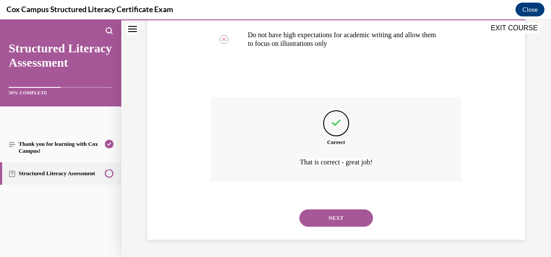
click at [336, 215] on button "NEXT" at bounding box center [337, 218] width 74 height 17
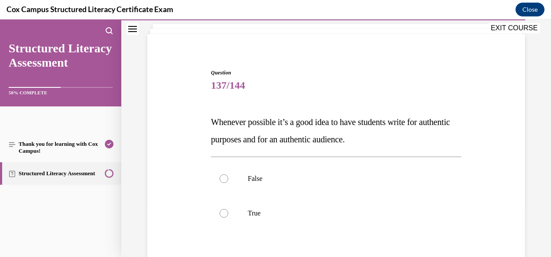
scroll to position [52, 0]
click at [228, 215] on label "True" at bounding box center [336, 213] width 251 height 35
click at [228, 215] on input "True" at bounding box center [224, 213] width 9 height 9
radio input "true"
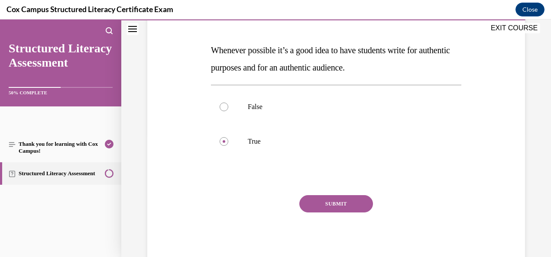
click at [334, 202] on button "SUBMIT" at bounding box center [337, 204] width 74 height 17
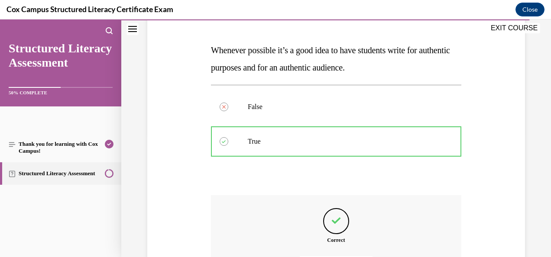
scroll to position [221, 0]
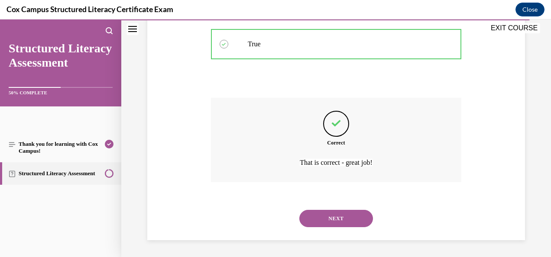
click at [341, 223] on button "NEXT" at bounding box center [337, 218] width 74 height 17
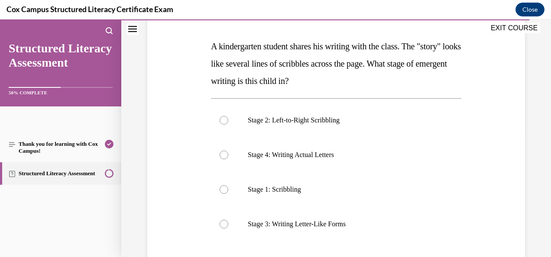
scroll to position [127, 0]
click at [313, 189] on p "Stage 1: Scribbling" at bounding box center [344, 190] width 192 height 9
click at [228, 189] on input "Stage 1: Scribbling" at bounding box center [224, 190] width 9 height 9
radio input "true"
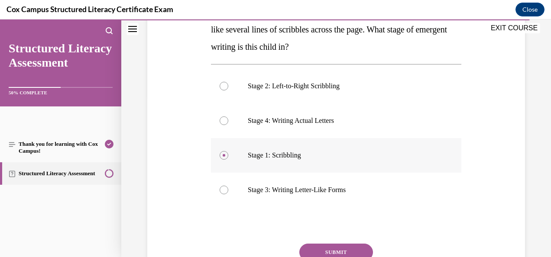
scroll to position [210, 0]
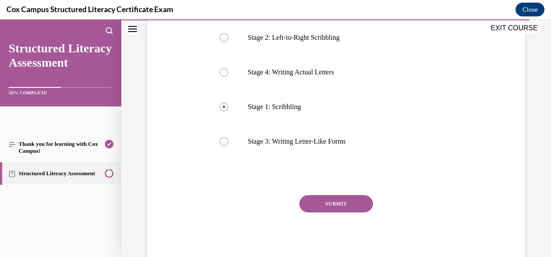
drag, startPoint x: 324, startPoint y: 200, endPoint x: 237, endPoint y: 173, distance: 91.3
click at [237, 173] on div "Question 138/144 A kindergarten student shares his writing with the class. The …" at bounding box center [336, 88] width 251 height 356
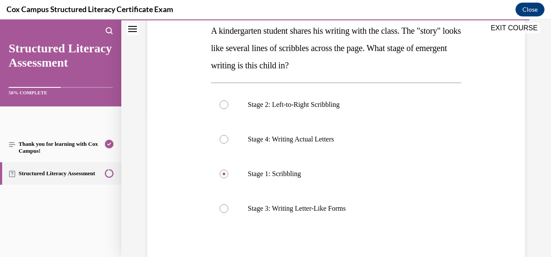
scroll to position [143, 0]
click at [237, 189] on label "Stage 1: Scribbling" at bounding box center [336, 174] width 251 height 35
click at [228, 179] on input "Stage 1: Scribbling" at bounding box center [224, 174] width 9 height 9
click at [226, 104] on div at bounding box center [224, 105] width 9 height 9
click at [226, 104] on input "Stage 2: Left-to-Right Scribbling" at bounding box center [224, 105] width 9 height 9
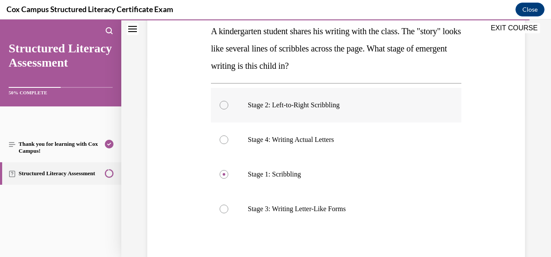
radio input "true"
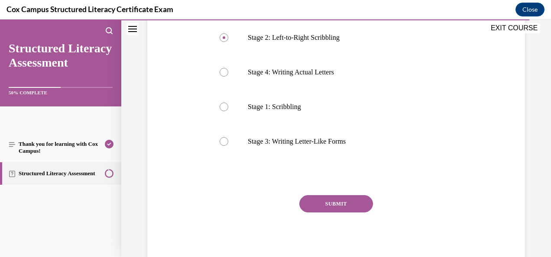
click at [331, 199] on button "SUBMIT" at bounding box center [337, 204] width 74 height 17
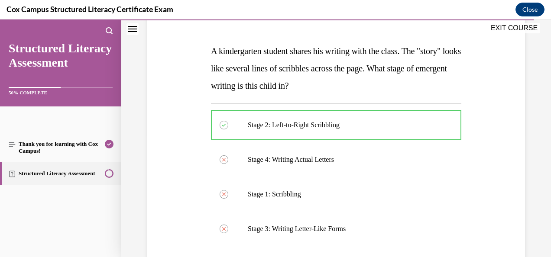
scroll to position [124, 0]
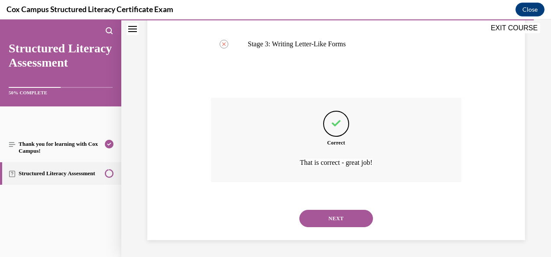
click at [342, 216] on button "NEXT" at bounding box center [337, 218] width 74 height 17
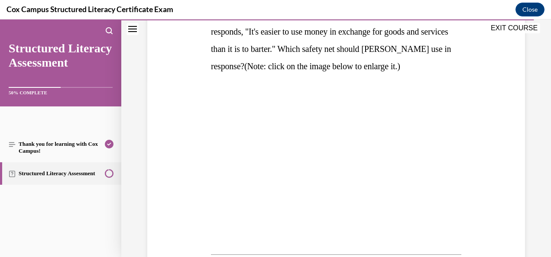
scroll to position [177, 0]
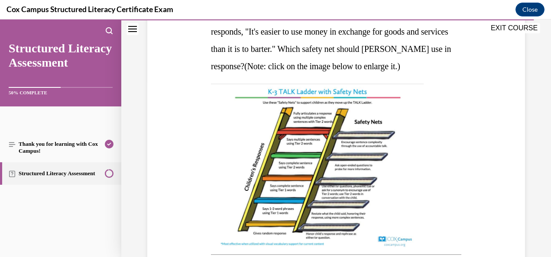
click at [290, 190] on img at bounding box center [317, 166] width 213 height 165
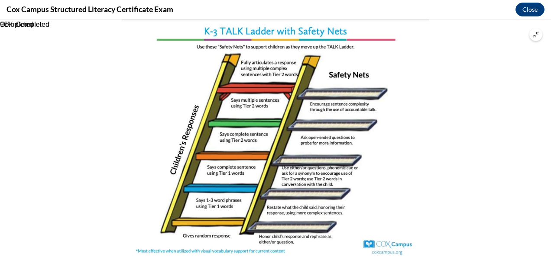
click at [532, 39] on button "Unzoom image" at bounding box center [536, 34] width 13 height 13
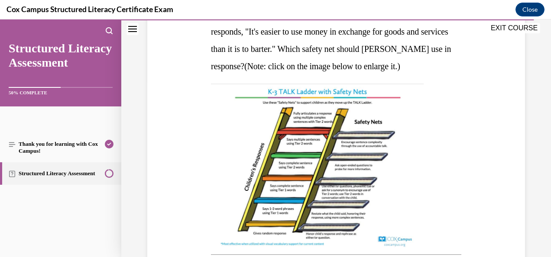
click at [181, 201] on div "Question 139/144 [PERSON_NAME] asks her second graders to explain why using mon…" at bounding box center [336, 221] width 382 height 606
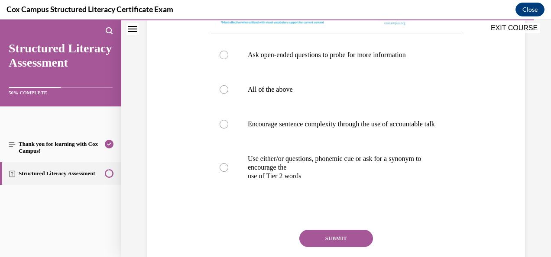
scroll to position [403, 0]
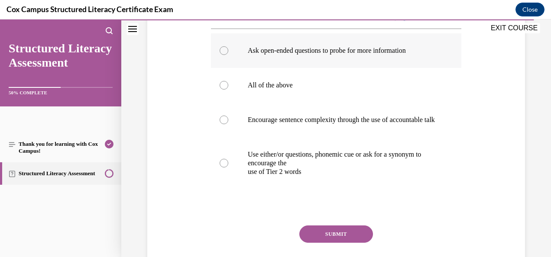
click at [223, 55] on div at bounding box center [224, 50] width 9 height 9
click at [223, 55] on input "Ask open-ended questions to probe for more information" at bounding box center [224, 50] width 9 height 9
radio input "true"
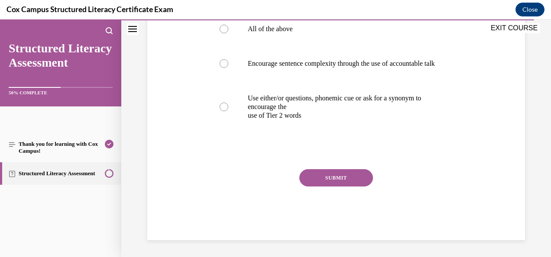
click at [321, 187] on button "SUBMIT" at bounding box center [337, 177] width 74 height 17
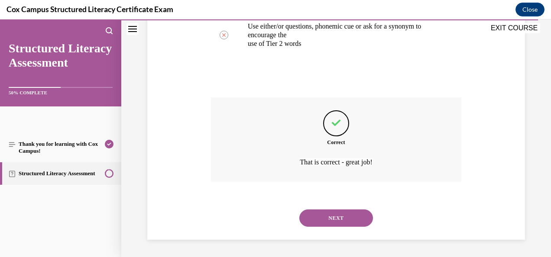
click at [332, 216] on button "NEXT" at bounding box center [337, 218] width 74 height 17
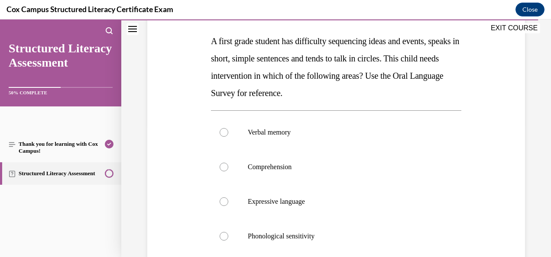
scroll to position [133, 0]
click at [226, 199] on div at bounding box center [224, 201] width 9 height 9
click at [226, 199] on input "Expressive language" at bounding box center [224, 201] width 9 height 9
radio input "true"
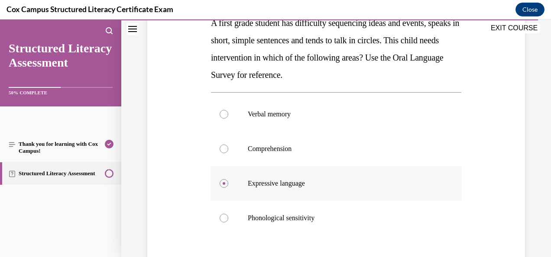
scroll to position [150, 0]
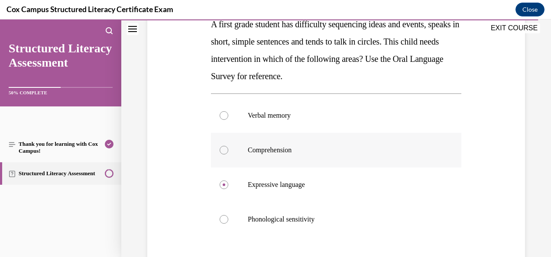
click at [259, 161] on label "Comprehension" at bounding box center [336, 150] width 251 height 35
click at [228, 155] on input "Comprehension" at bounding box center [224, 150] width 9 height 9
radio input "true"
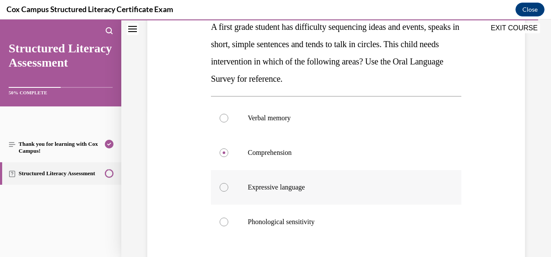
click at [225, 192] on label "Expressive language" at bounding box center [336, 187] width 251 height 35
click at [225, 192] on input "Expressive language" at bounding box center [224, 187] width 9 height 9
radio input "true"
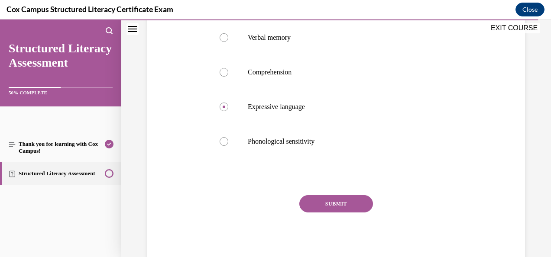
click at [343, 200] on button "SUBMIT" at bounding box center [337, 204] width 74 height 17
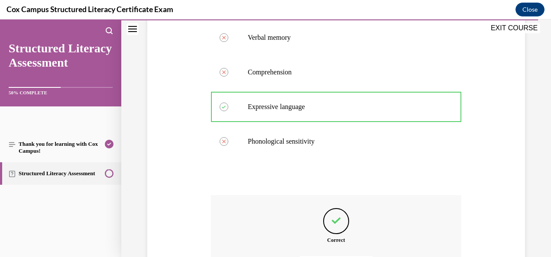
scroll to position [325, 0]
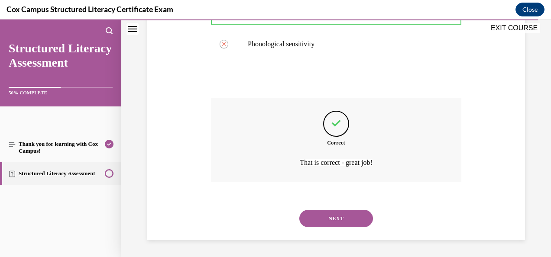
click at [316, 219] on button "NEXT" at bounding box center [337, 218] width 74 height 17
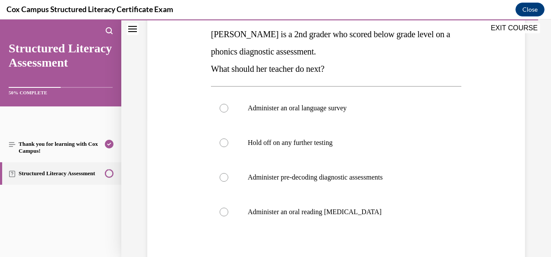
scroll to position [139, 0]
click at [333, 176] on p "Administer pre-decoding diagnostic assessments" at bounding box center [344, 178] width 192 height 9
click at [228, 176] on input "Administer pre-decoding diagnostic assessments" at bounding box center [224, 178] width 9 height 9
radio input "true"
drag, startPoint x: 333, startPoint y: 176, endPoint x: 147, endPoint y: 187, distance: 185.8
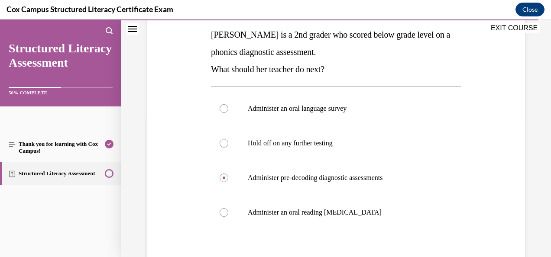
click at [147, 187] on div "Question 141/144 [PERSON_NAME] is a 2nd grader who scored below grade level on …" at bounding box center [336, 146] width 382 height 382
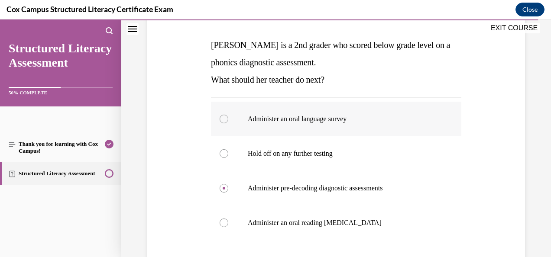
scroll to position [210, 0]
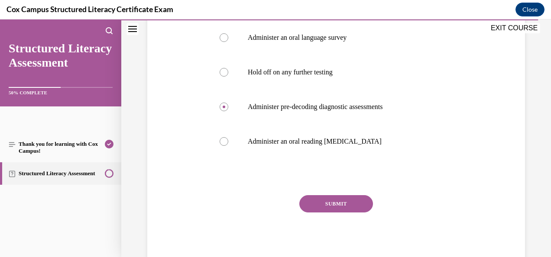
click at [301, 201] on button "SUBMIT" at bounding box center [337, 204] width 74 height 17
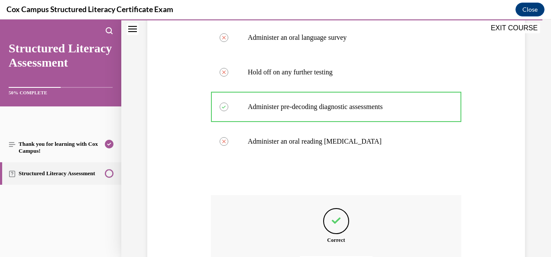
scroll to position [308, 0]
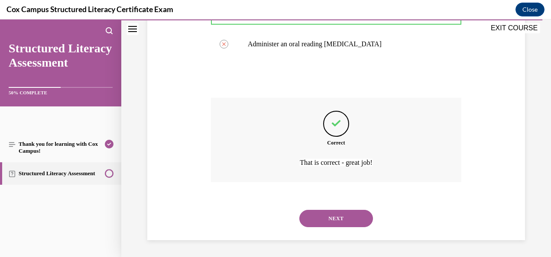
click at [336, 218] on button "NEXT" at bounding box center [337, 218] width 74 height 17
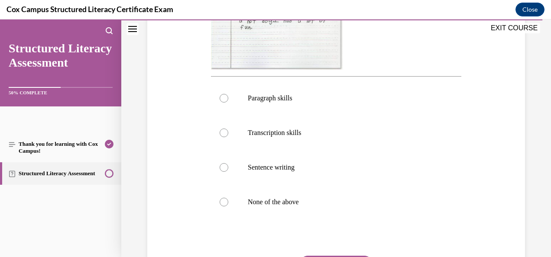
scroll to position [320, 0]
click at [259, 173] on p "Sentence writing" at bounding box center [344, 168] width 192 height 9
click at [228, 173] on input "Sentence writing" at bounding box center [224, 168] width 9 height 9
radio input "true"
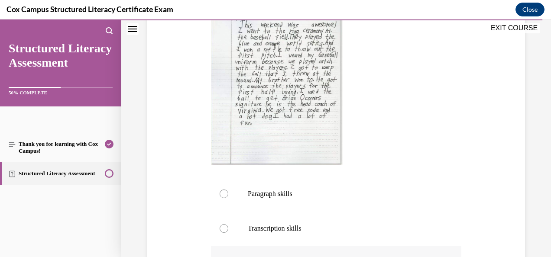
scroll to position [225, 0]
click at [259, 184] on div "Question 142/144 Look at the writing sample below. After analyzing this student…" at bounding box center [336, 159] width 251 height 528
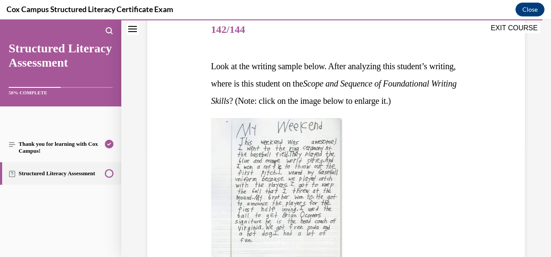
scroll to position [130, 0]
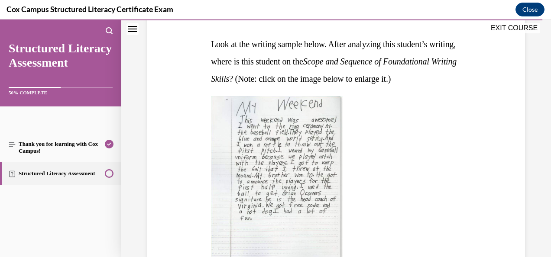
click at [353, 59] on em "Scope and Sequence of Foundational Writing Skills" at bounding box center [334, 70] width 246 height 27
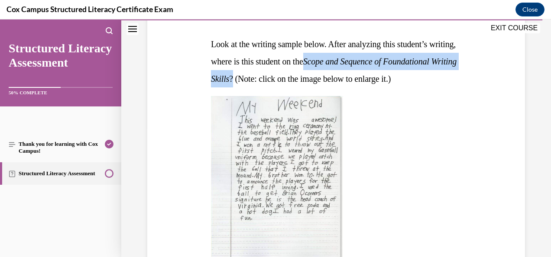
drag, startPoint x: 353, startPoint y: 59, endPoint x: 303, endPoint y: 80, distance: 53.8
click at [303, 80] on span "Look at the writing sample below. After analyzing this student’s writing, where…" at bounding box center [334, 61] width 246 height 44
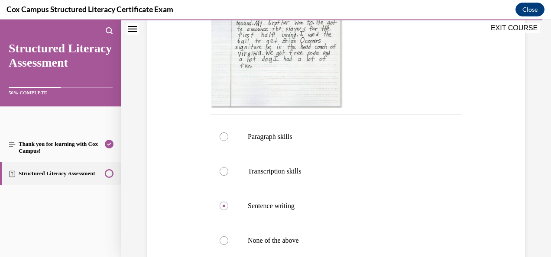
scroll to position [293, 0]
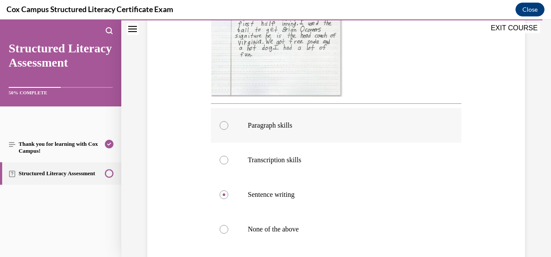
click at [224, 130] on div at bounding box center [224, 125] width 9 height 9
click at [224, 130] on input "Paragraph skills" at bounding box center [224, 125] width 9 height 9
radio input "true"
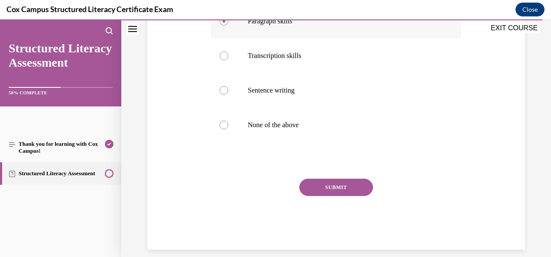
scroll to position [399, 0]
click at [322, 196] on button "SUBMIT" at bounding box center [337, 186] width 74 height 17
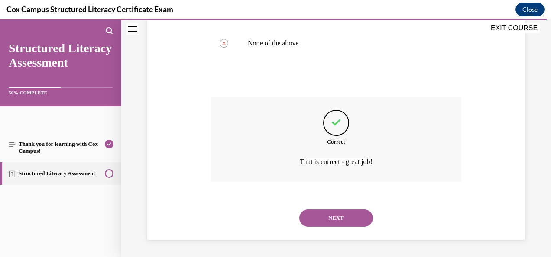
scroll to position [496, 0]
click at [349, 217] on button "NEXT" at bounding box center [337, 218] width 74 height 17
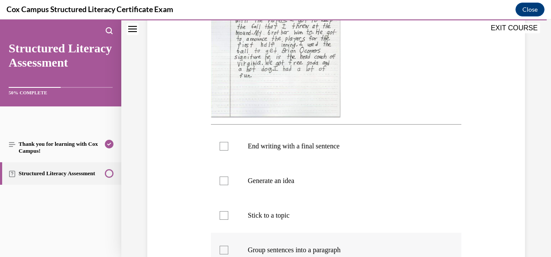
scroll to position [272, 0]
click at [220, 144] on div at bounding box center [224, 147] width 9 height 9
click at [220, 144] on input "End writing with a final sentence" at bounding box center [224, 147] width 9 height 9
checkbox input "true"
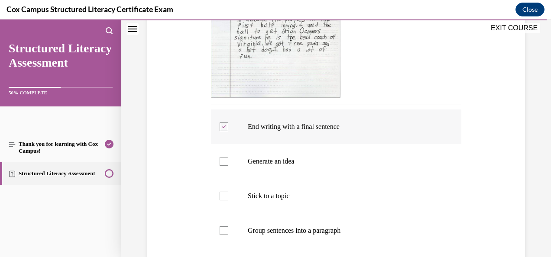
scroll to position [292, 0]
click at [222, 159] on div at bounding box center [224, 161] width 9 height 9
click at [222, 159] on input "Generate an idea" at bounding box center [224, 161] width 9 height 9
checkbox input "true"
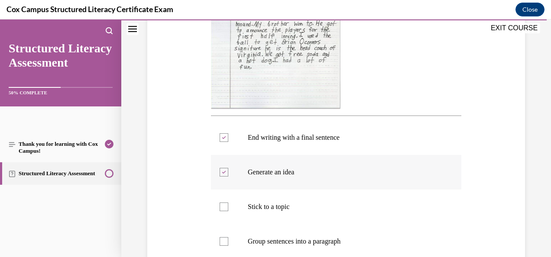
scroll to position [282, 0]
click at [225, 209] on div at bounding box center [224, 206] width 9 height 9
click at [225, 209] on input "Stick to a topic" at bounding box center [224, 206] width 9 height 9
checkbox input "true"
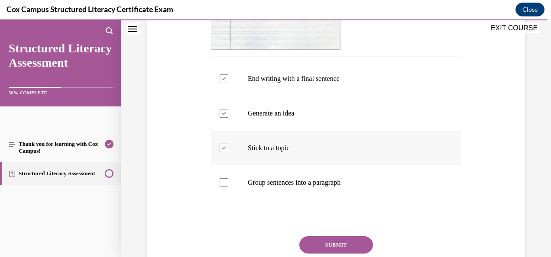
scroll to position [341, 0]
click at [223, 181] on div at bounding box center [224, 182] width 9 height 9
click at [223, 181] on input "Group sentences into a paragraph" at bounding box center [224, 182] width 9 height 9
checkbox input "true"
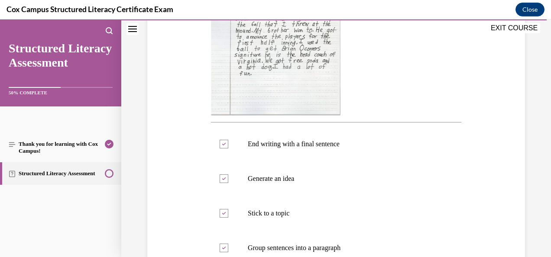
scroll to position [381, 0]
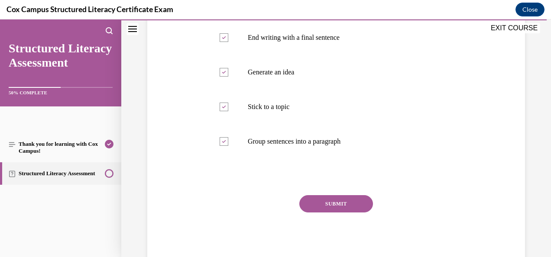
click at [342, 206] on button "SUBMIT" at bounding box center [337, 204] width 74 height 17
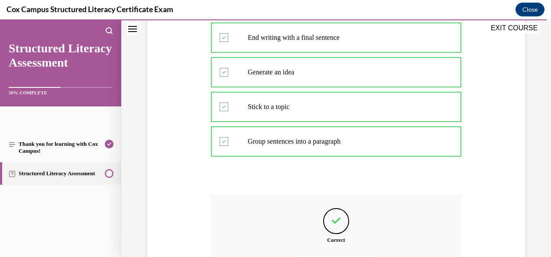
scroll to position [479, 0]
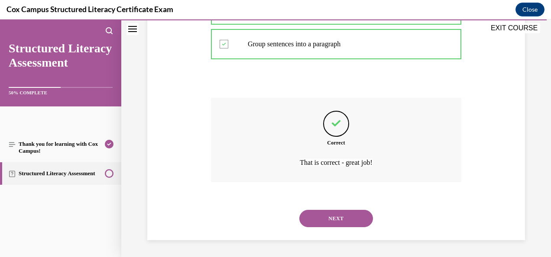
click at [320, 218] on button "NEXT" at bounding box center [337, 218] width 74 height 17
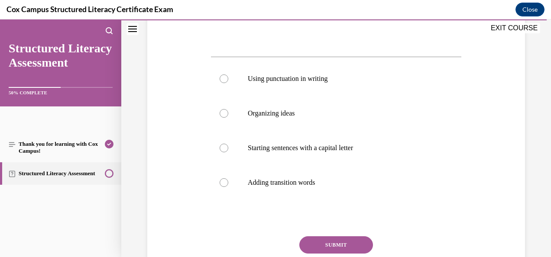
scroll to position [329, 0]
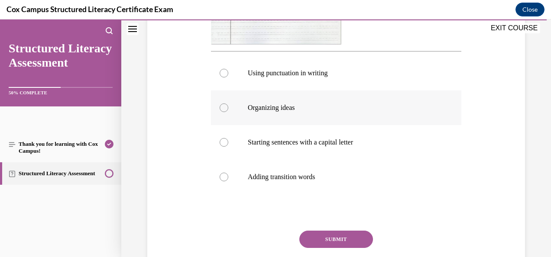
click at [254, 105] on p "Organizing ideas" at bounding box center [344, 108] width 192 height 9
click at [228, 105] on input "Organizing ideas" at bounding box center [224, 108] width 9 height 9
radio input "true"
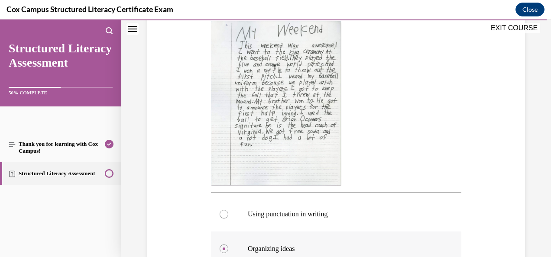
scroll to position [160, 0]
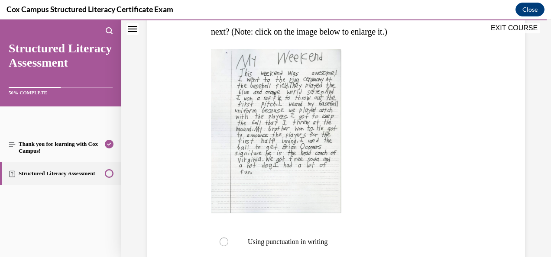
click at [243, 171] on img at bounding box center [276, 131] width 130 height 165
click at [213, 174] on img at bounding box center [276, 131] width 130 height 165
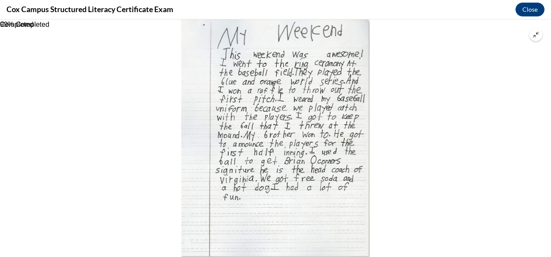
click at [213, 174] on img at bounding box center [276, 139] width 189 height 238
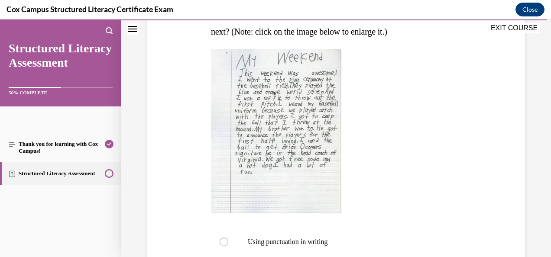
scroll to position [325, 0]
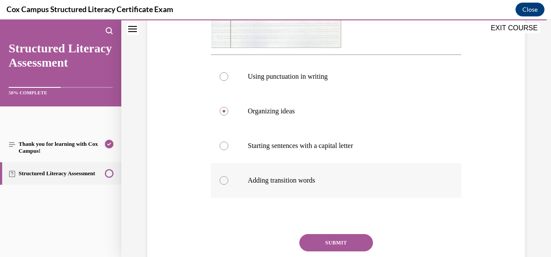
click at [227, 186] on label "Adding transition words" at bounding box center [336, 180] width 251 height 35
click at [227, 185] on input "Adding transition words" at bounding box center [224, 180] width 9 height 9
radio input "true"
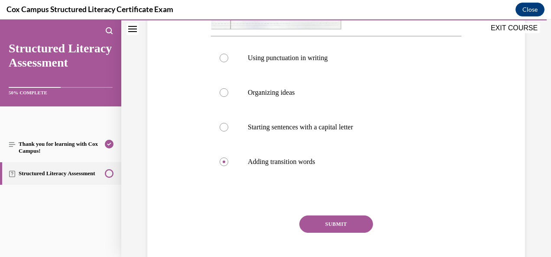
drag, startPoint x: 329, startPoint y: 224, endPoint x: 311, endPoint y: 0, distance: 224.4
click at [311, 20] on html "SKIP TO LESSON Audio transcript EXIT COURSE Structured Literacy Assessment 50% …" at bounding box center [275, 139] width 551 height 238
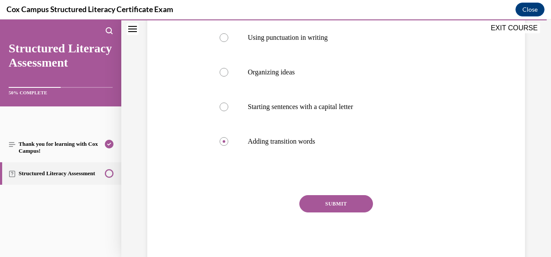
click at [331, 209] on button "SUBMIT" at bounding box center [337, 204] width 74 height 17
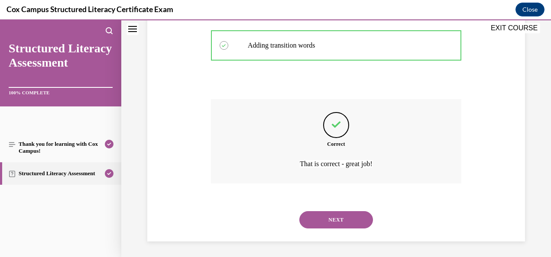
scroll to position [462, 0]
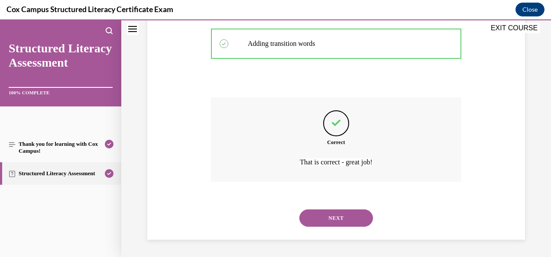
click at [326, 218] on button "NEXT" at bounding box center [337, 218] width 74 height 17
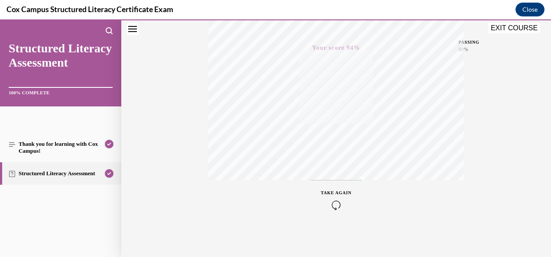
scroll to position [206, 0]
click at [464, 103] on div "Quiz Results PASSING 80% Your score 94% Passed PASSING 80% Your score Your scor…" at bounding box center [336, 49] width 430 height 417
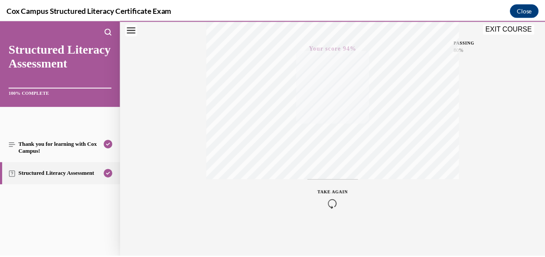
scroll to position [0, 0]
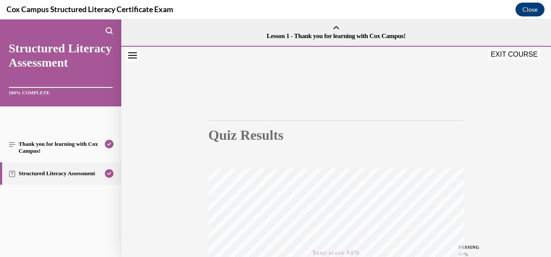
click at [132, 54] on icon "Close navigation menu" at bounding box center [132, 55] width 9 height 6
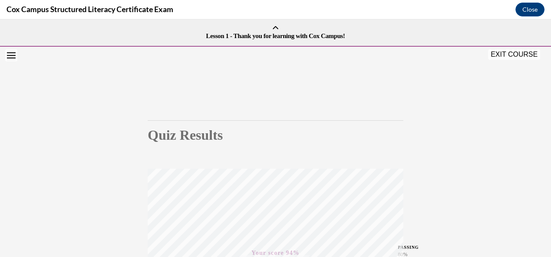
click at [516, 55] on button "EXIT COURSE" at bounding box center [515, 54] width 52 height 10
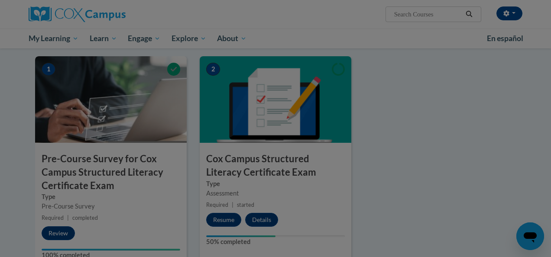
click at [504, 51] on div at bounding box center [275, 128] width 551 height 257
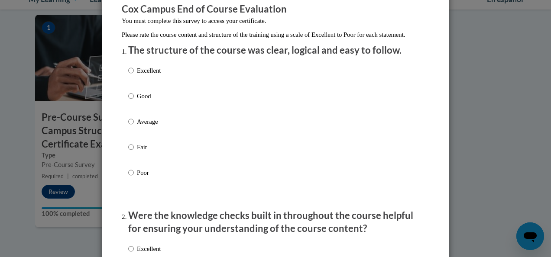
scroll to position [75, 0]
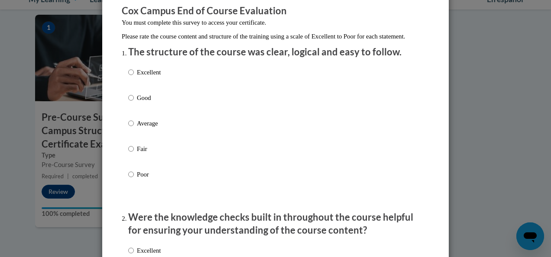
click at [131, 133] on label "Average" at bounding box center [144, 130] width 33 height 23
click at [131, 128] on input "Average" at bounding box center [131, 124] width 6 height 10
radio input "true"
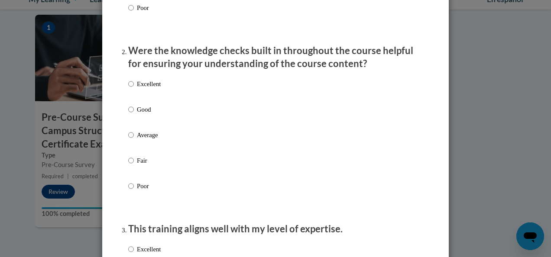
scroll to position [241, 0]
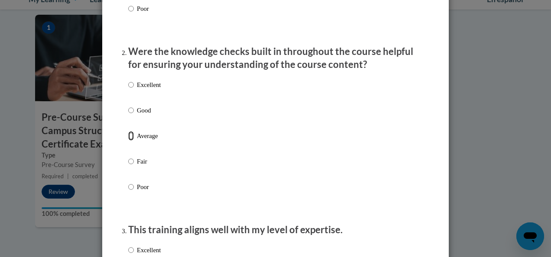
click at [130, 141] on input "Average" at bounding box center [131, 136] width 6 height 10
radio input "true"
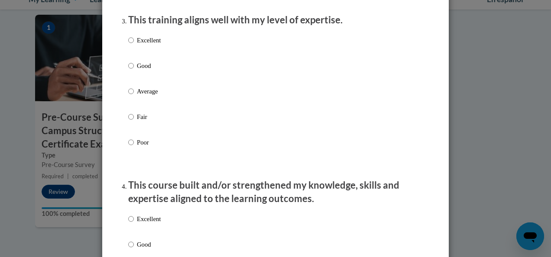
scroll to position [453, 0]
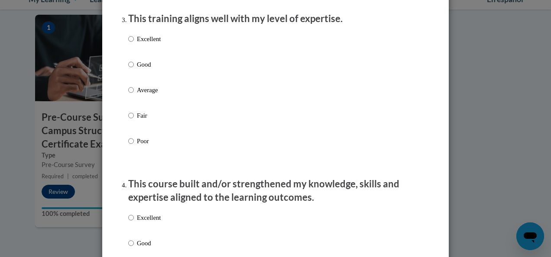
click at [133, 100] on label "Average" at bounding box center [144, 96] width 33 height 23
click at [133, 95] on input "Average" at bounding box center [131, 90] width 6 height 10
radio input "true"
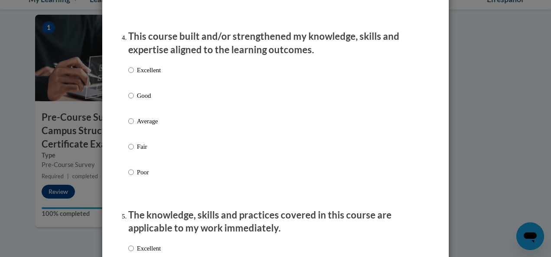
scroll to position [600, 0]
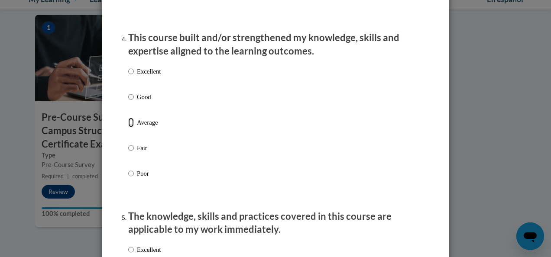
click at [129, 127] on input "Average" at bounding box center [131, 123] width 6 height 10
radio input "true"
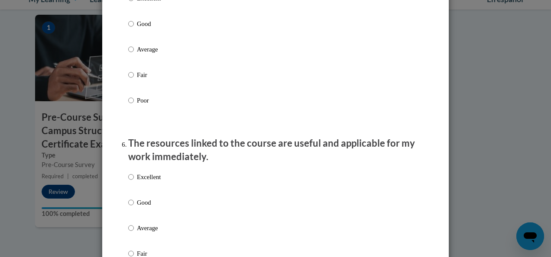
scroll to position [850, 0]
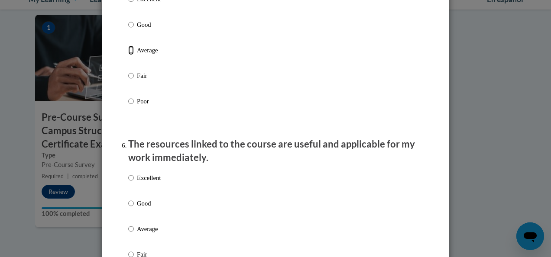
click at [129, 55] on input "Average" at bounding box center [131, 51] width 6 height 10
radio input "true"
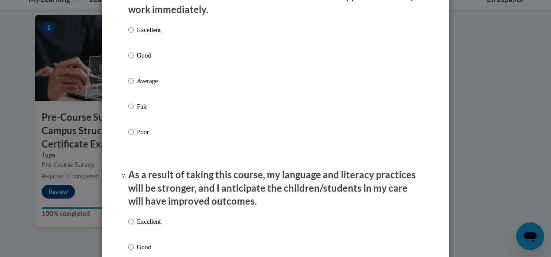
scroll to position [998, 0]
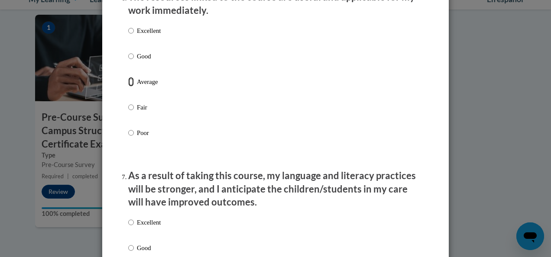
click at [128, 87] on input "Average" at bounding box center [131, 82] width 6 height 10
radio input "true"
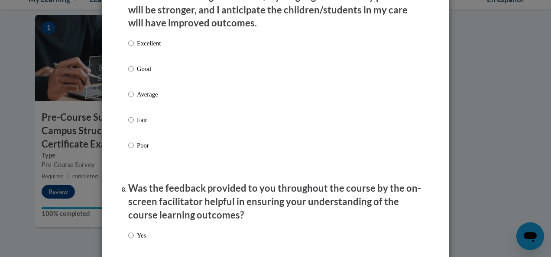
scroll to position [1176, 0]
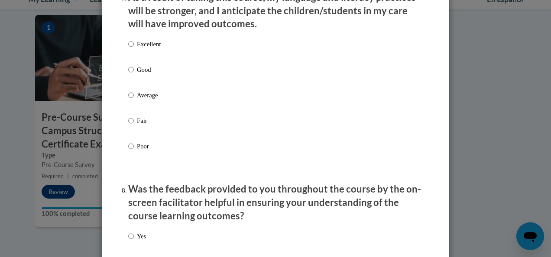
click at [131, 101] on label "Average" at bounding box center [144, 102] width 33 height 23
click at [131, 100] on input "Average" at bounding box center [131, 96] width 6 height 10
radio input "true"
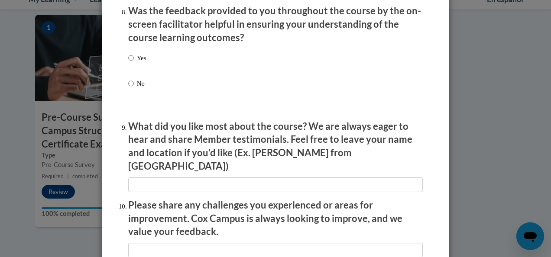
scroll to position [1545, 0]
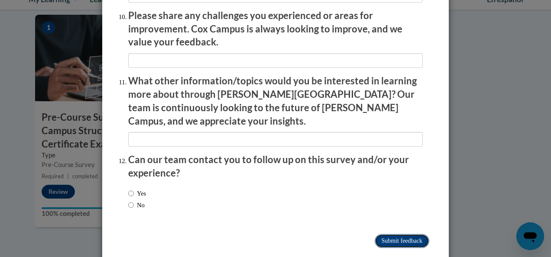
click at [402, 235] on input "Submit feedback" at bounding box center [402, 242] width 55 height 14
